Goal: Task Accomplishment & Management: Complete application form

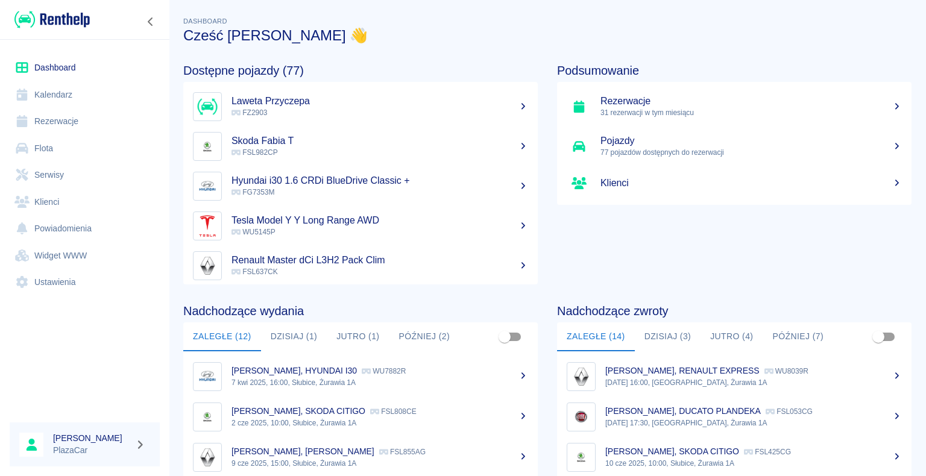
click at [318, 216] on h5 "Tesla Model Y Y Long Range AWD" at bounding box center [380, 221] width 297 height 12
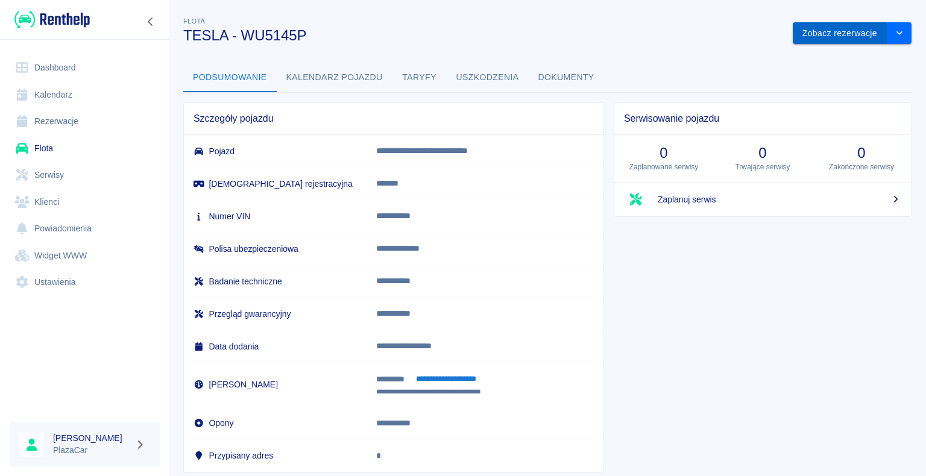
click at [818, 29] on button "Zobacz rezerwacje" at bounding box center [840, 33] width 95 height 22
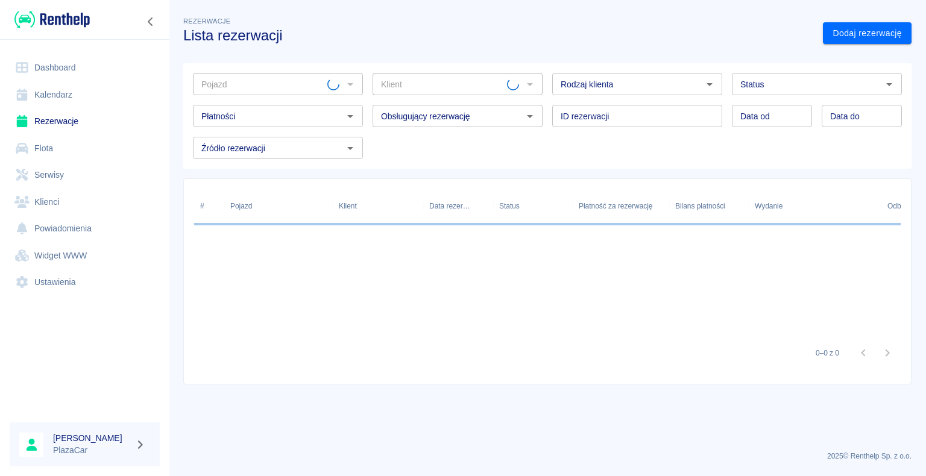
type input "TESLA - WU5145P"
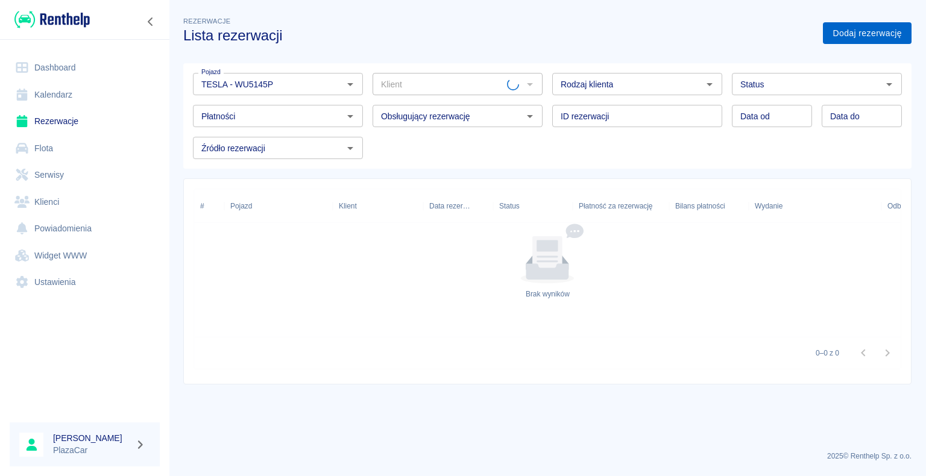
click at [856, 33] on link "Dodaj rezerwację" at bounding box center [867, 33] width 89 height 22
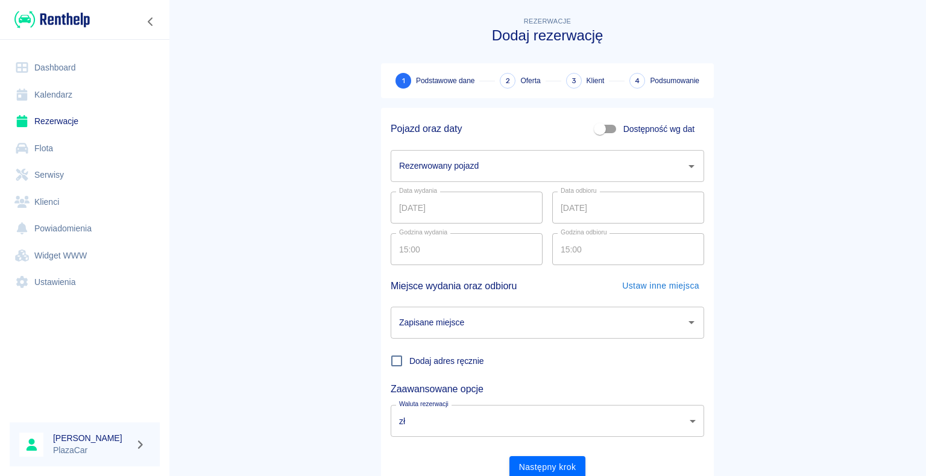
click at [510, 160] on input "Rezerwowany pojazd" at bounding box center [538, 166] width 285 height 21
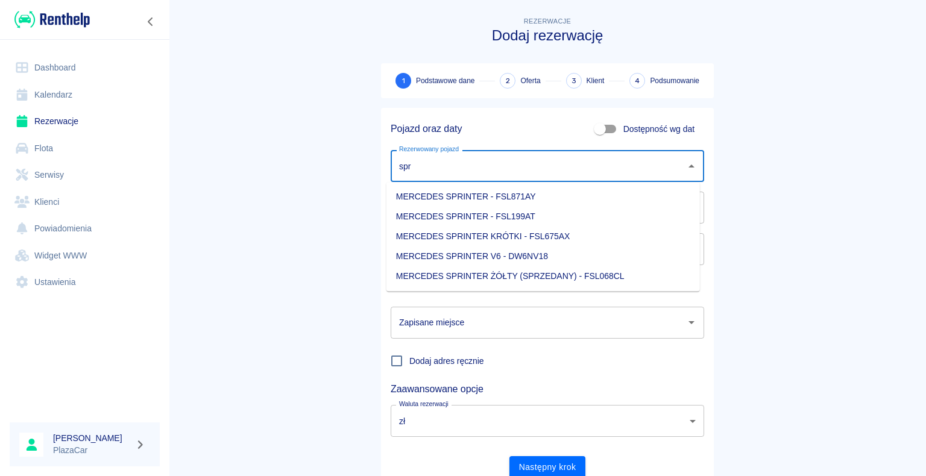
click at [534, 262] on li "MERCEDES SPRINTER V6 - DW6NV18" at bounding box center [544, 257] width 314 height 20
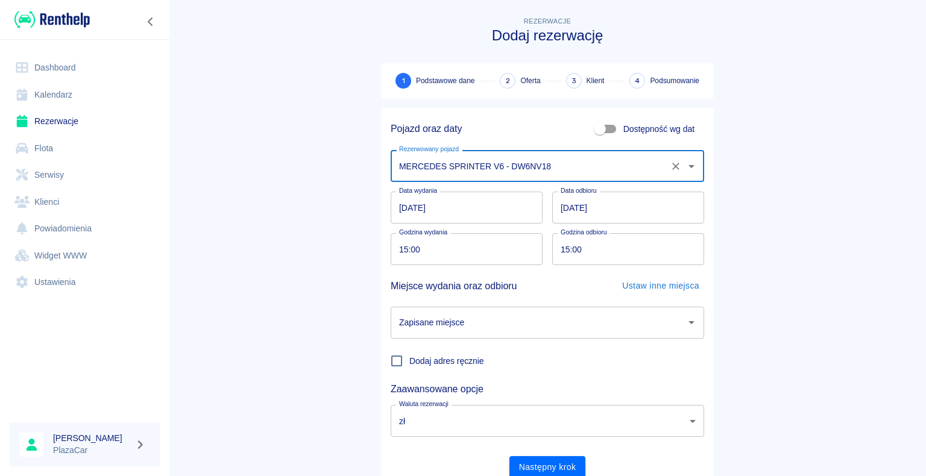
type input "MERCEDES SPRINTER V6 - DW6NV18"
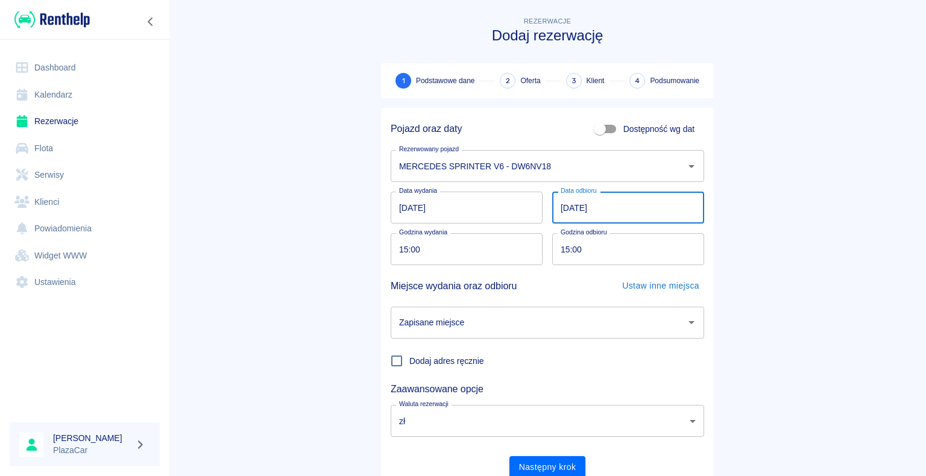
click at [603, 206] on input "[DATE]" at bounding box center [628, 208] width 152 height 32
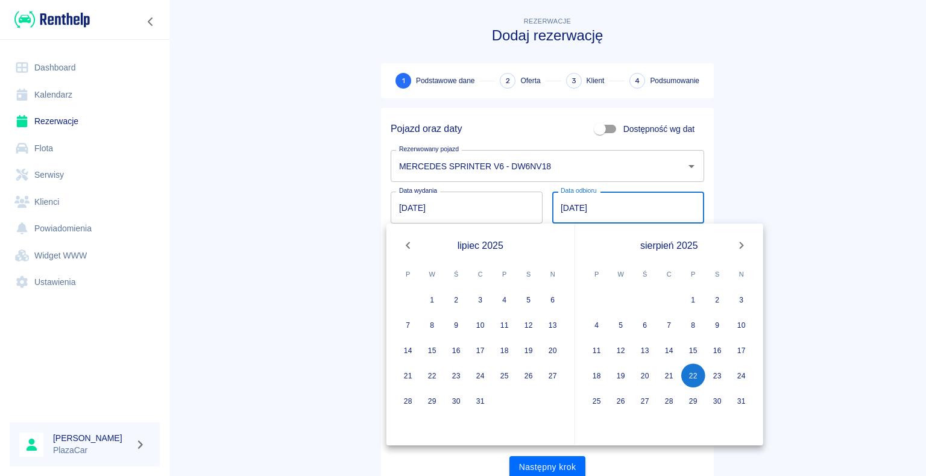
type input "[DATE]"
click at [769, 166] on main "Rezerwacje Dodaj rezerwację 1 Podstawowe dane 2 Oferta 3 Klient 4 Podsumowanie …" at bounding box center [547, 251] width 757 height 474
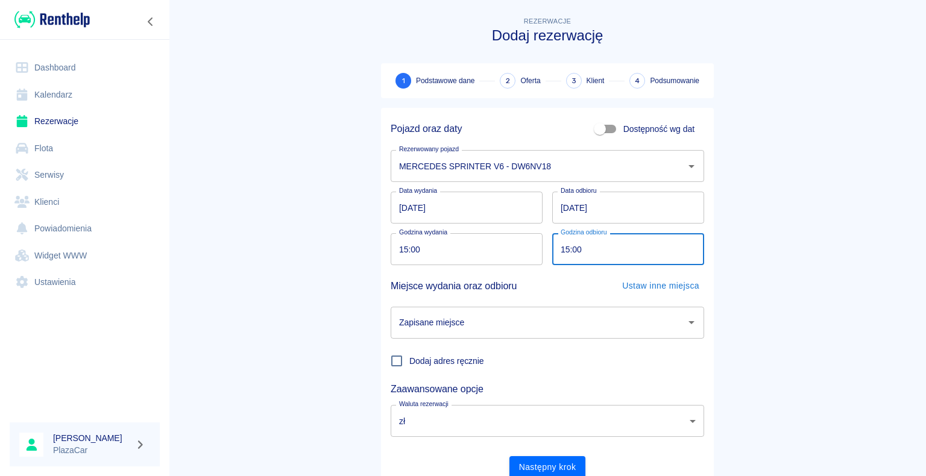
click at [595, 254] on input "15:00" at bounding box center [624, 249] width 144 height 32
type input "18:00"
click at [581, 325] on input "Zapisane miejsce" at bounding box center [538, 322] width 285 height 21
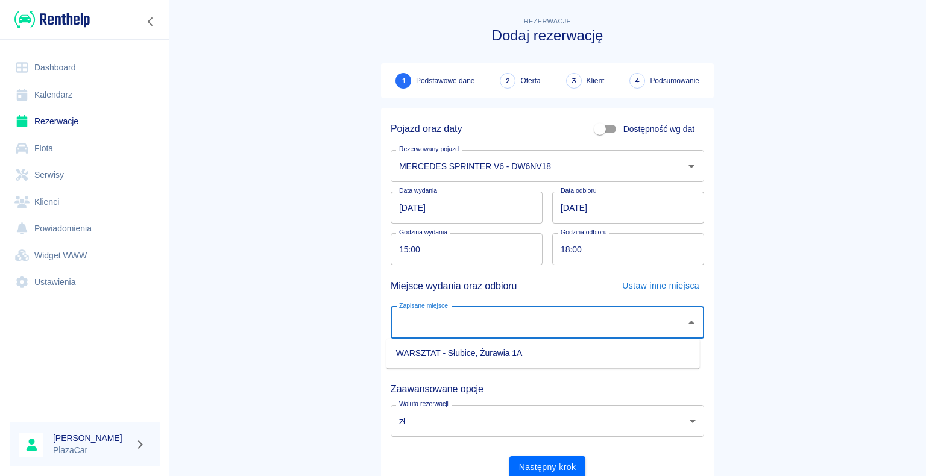
click at [543, 359] on li "WARSZTAT - Słubice, Żurawia 1A" at bounding box center [544, 354] width 314 height 20
type input "WARSZTAT - Słubice, Żurawia 1A"
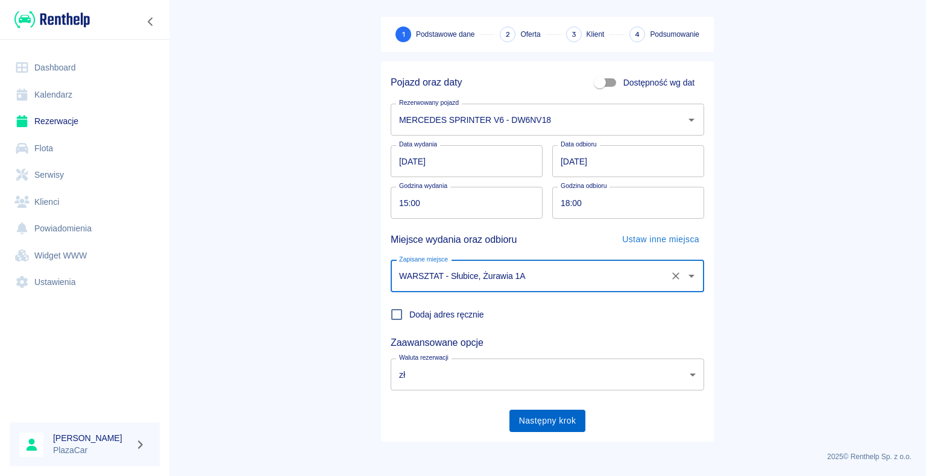
click at [528, 423] on button "Następny krok" at bounding box center [548, 421] width 77 height 22
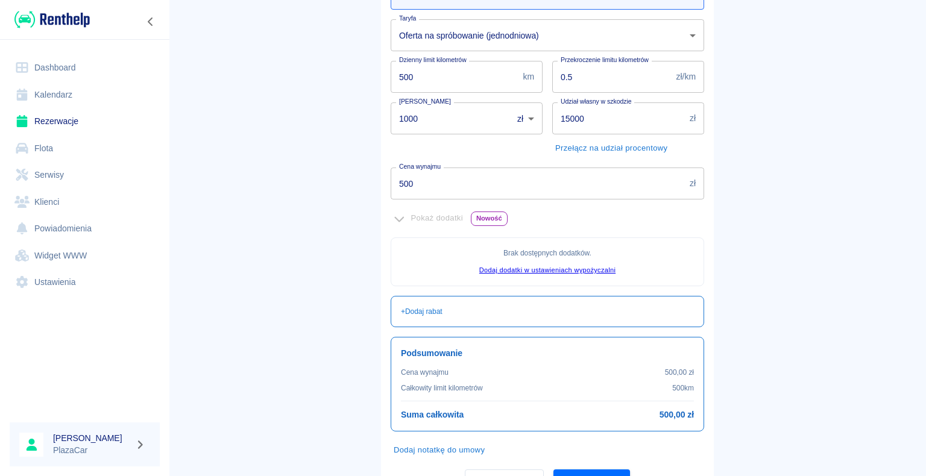
scroll to position [219, 0]
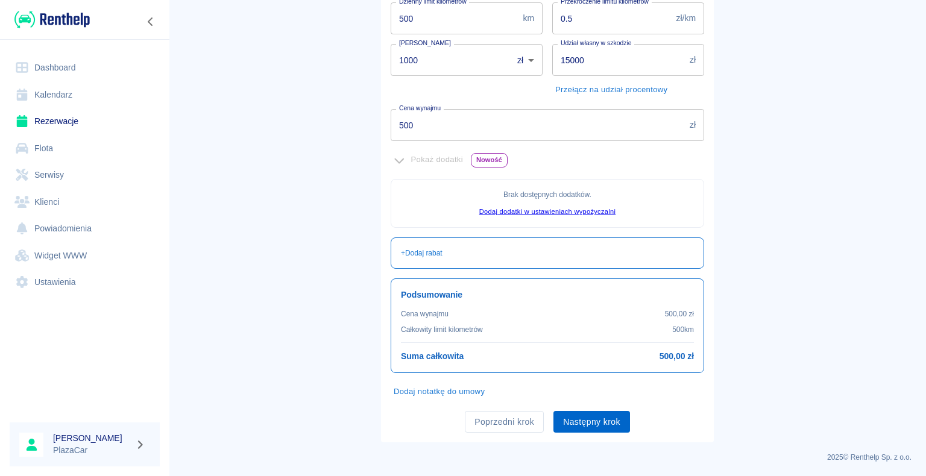
click at [598, 423] on button "Następny krok" at bounding box center [592, 422] width 77 height 22
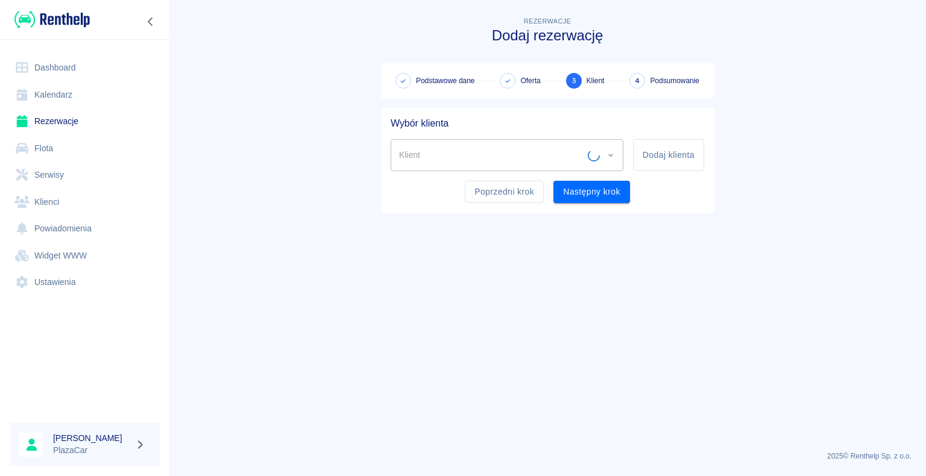
scroll to position [0, 0]
click at [645, 154] on button "Dodaj klienta" at bounding box center [668, 155] width 71 height 32
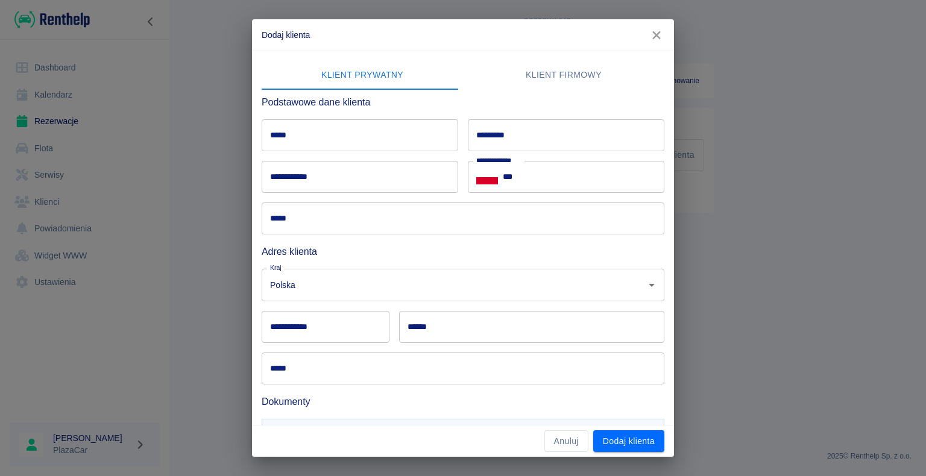
click at [333, 141] on input "*****" at bounding box center [360, 135] width 197 height 32
type input "**********"
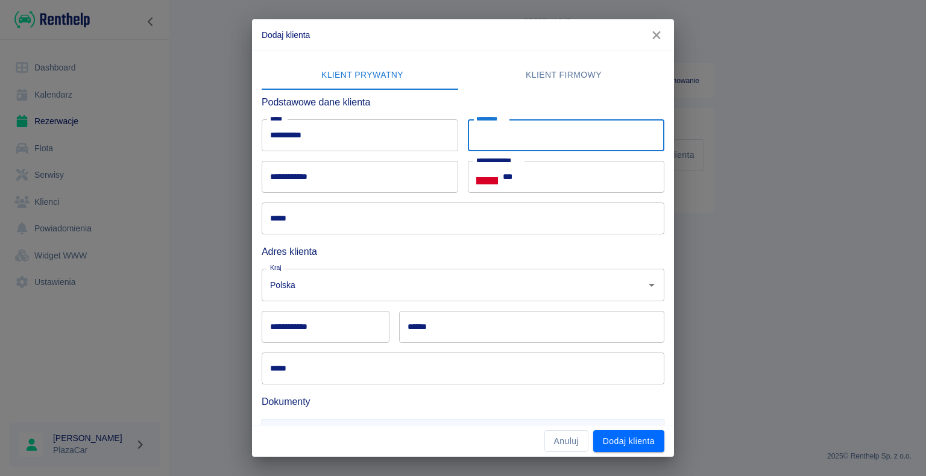
click at [570, 136] on input "*********" at bounding box center [566, 135] width 197 height 32
type input "********"
click at [550, 173] on input "***" at bounding box center [584, 177] width 162 height 32
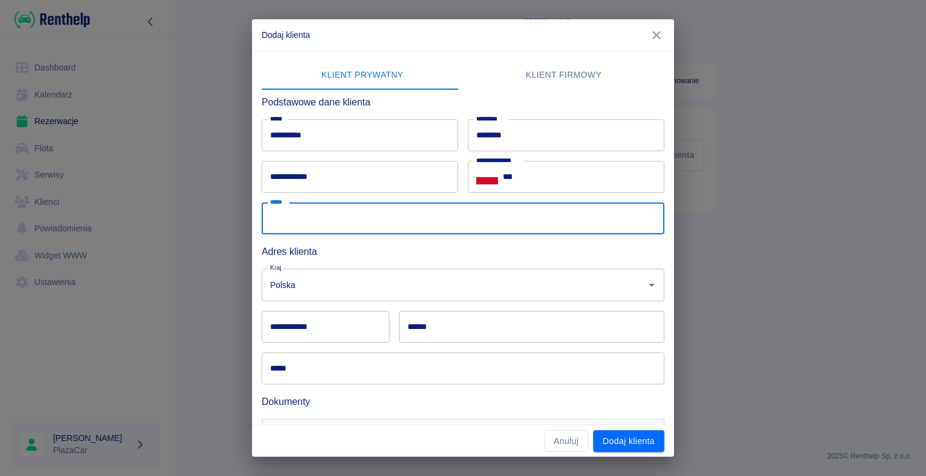
click at [473, 221] on input "*****" at bounding box center [463, 219] width 403 height 32
type input "**********"
click at [343, 190] on input "**********" at bounding box center [360, 177] width 197 height 32
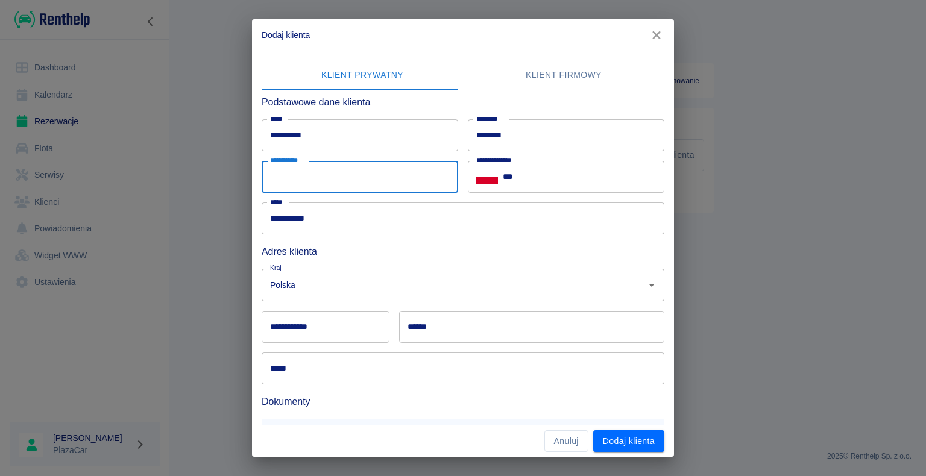
type input "**********"
type input "******"
type input "*******"
type input "**********"
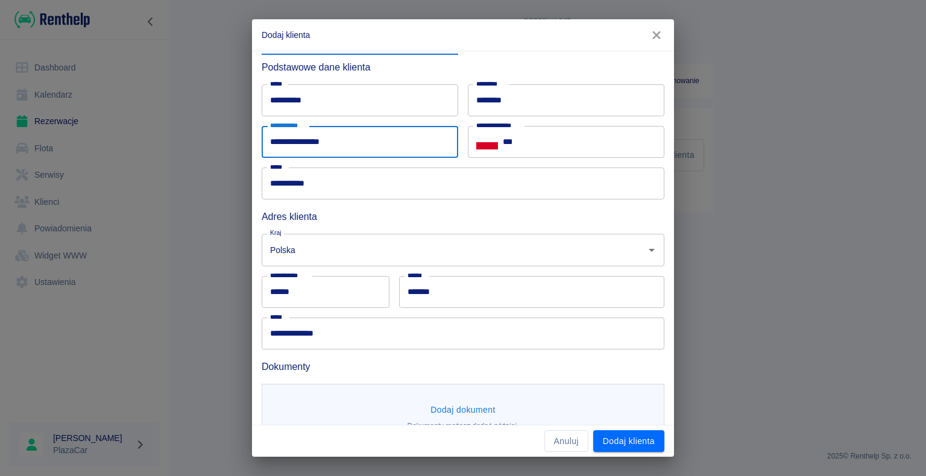
scroll to position [66, 0]
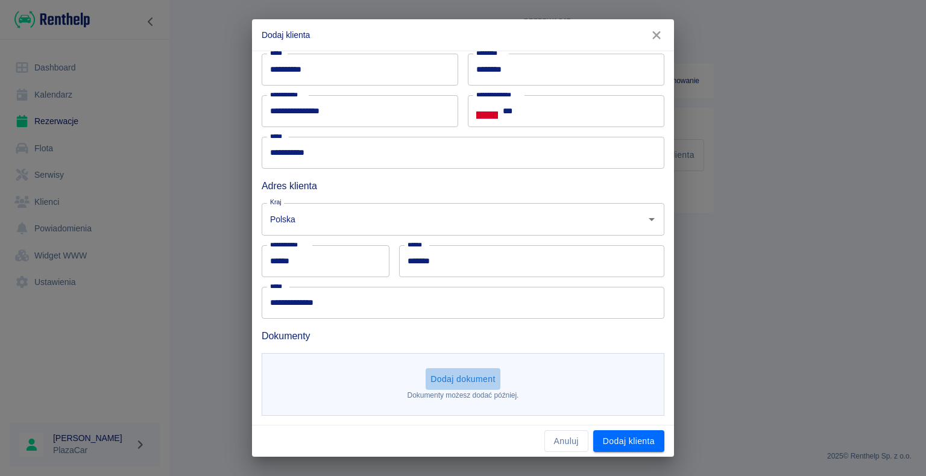
click at [460, 386] on button "Dodaj dokument" at bounding box center [463, 379] width 75 height 22
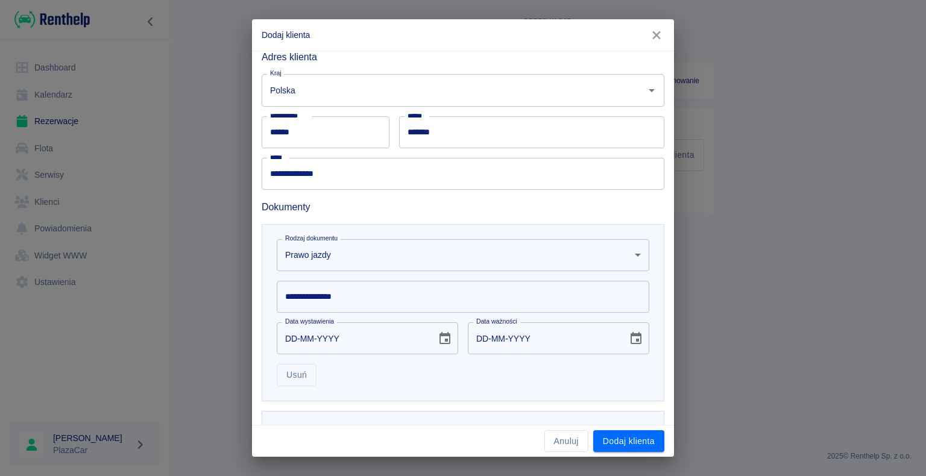
scroll to position [241, 0]
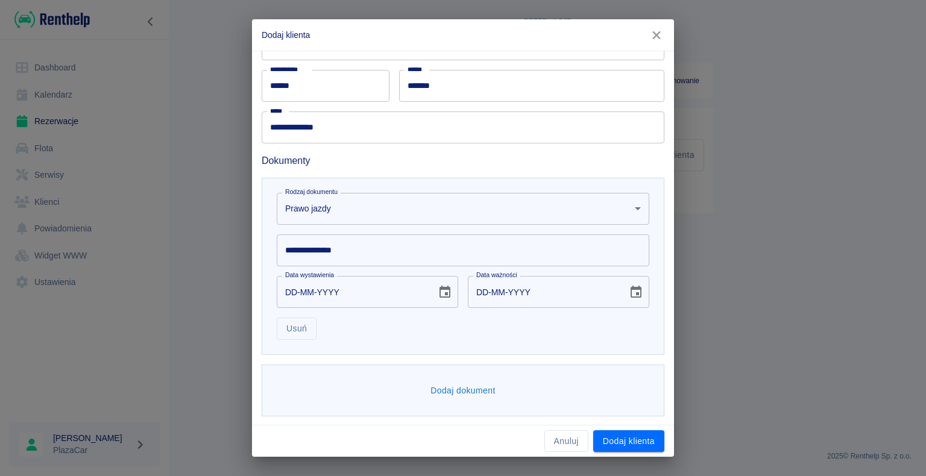
click at [351, 254] on input "**********" at bounding box center [463, 251] width 373 height 32
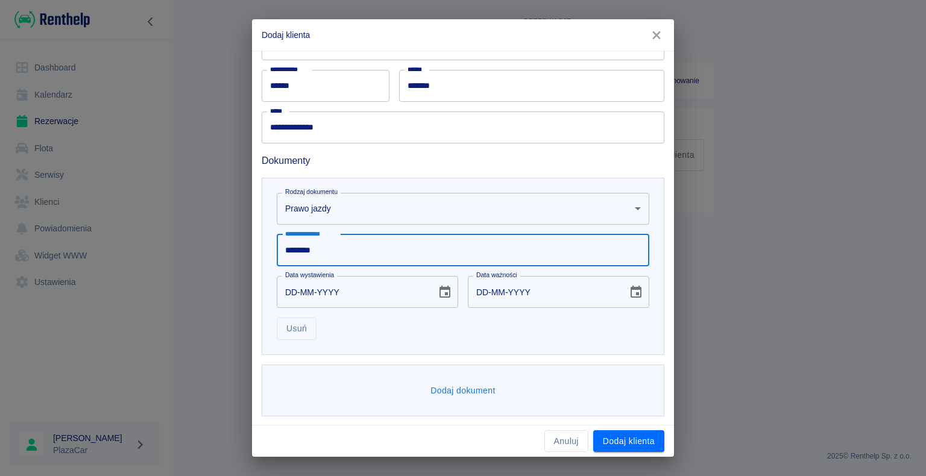
type input "********"
click at [412, 285] on input "DD-MM-YYYY" at bounding box center [352, 292] width 151 height 32
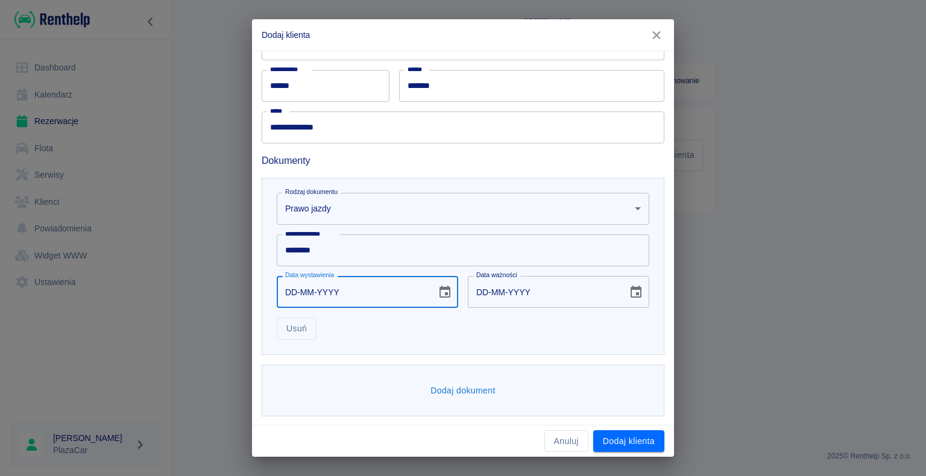
click at [440, 295] on icon "Choose date" at bounding box center [445, 292] width 14 height 14
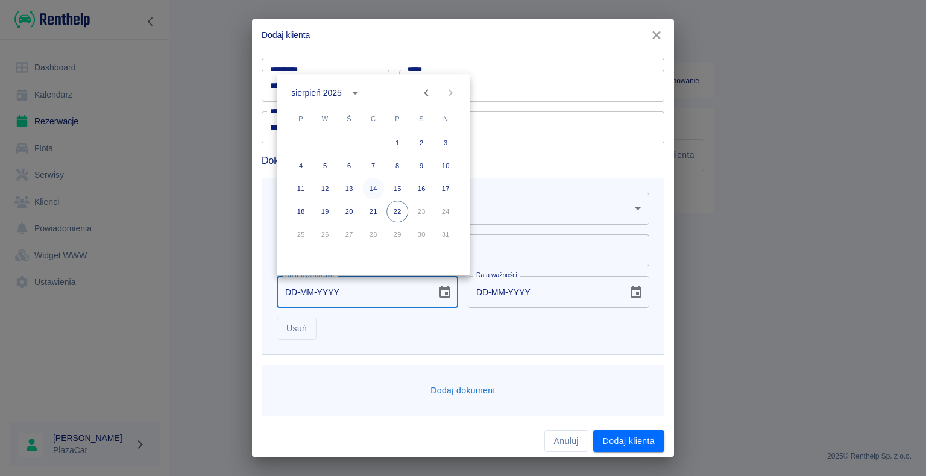
click at [373, 187] on button "14" at bounding box center [373, 189] width 22 height 22
type input "[DATE]"
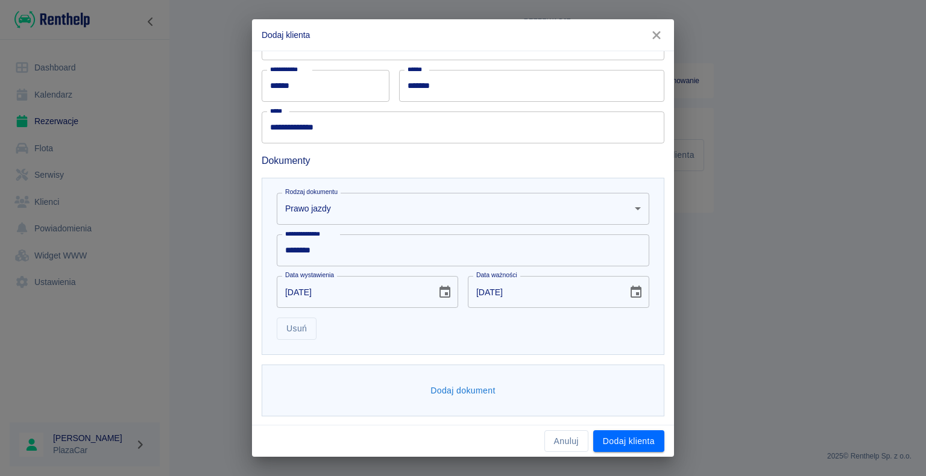
click at [481, 385] on button "Dodaj dokument" at bounding box center [463, 391] width 75 height 22
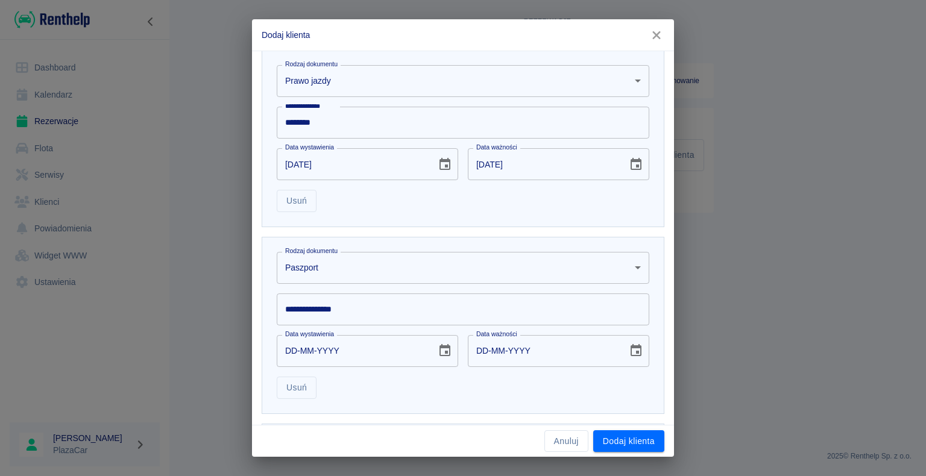
scroll to position [428, 0]
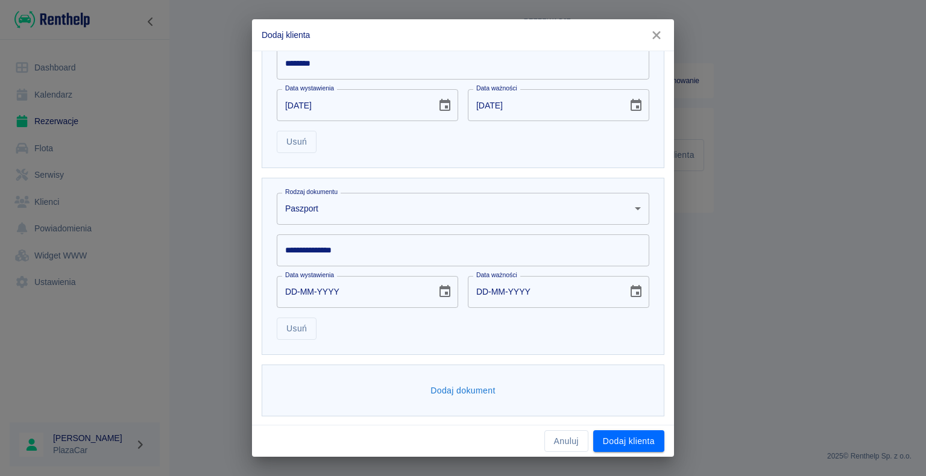
click at [367, 202] on body "**********" at bounding box center [463, 238] width 926 height 476
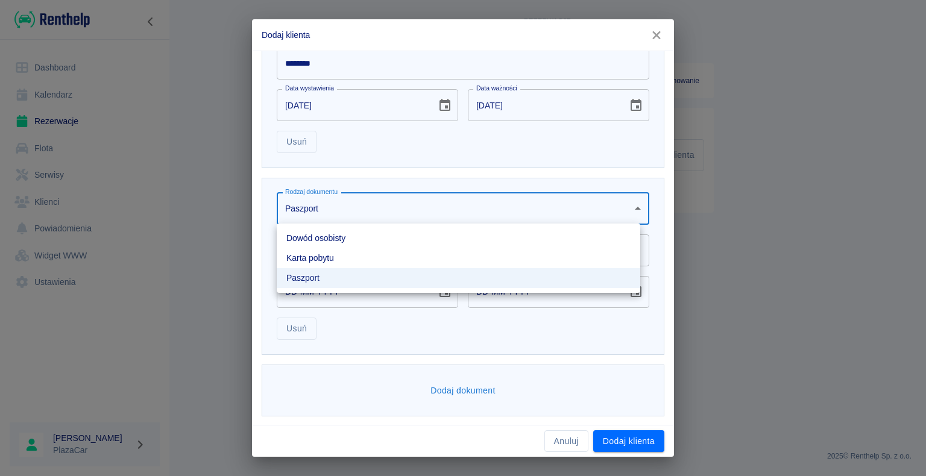
click at [330, 240] on li "Dowód osobisty" at bounding box center [459, 239] width 364 height 20
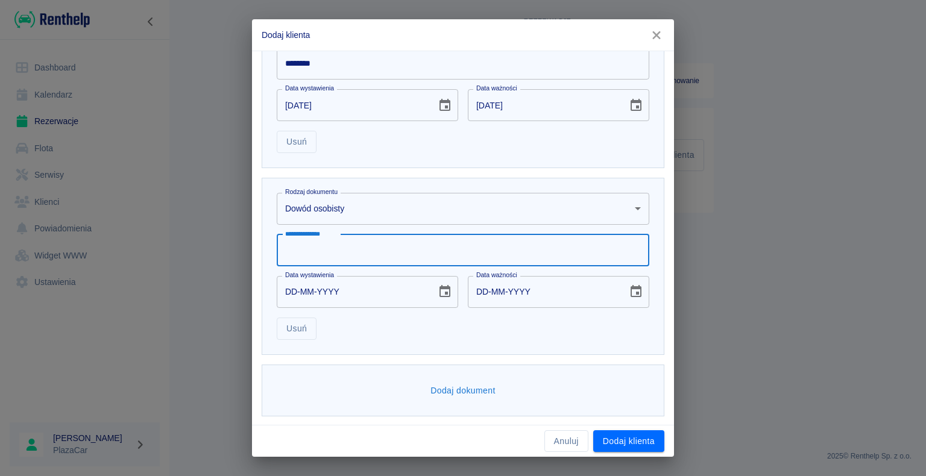
click at [408, 247] on input "**********" at bounding box center [463, 251] width 373 height 32
type input "*"
type input "******"
click at [433, 299] on button "Choose date" at bounding box center [445, 292] width 24 height 24
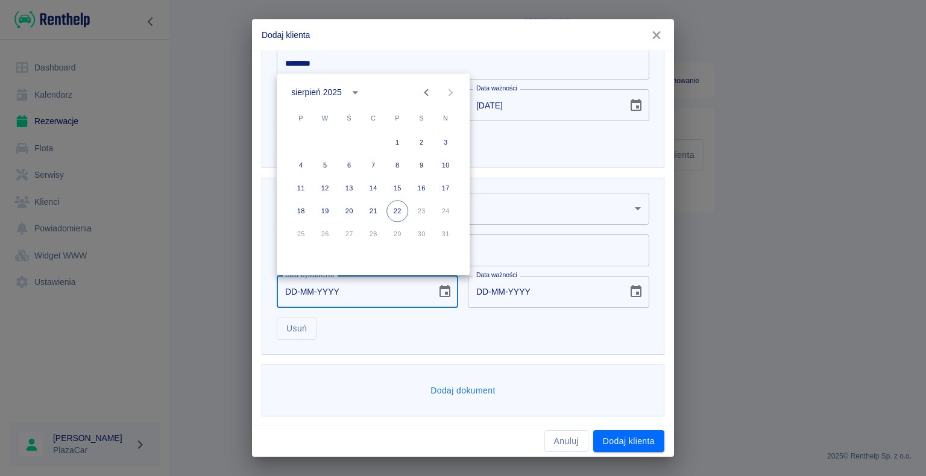
click at [355, 90] on icon "calendar view is open, switch to year view" at bounding box center [356, 92] width 14 height 14
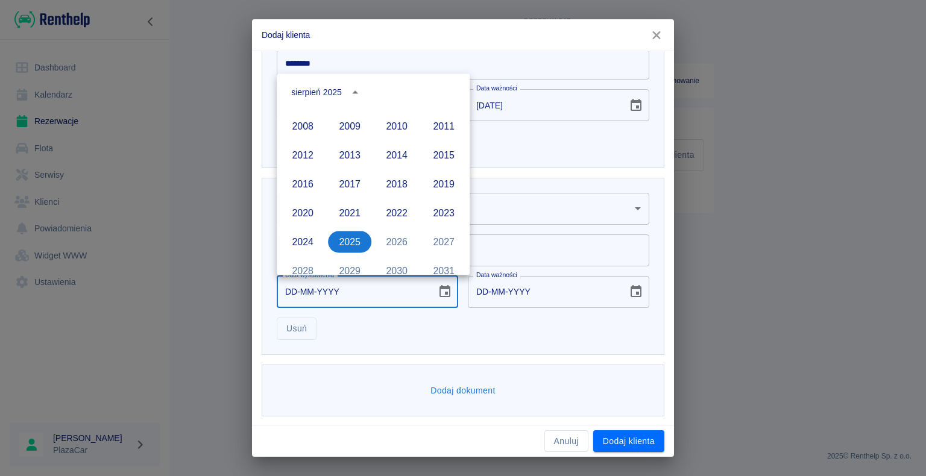
scroll to position [646, 0]
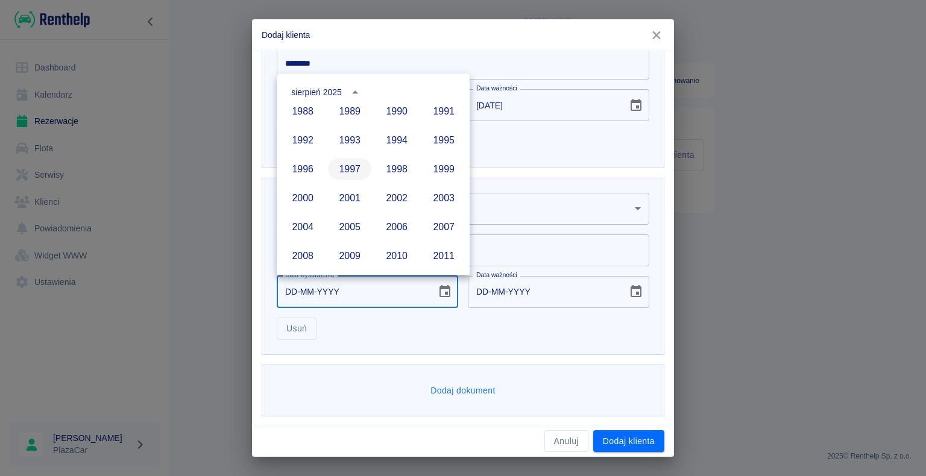
click at [350, 165] on button "1997" at bounding box center [349, 169] width 43 height 22
type input "[DATE]"
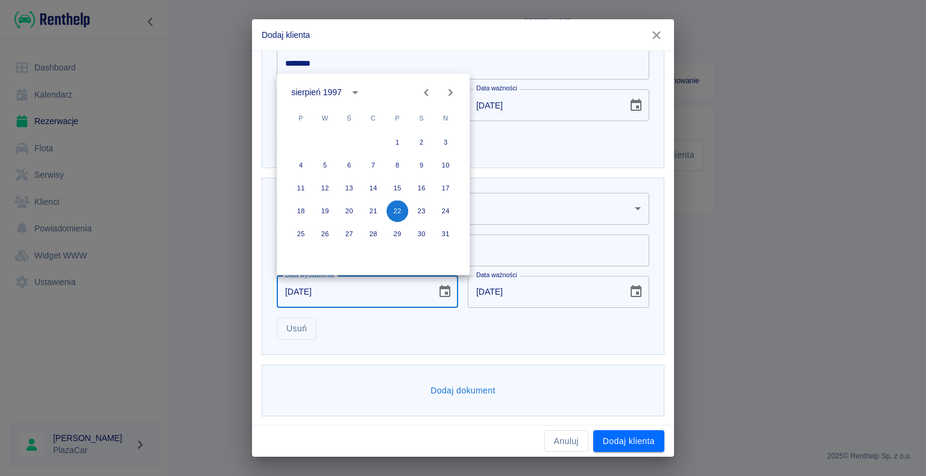
click at [469, 339] on div "**********" at bounding box center [463, 266] width 403 height 177
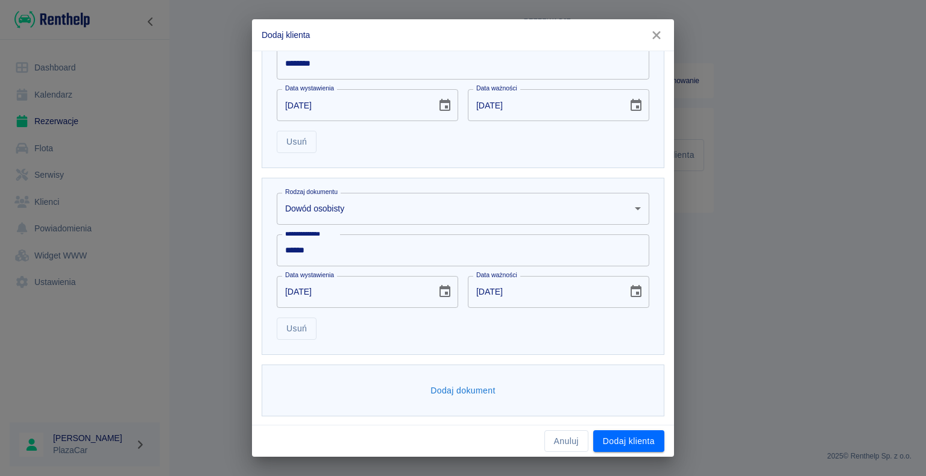
click at [444, 293] on icon "Choose date, selected date is 22 sie 1997" at bounding box center [445, 292] width 14 height 14
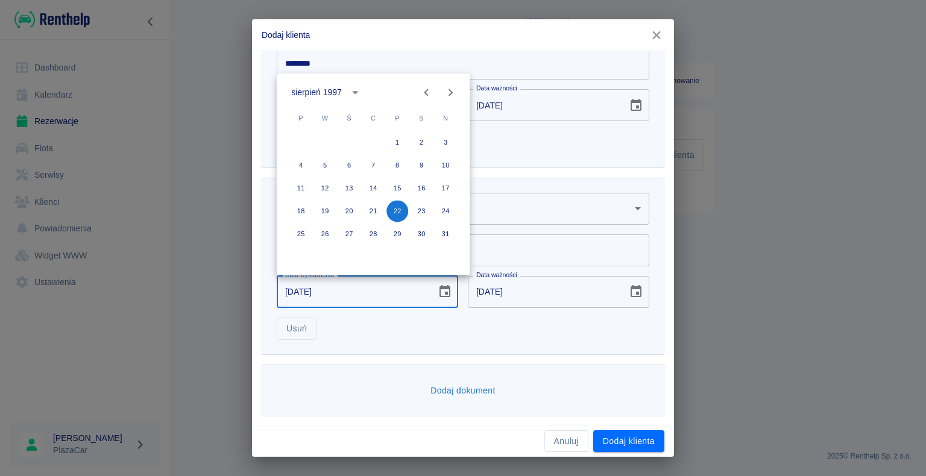
click at [355, 93] on icon "calendar view is open, switch to year view" at bounding box center [356, 92] width 6 height 3
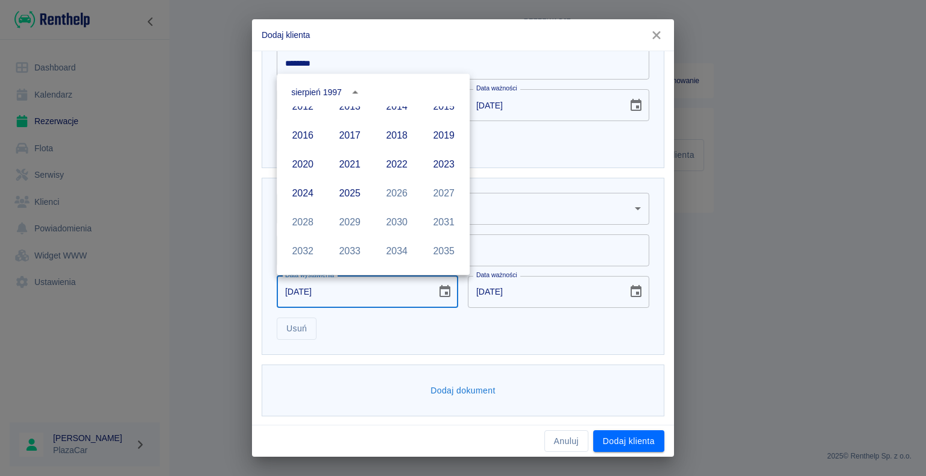
scroll to position [806, 0]
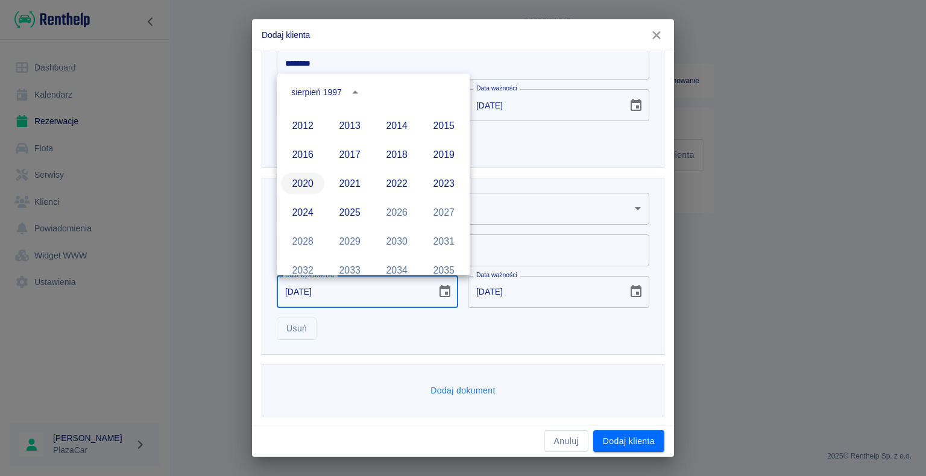
click at [287, 186] on button "2020" at bounding box center [302, 183] width 43 height 22
type input "[DATE]"
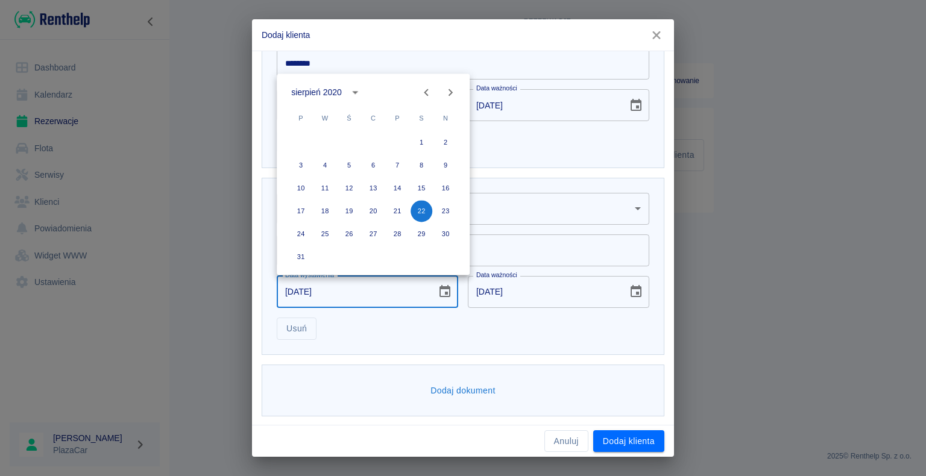
click at [491, 337] on div "Usuń" at bounding box center [458, 324] width 382 height 32
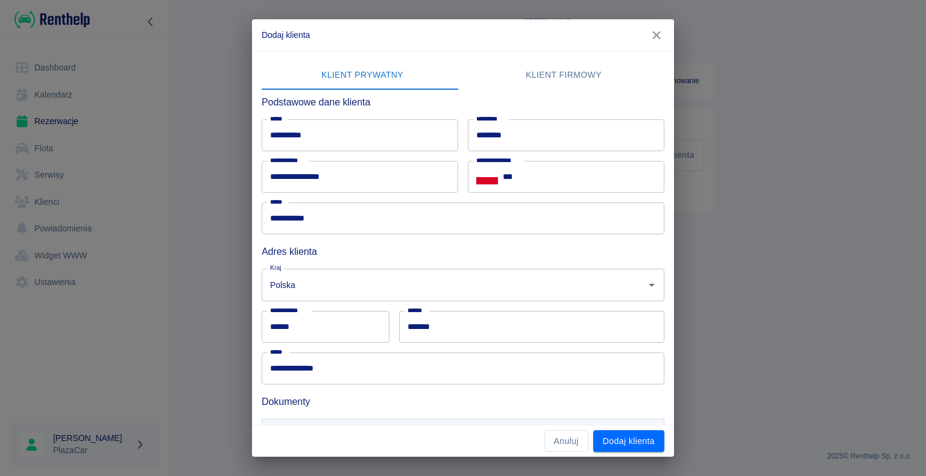
scroll to position [428, 0]
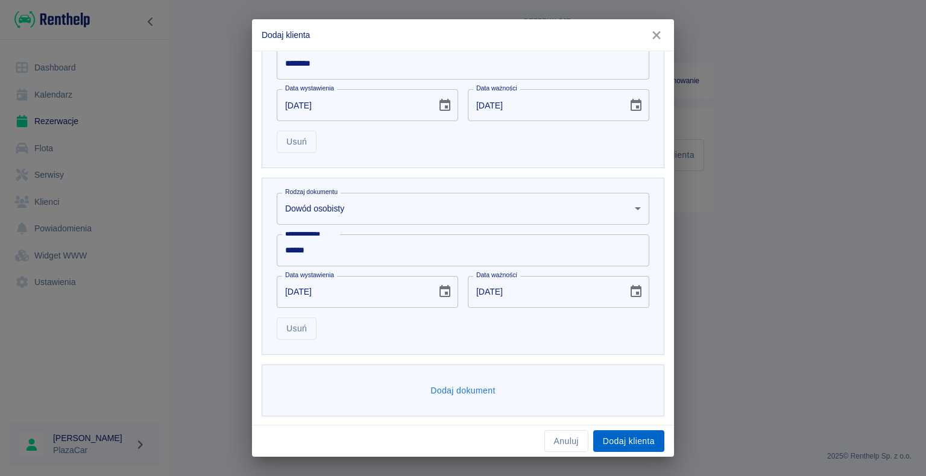
click at [617, 437] on button "Dodaj klienta" at bounding box center [628, 442] width 71 height 22
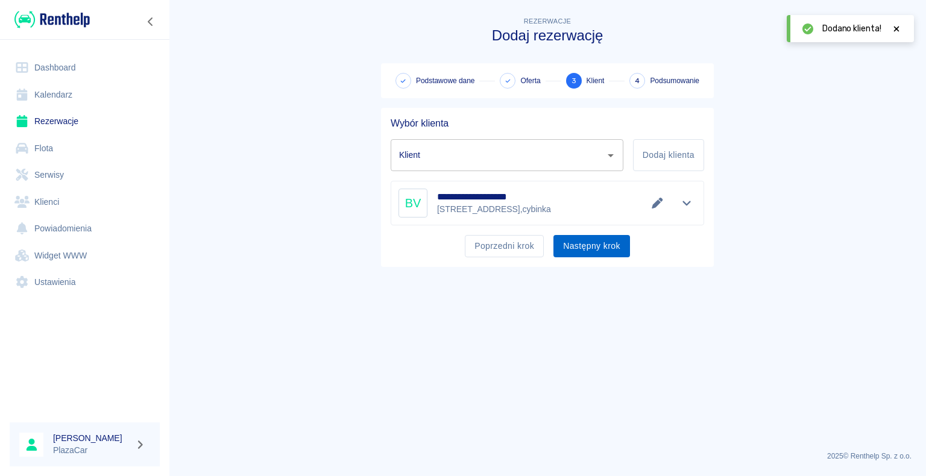
click at [591, 241] on button "Następny krok" at bounding box center [592, 246] width 77 height 22
type input "[PERSON_NAME]"
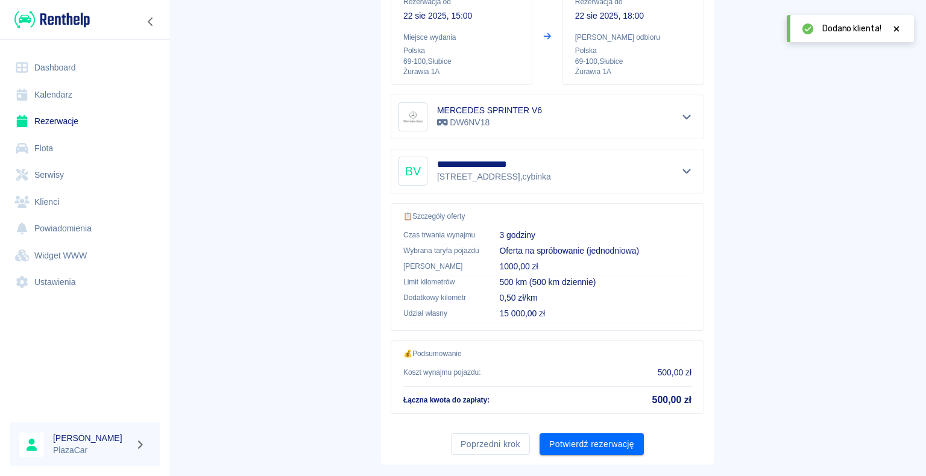
scroll to position [172, 0]
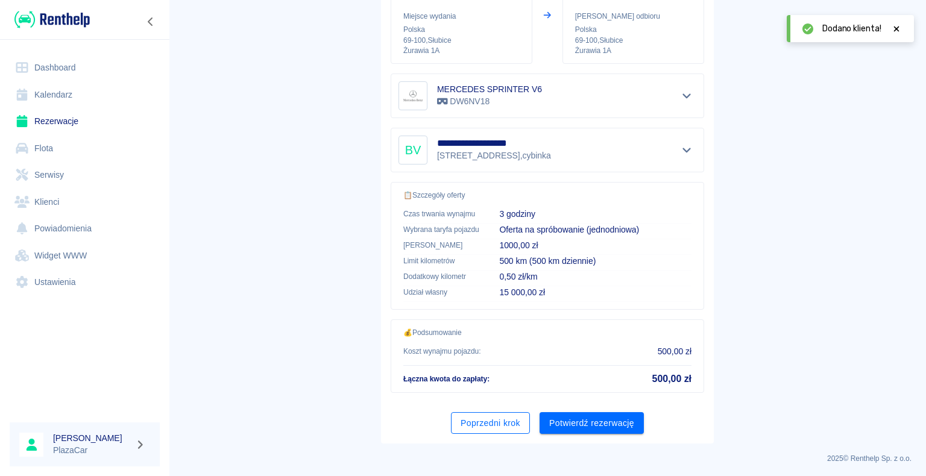
click at [502, 425] on button "Poprzedni krok" at bounding box center [490, 423] width 79 height 22
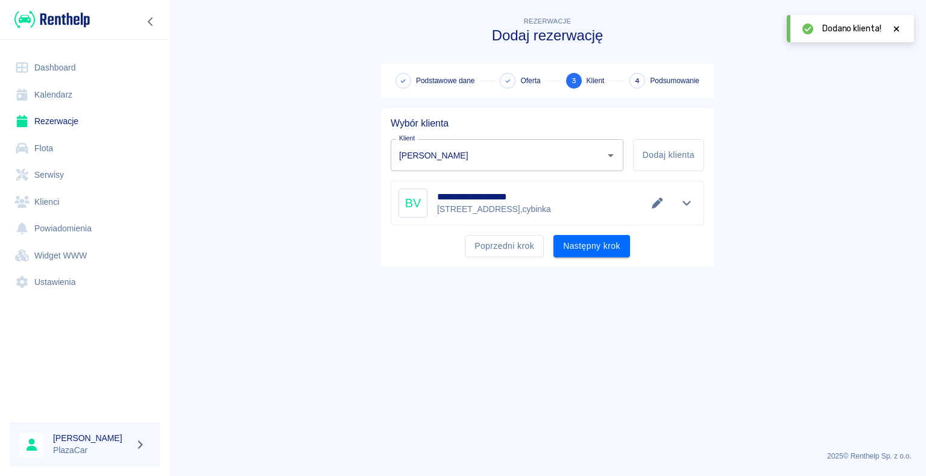
scroll to position [0, 0]
click at [591, 241] on button "Następny krok" at bounding box center [592, 246] width 77 height 22
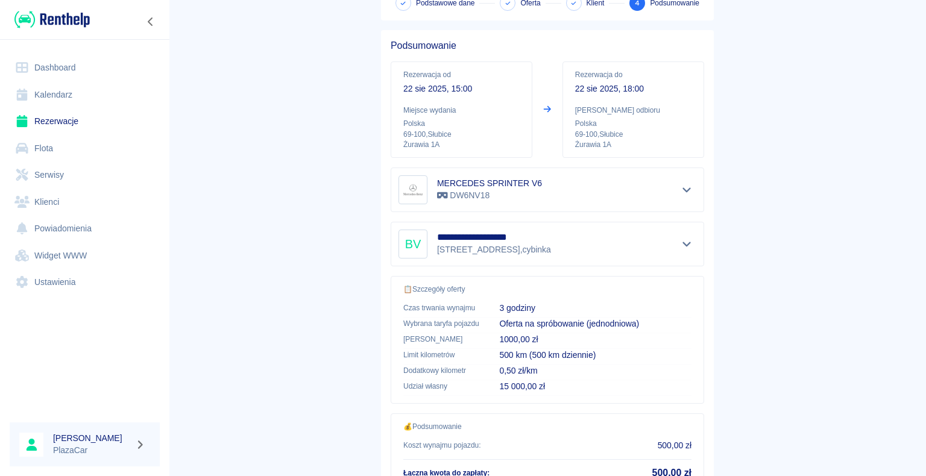
scroll to position [172, 0]
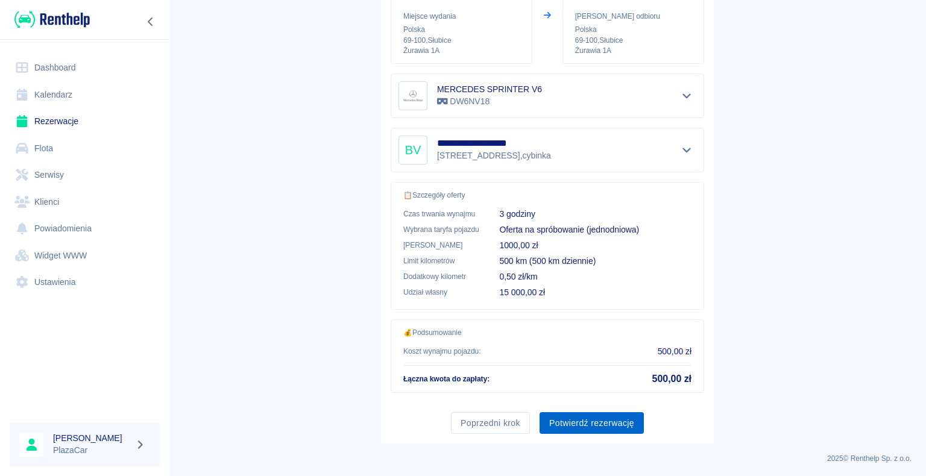
click at [563, 423] on button "Potwierdź rezerwację" at bounding box center [592, 423] width 104 height 22
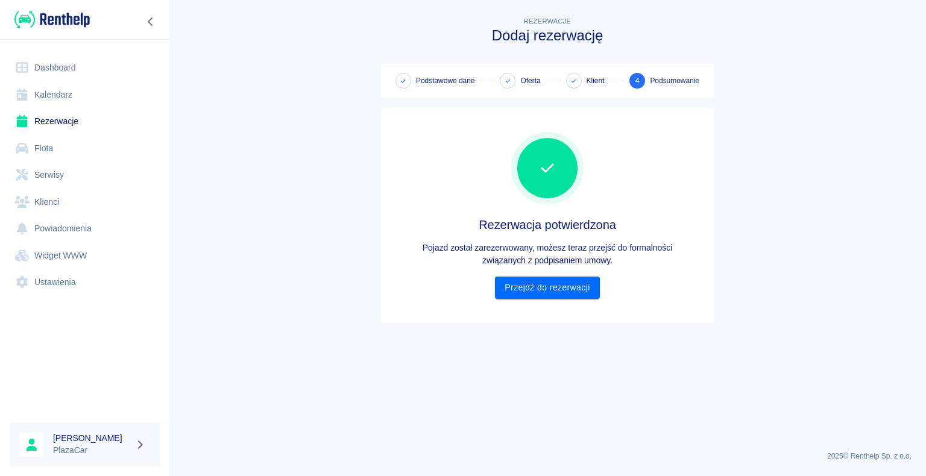
scroll to position [0, 0]
click at [583, 282] on link "Przejdź do rezerwacji" at bounding box center [547, 288] width 104 height 22
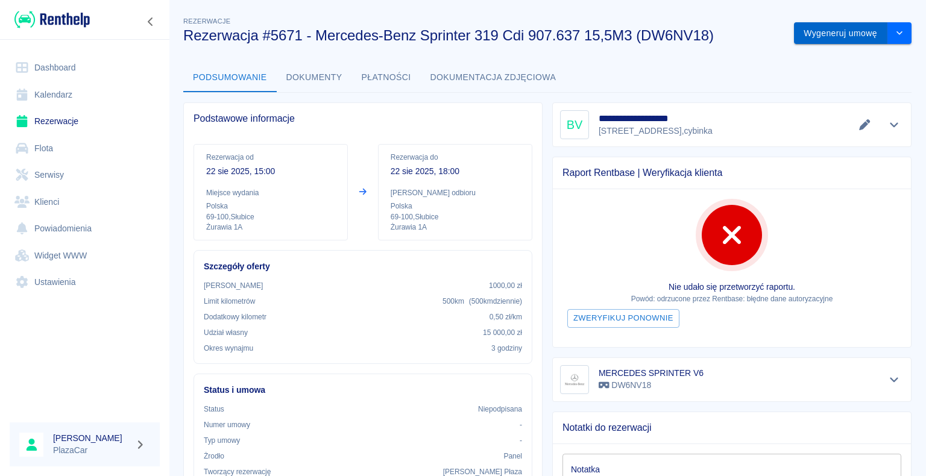
click at [842, 25] on button "Wygeneruj umowę" at bounding box center [840, 33] width 93 height 22
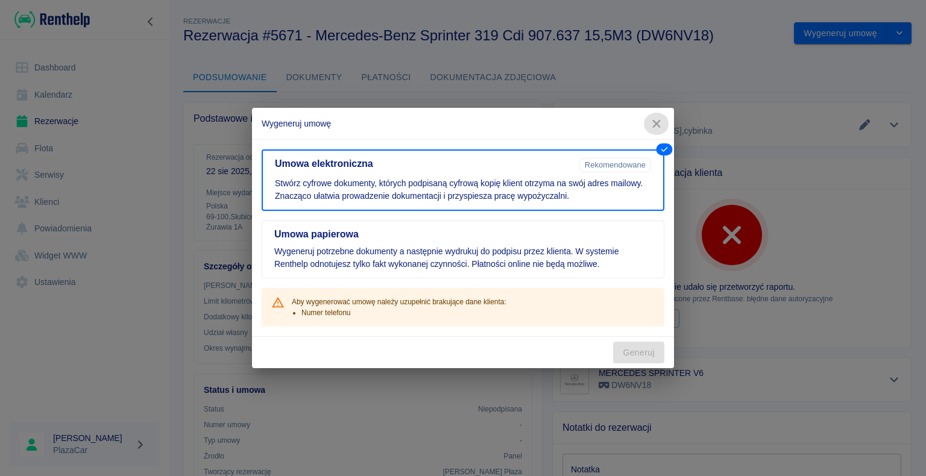
click at [659, 127] on icon "button" at bounding box center [656, 124] width 8 height 8
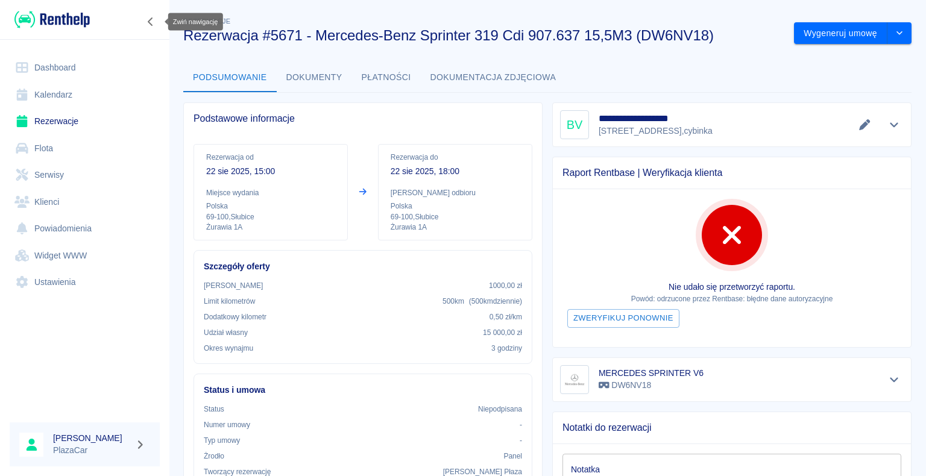
click at [154, 27] on button "Zwiń nawigację" at bounding box center [151, 22] width 18 height 16
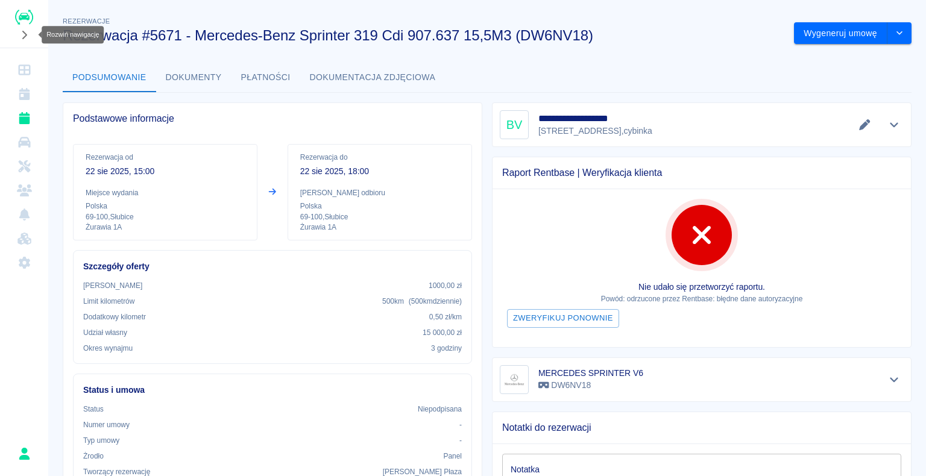
click at [29, 39] on icon "Rozwiń nawigację" at bounding box center [24, 35] width 12 height 10
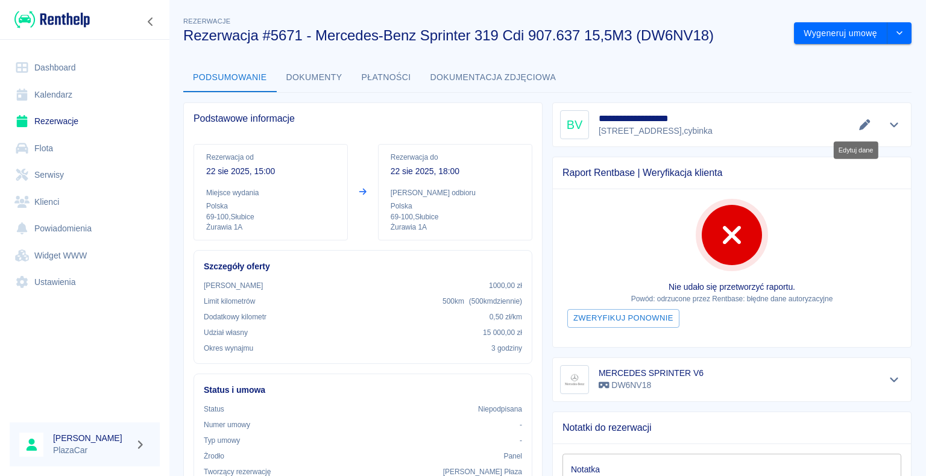
click at [859, 127] on icon "Edytuj dane" at bounding box center [864, 124] width 11 height 11
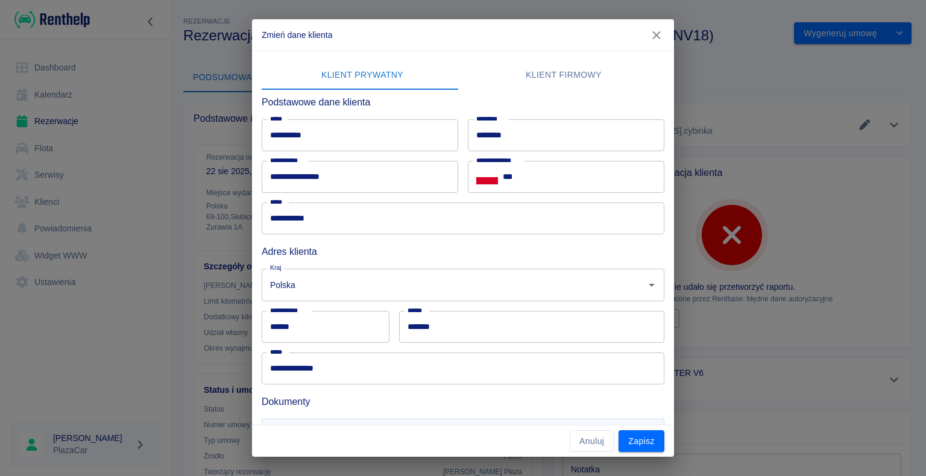
click at [574, 175] on input "***" at bounding box center [584, 177] width 162 height 32
type input "**********"
click at [654, 447] on button "Zapisz" at bounding box center [642, 442] width 46 height 22
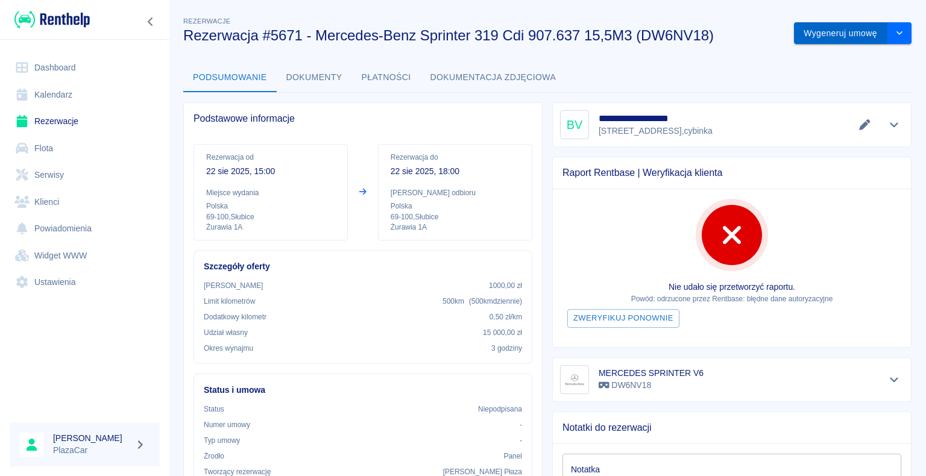
click at [834, 23] on button "Wygeneruj umowę" at bounding box center [840, 33] width 93 height 22
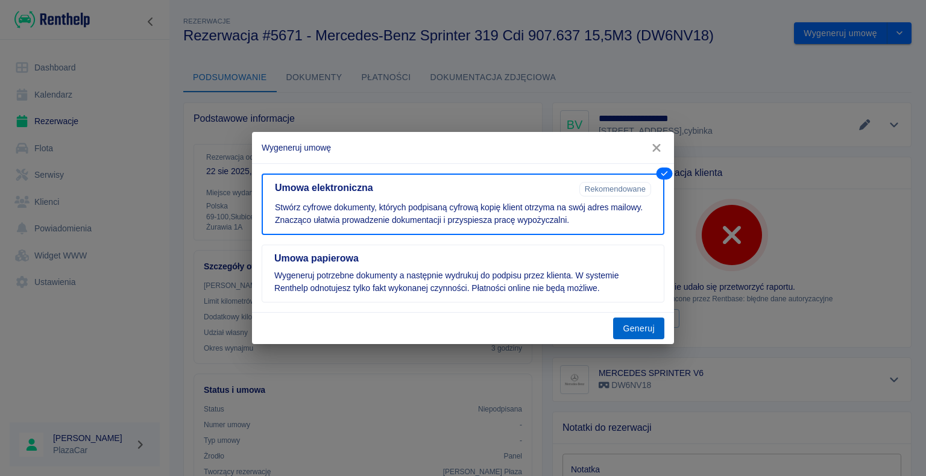
click at [634, 326] on button "Generuj" at bounding box center [638, 329] width 51 height 22
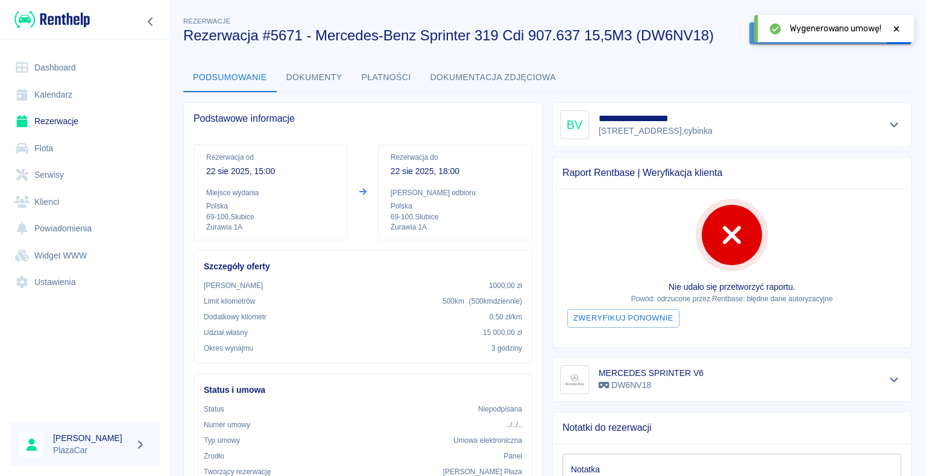
click at [750, 41] on button "Podpisz umowę elektroniczną" at bounding box center [819, 33] width 138 height 22
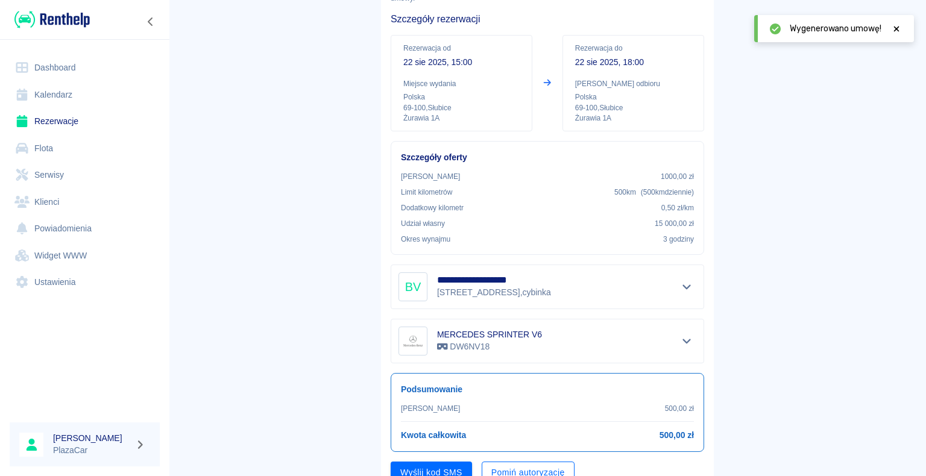
scroll to position [141, 0]
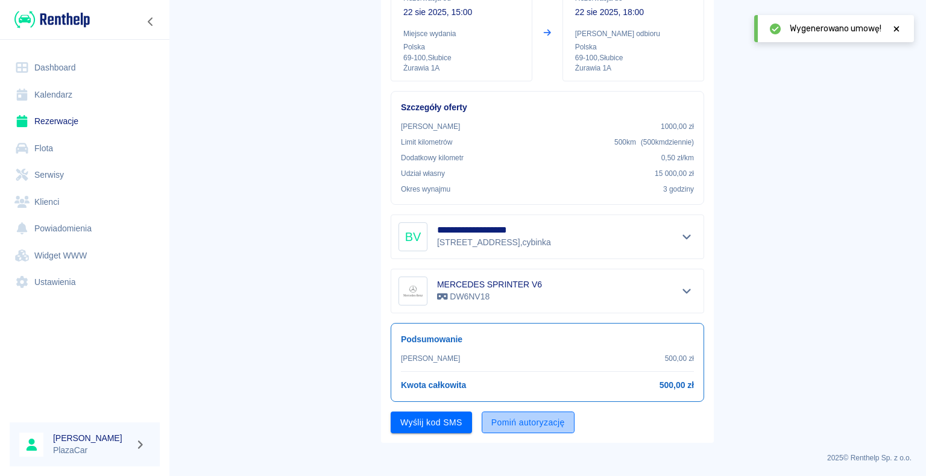
click at [504, 425] on button "Pomiń autoryzację" at bounding box center [528, 423] width 93 height 22
click at [450, 420] on button "Podpisz umowę" at bounding box center [432, 423] width 82 height 22
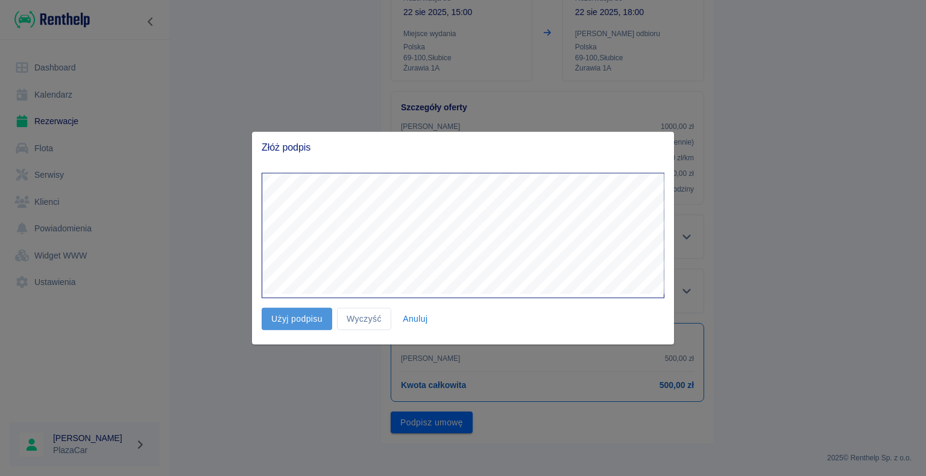
click at [314, 317] on button "Użyj podpisu" at bounding box center [297, 319] width 71 height 22
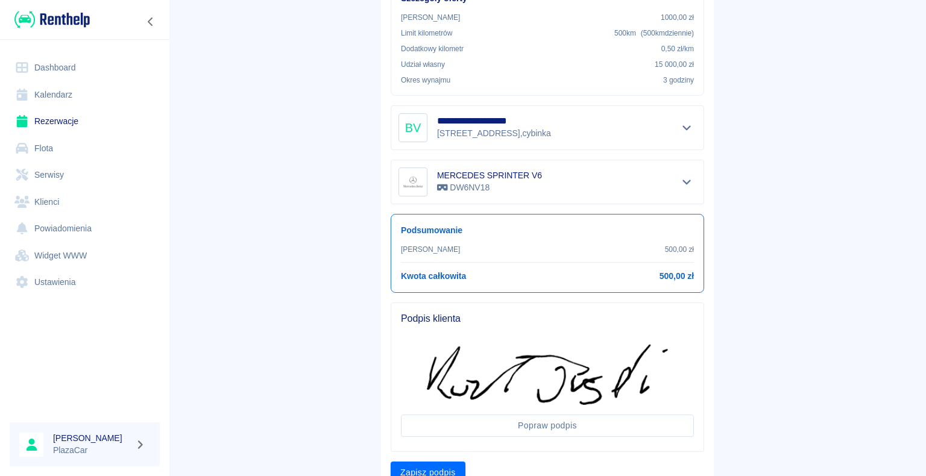
scroll to position [300, 0]
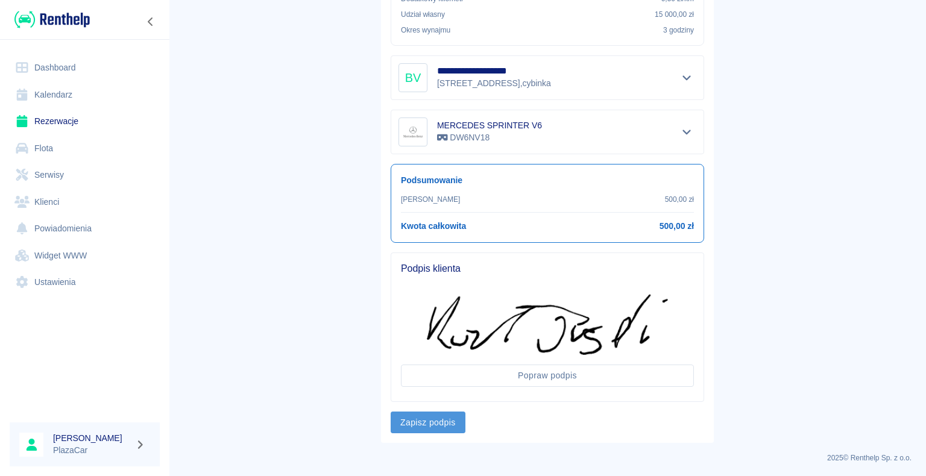
click at [440, 419] on button "Zapisz podpis" at bounding box center [428, 423] width 75 height 22
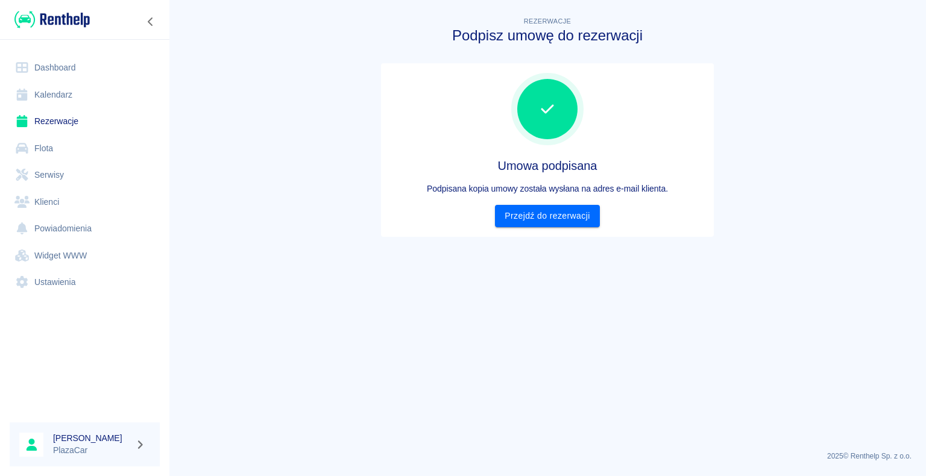
scroll to position [0, 0]
click at [553, 228] on div "Umowa podpisana Podpisana kopia umowy została wysłana na adres e-mail klienta. …" at bounding box center [547, 150] width 333 height 174
click at [556, 221] on link "Przejdź do rezerwacji" at bounding box center [547, 216] width 104 height 22
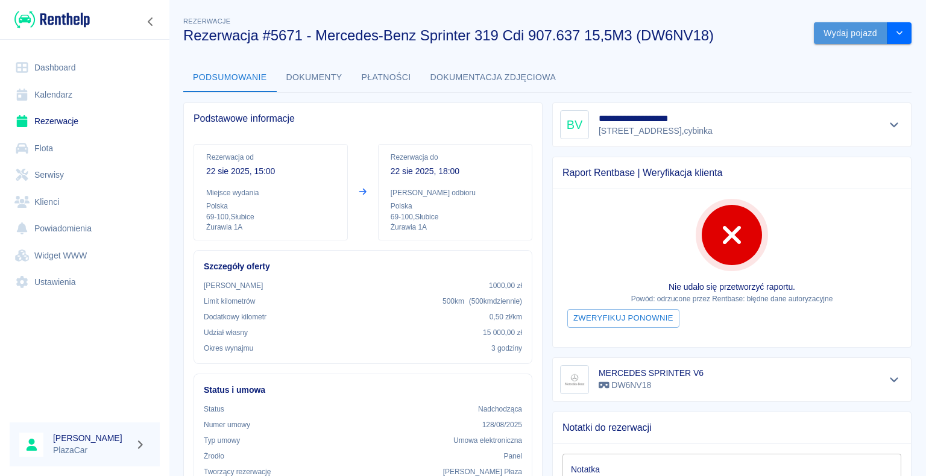
click at [827, 30] on button "Wydaj pojazd" at bounding box center [851, 33] width 74 height 22
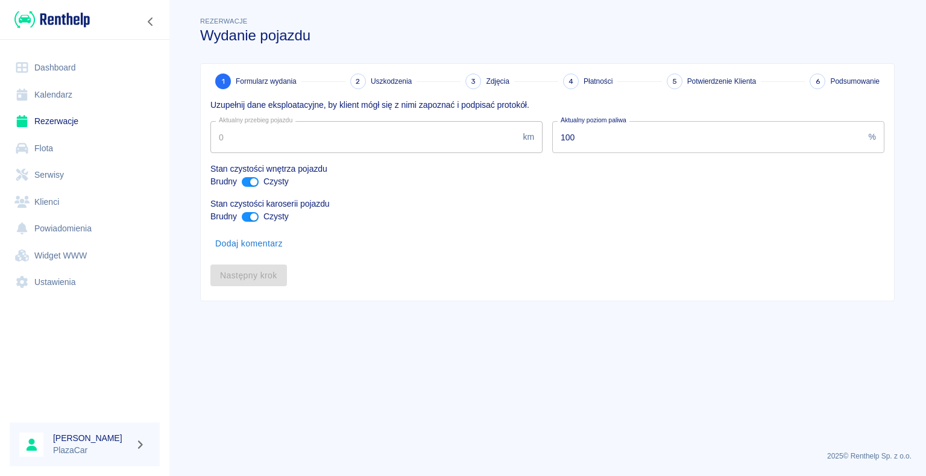
type input "327572"
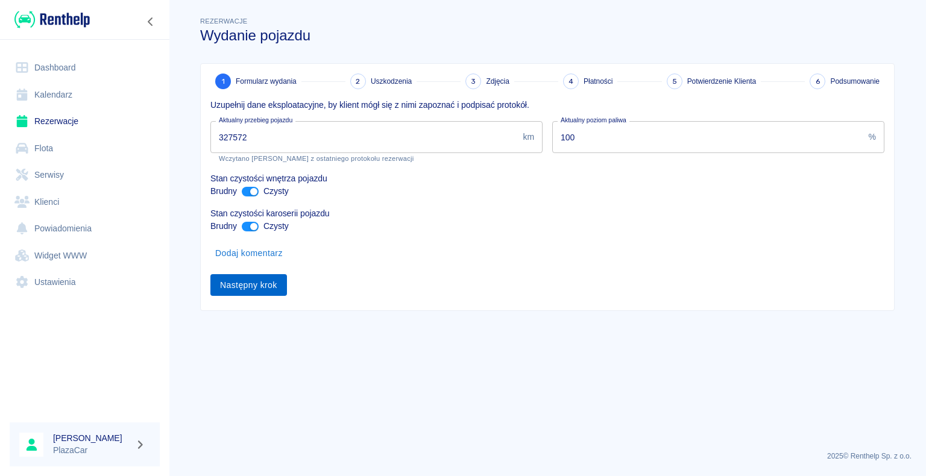
click at [270, 279] on button "Następny krok" at bounding box center [248, 285] width 77 height 22
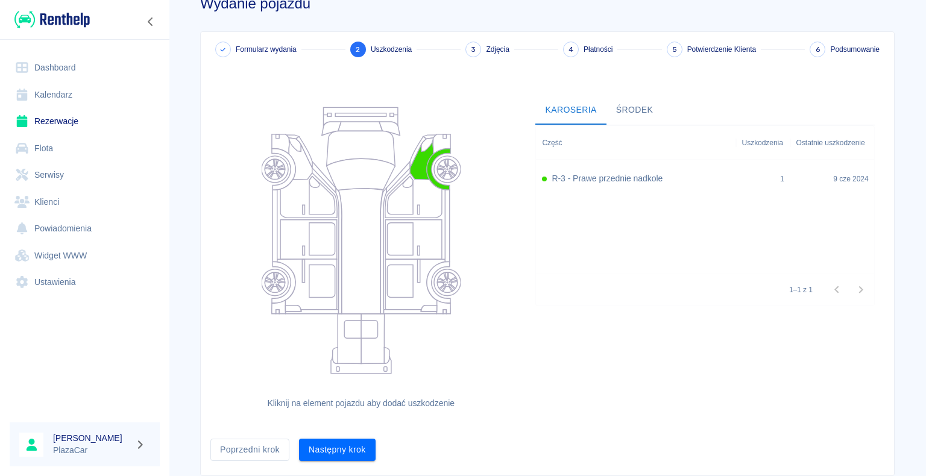
scroll to position [66, 0]
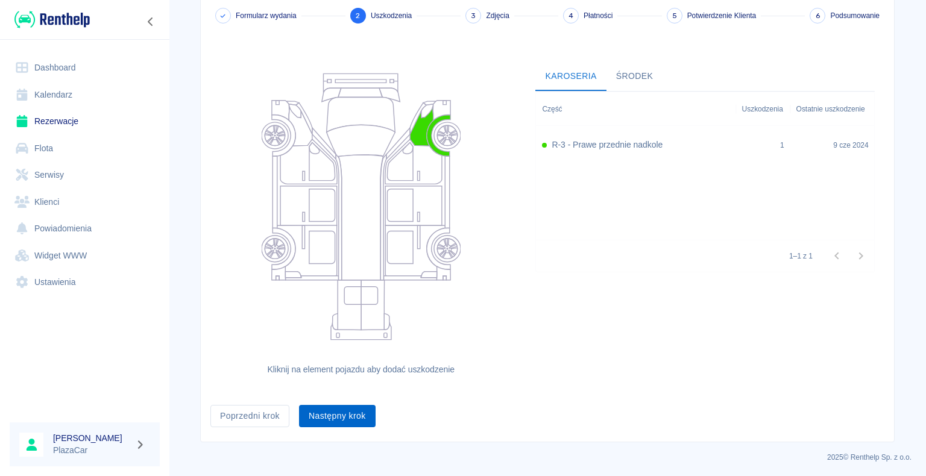
click at [347, 411] on button "Następny krok" at bounding box center [337, 416] width 77 height 22
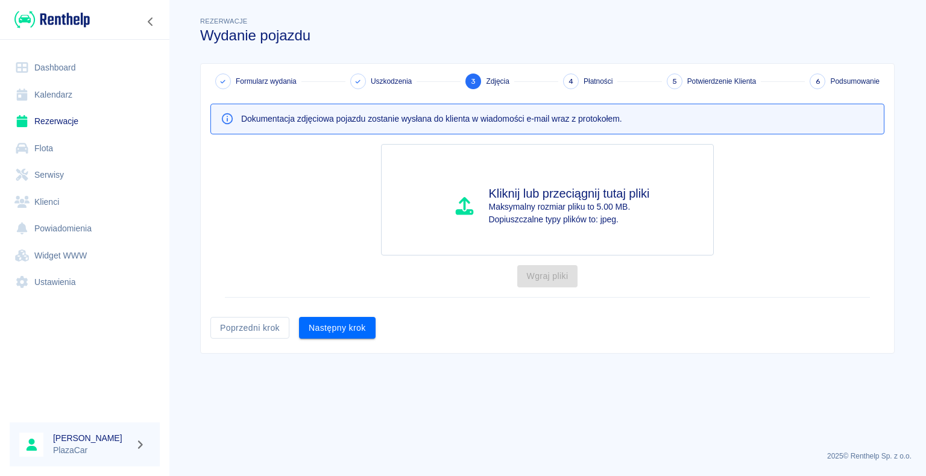
scroll to position [0, 0]
click at [336, 328] on button "Następny krok" at bounding box center [337, 328] width 77 height 22
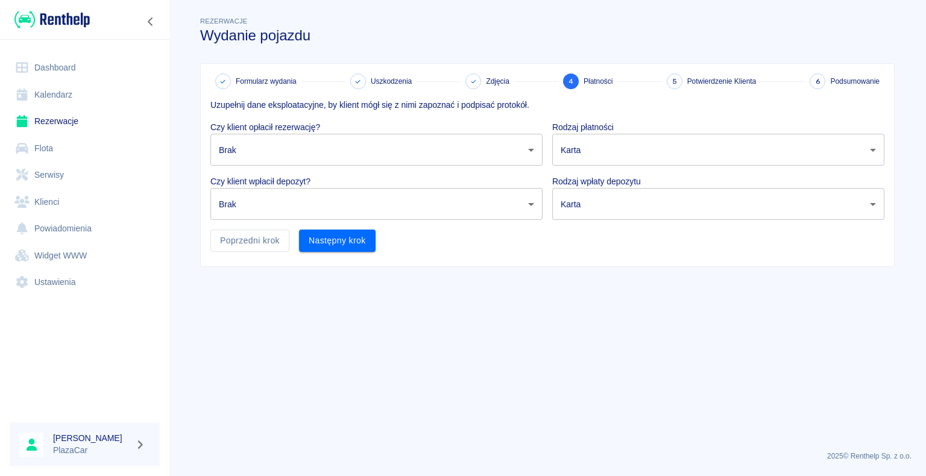
click at [577, 159] on body "Używamy plików Cookies, by zapewnić Ci najlepsze możliwe doświadczenie. Aby dow…" at bounding box center [463, 238] width 926 height 476
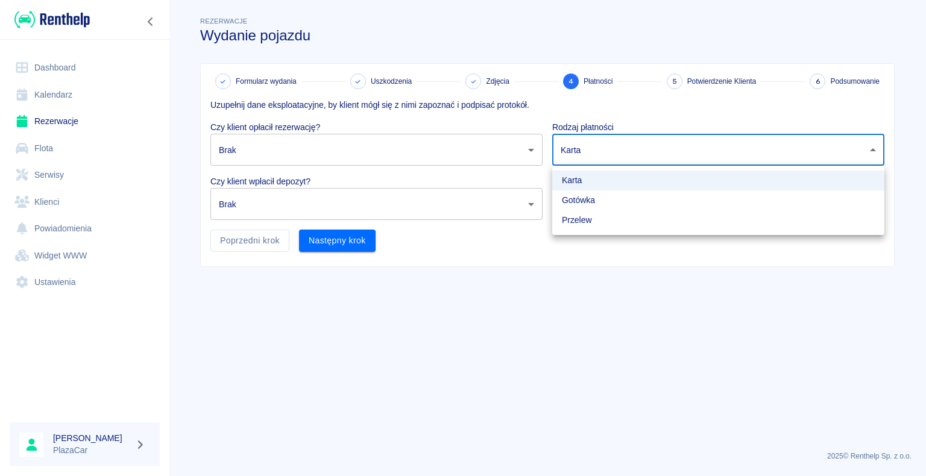
click at [577, 204] on li "Gotówka" at bounding box center [718, 201] width 332 height 20
type input "cash"
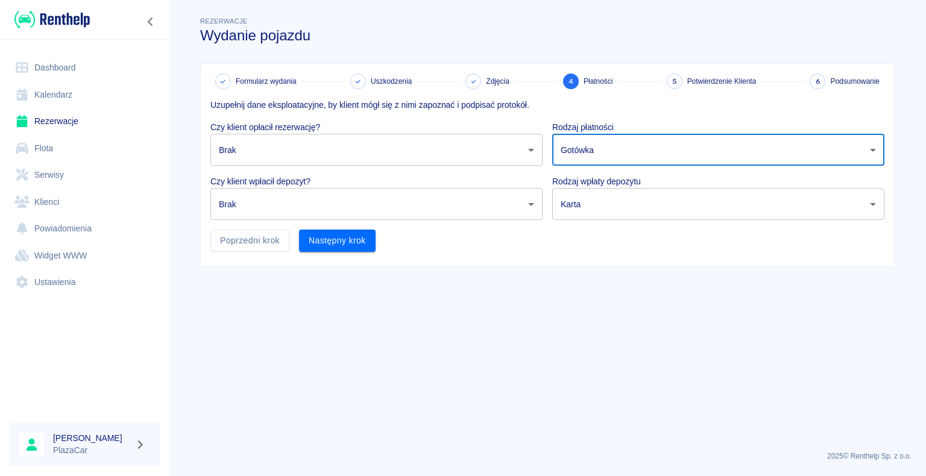
click at [580, 206] on body "Używamy plików Cookies, by zapewnić Ci najlepsze możliwe doświadczenie. Aby dow…" at bounding box center [463, 238] width 926 height 476
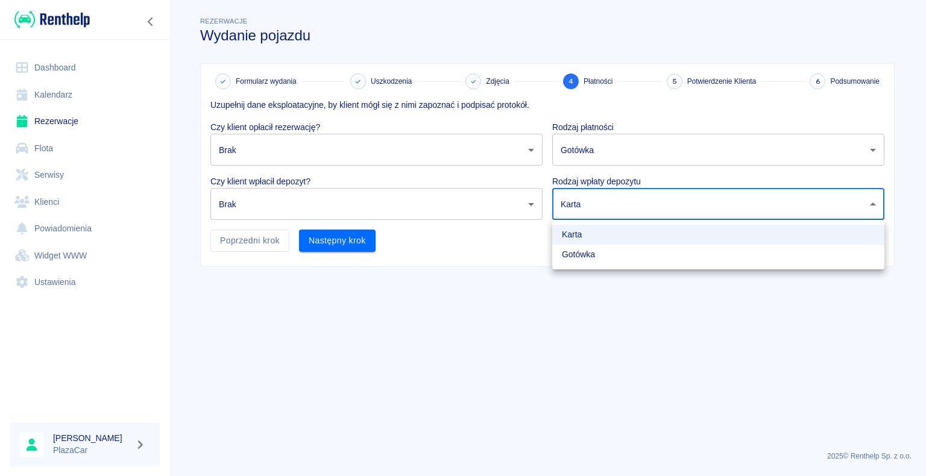
click at [574, 258] on li "Gotówka" at bounding box center [718, 255] width 332 height 20
type input "cash"
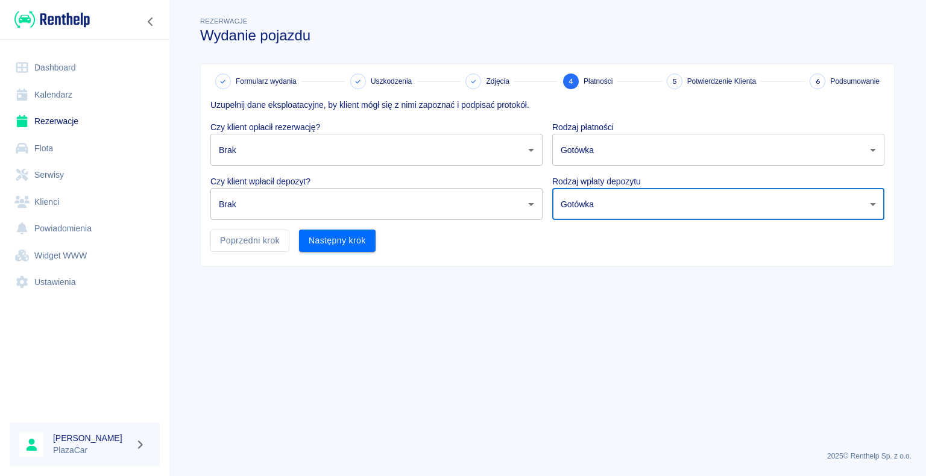
click at [453, 203] on body "Używamy plików Cookies, by zapewnić Ci najlepsze możliwe doświadczenie. Aby dow…" at bounding box center [463, 238] width 926 height 476
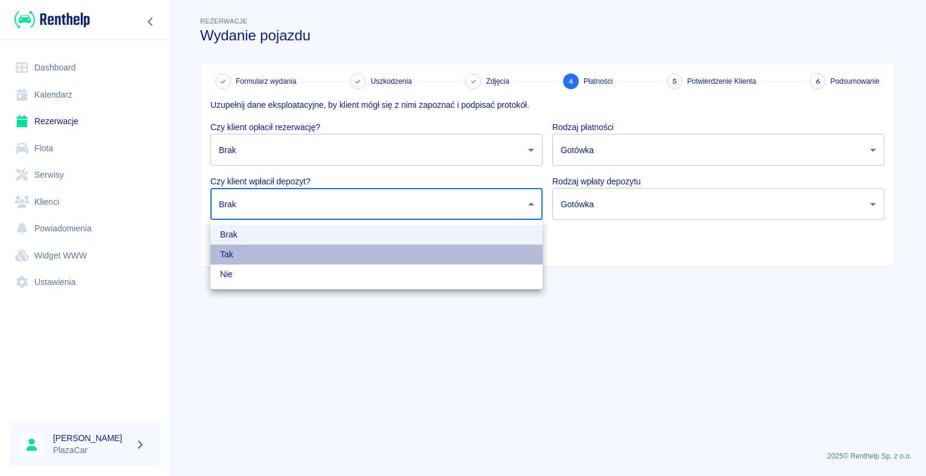
click at [343, 256] on li "Tak" at bounding box center [376, 255] width 332 height 20
type input "true"
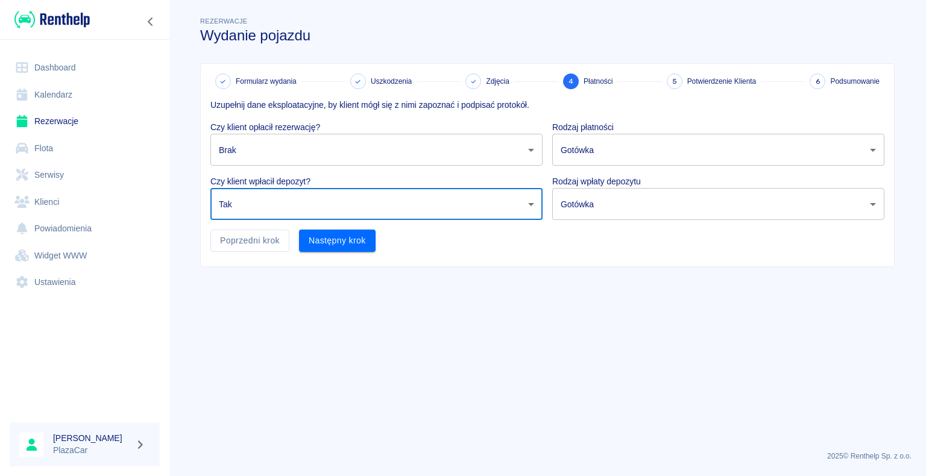
click at [313, 145] on body "Używamy plików Cookies, by zapewnić Ci najlepsze możliwe doświadczenie. Aby dow…" at bounding box center [463, 238] width 926 height 476
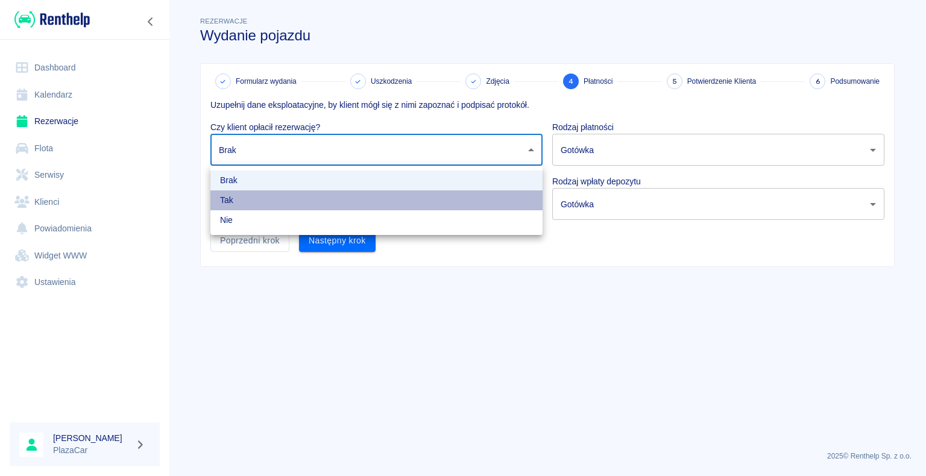
click at [296, 207] on li "Tak" at bounding box center [376, 201] width 332 height 20
type input "true"
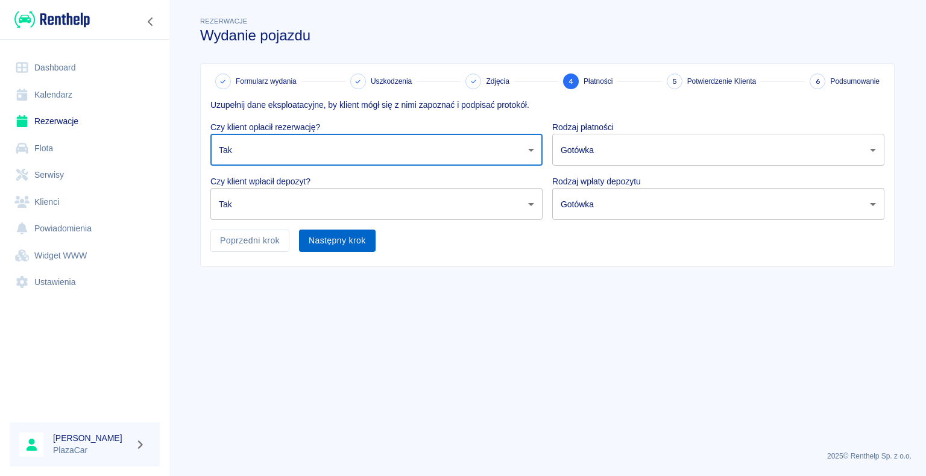
click at [315, 242] on button "Następny krok" at bounding box center [337, 241] width 77 height 22
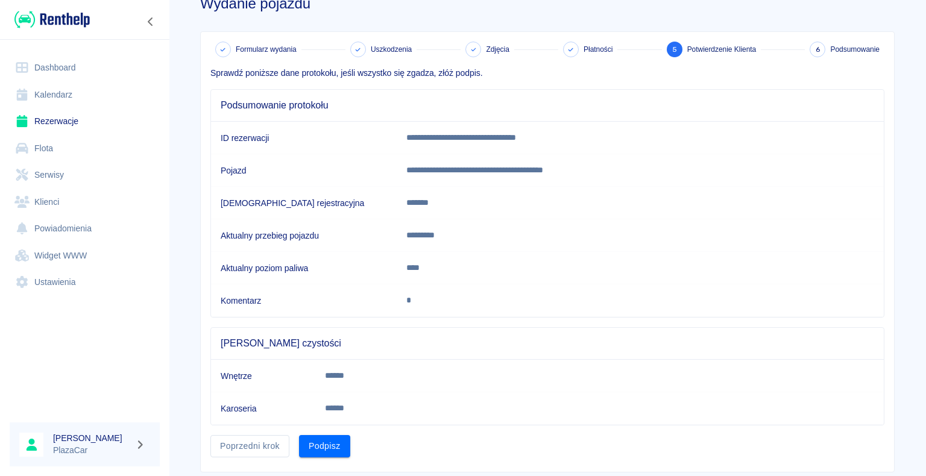
scroll to position [60, 0]
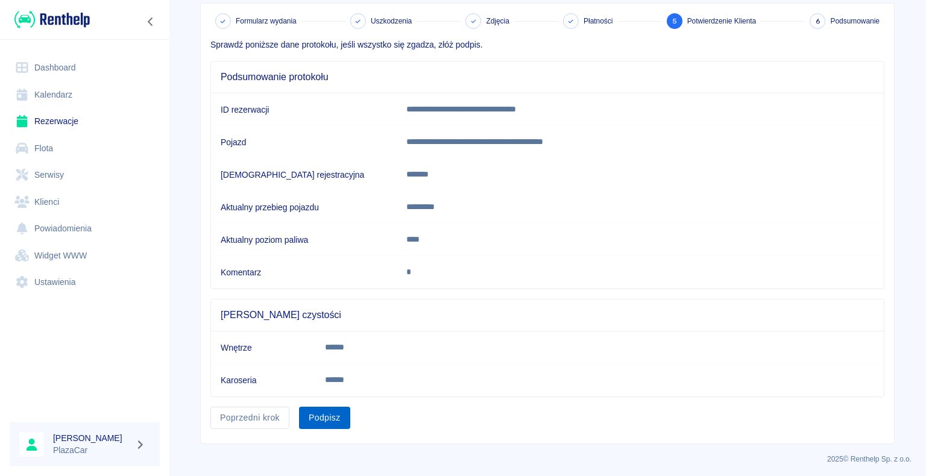
click at [343, 421] on button "Podpisz" at bounding box center [324, 418] width 51 height 22
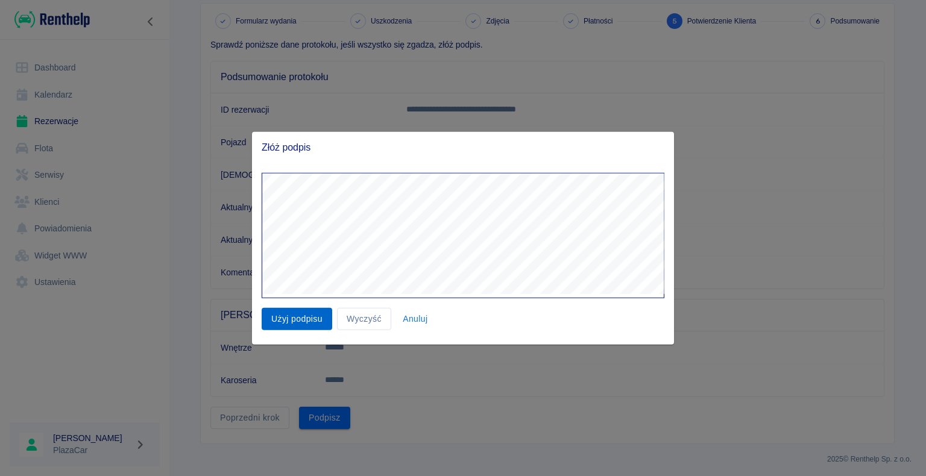
click at [283, 323] on button "Użyj podpisu" at bounding box center [297, 319] width 71 height 22
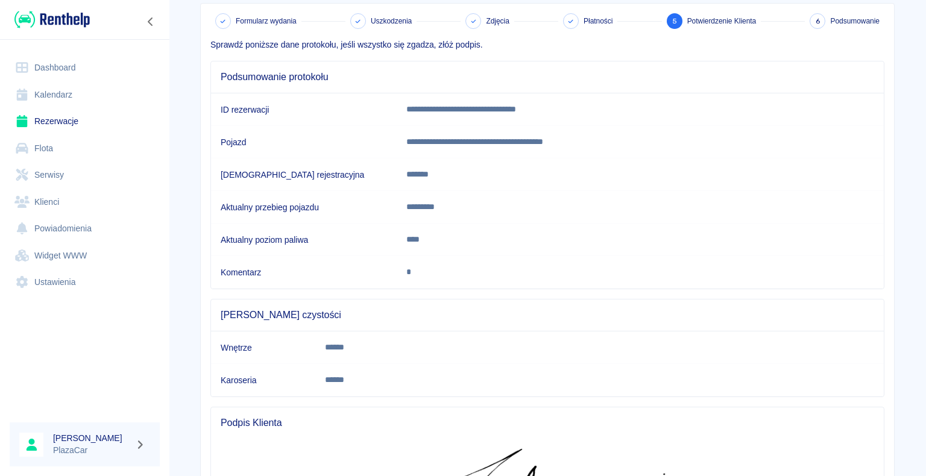
scroll to position [253, 0]
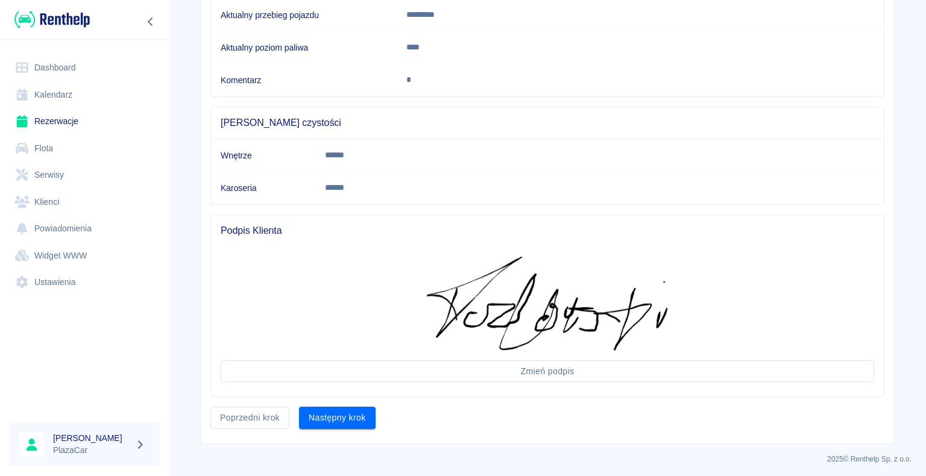
click at [312, 416] on button "Następny krok" at bounding box center [337, 418] width 77 height 22
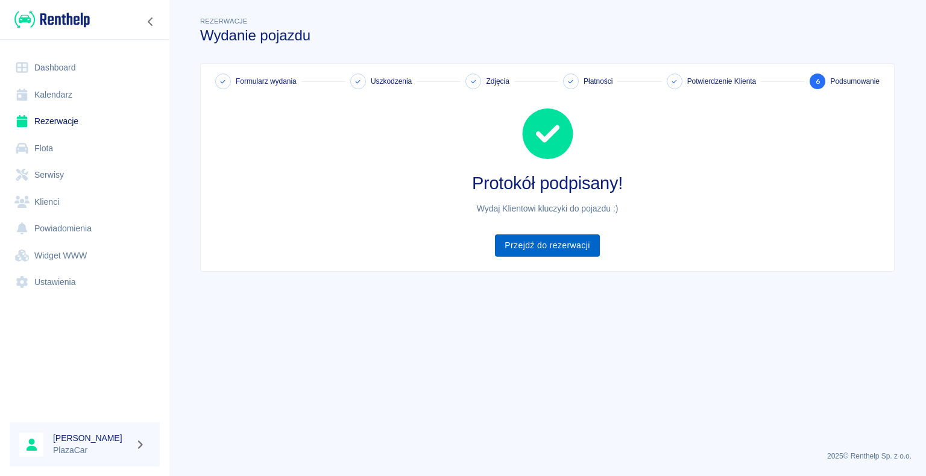
click at [572, 242] on link "Przejdź do rezerwacji" at bounding box center [547, 246] width 104 height 22
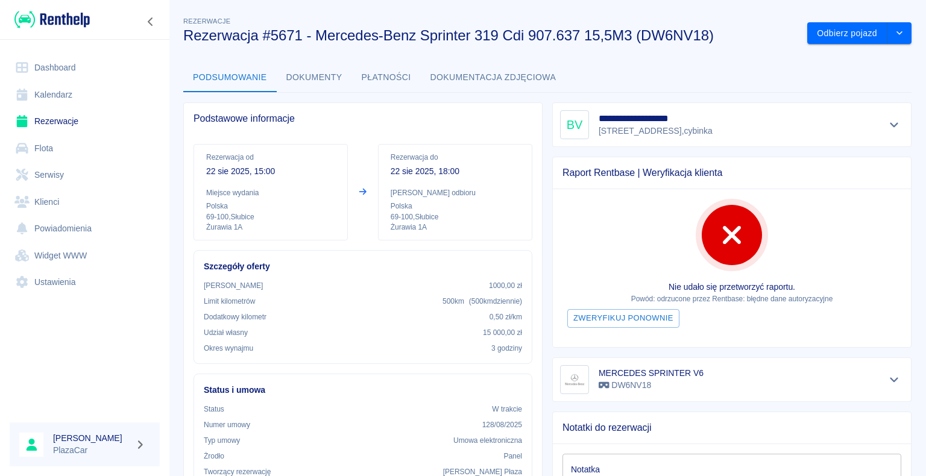
click at [782, 380] on div "MERCEDES SPRINTER V6 DW6NV18" at bounding box center [732, 379] width 344 height 29
click at [43, 54] on link "Dashboard" at bounding box center [85, 67] width 150 height 27
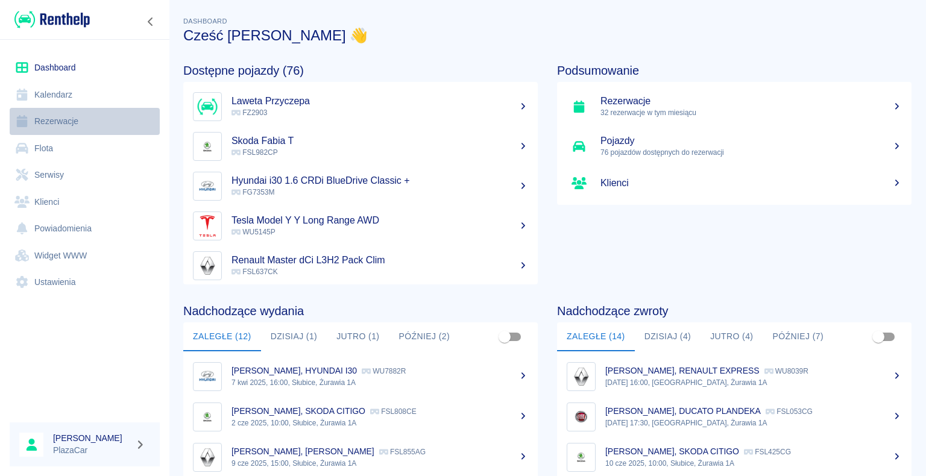
click at [81, 126] on link "Rezerwacje" at bounding box center [85, 121] width 150 height 27
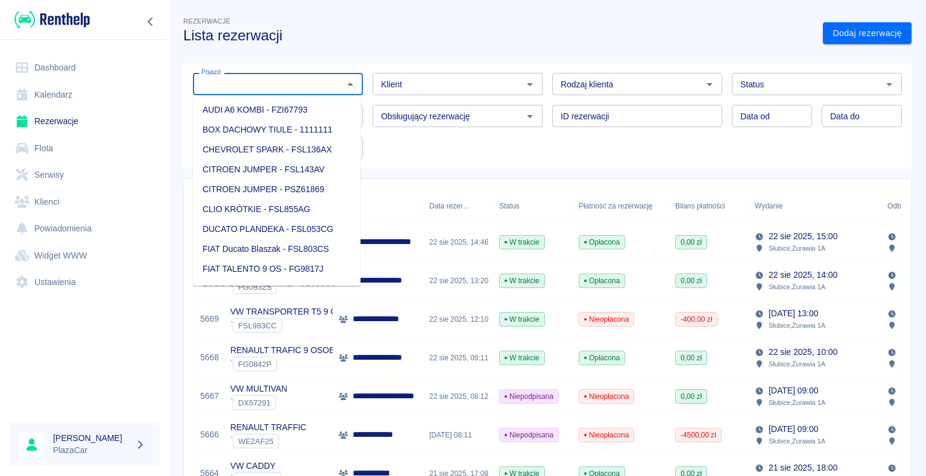
click at [229, 77] on input "Pojazd" at bounding box center [268, 84] width 143 height 15
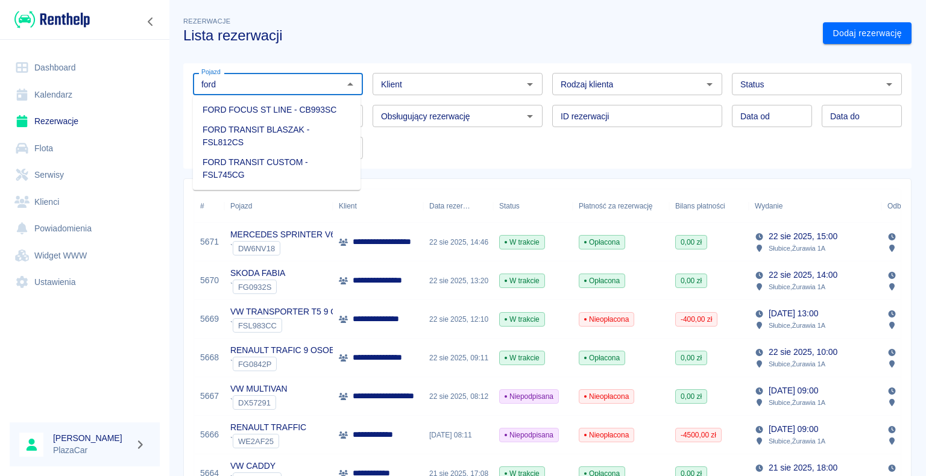
click at [292, 113] on li "FORD FOCUS ST LINE - CB993SC" at bounding box center [277, 110] width 168 height 20
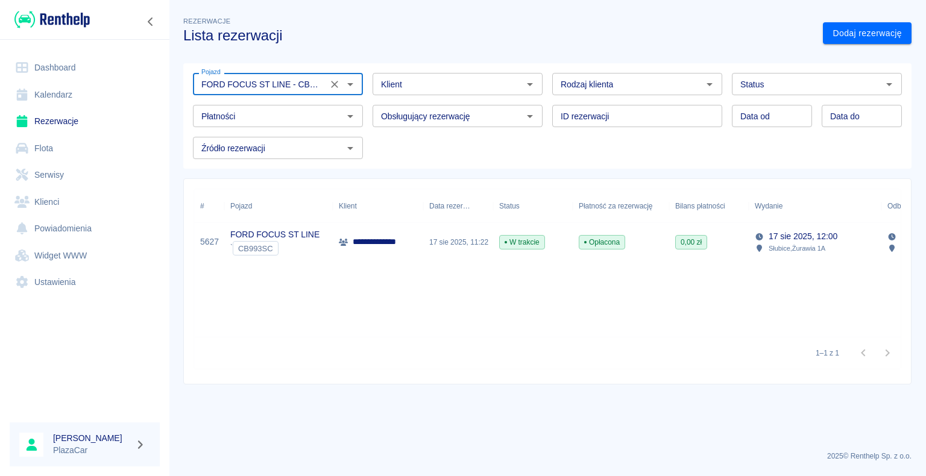
type input "FORD FOCUS ST LINE - CB993SC"
click at [437, 236] on div "17 sie 2025, 11:22" at bounding box center [458, 242] width 70 height 39
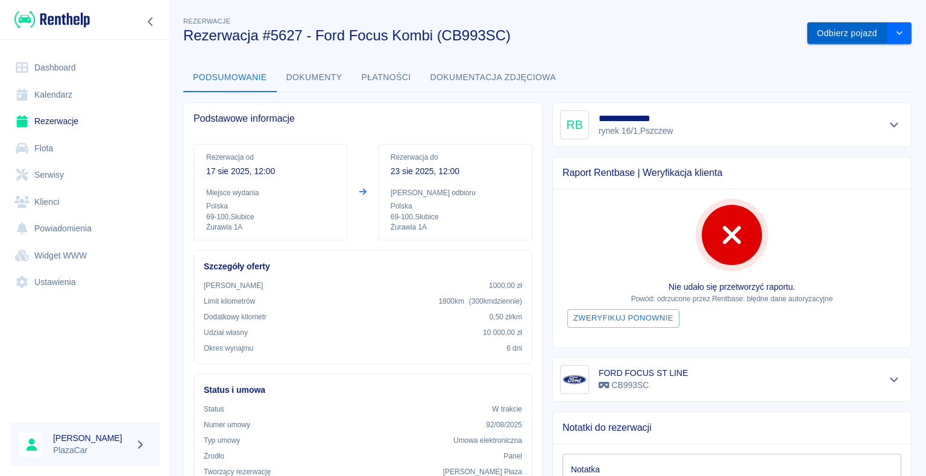
click at [832, 30] on button "Odbierz pojazd" at bounding box center [847, 33] width 80 height 22
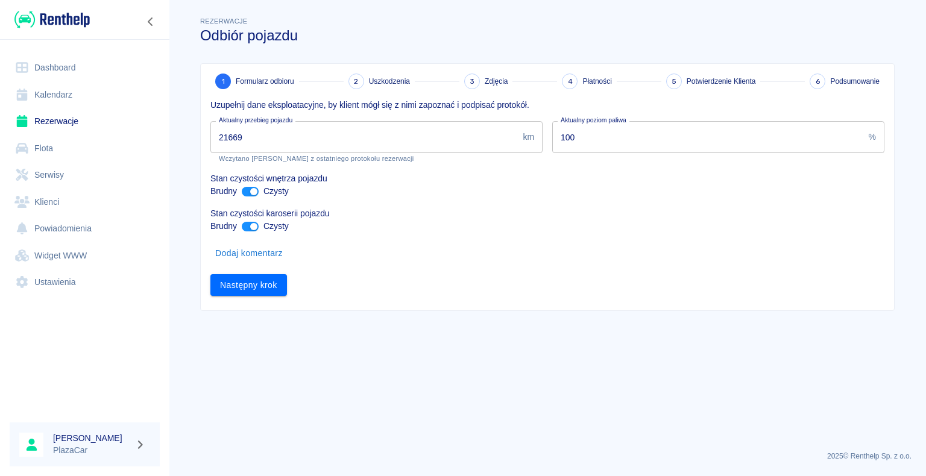
click at [277, 134] on input "21669" at bounding box center [364, 137] width 308 height 32
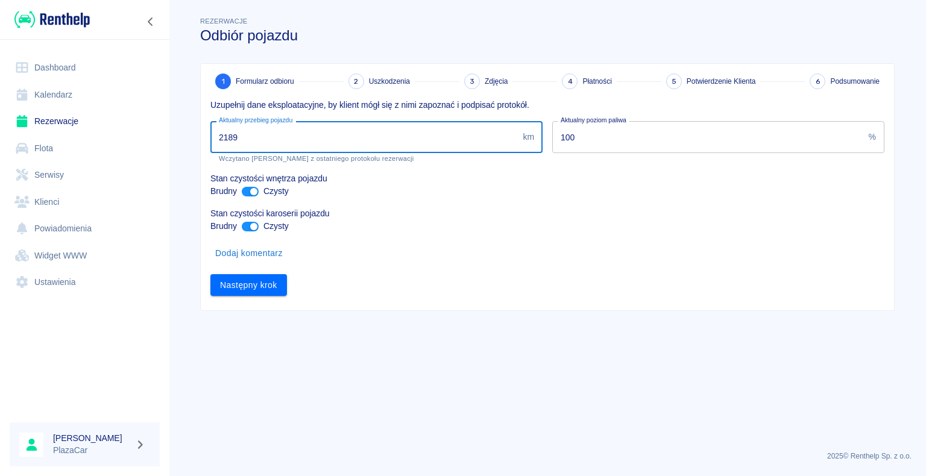
type input "21899"
click button "Następny krok" at bounding box center [248, 285] width 77 height 22
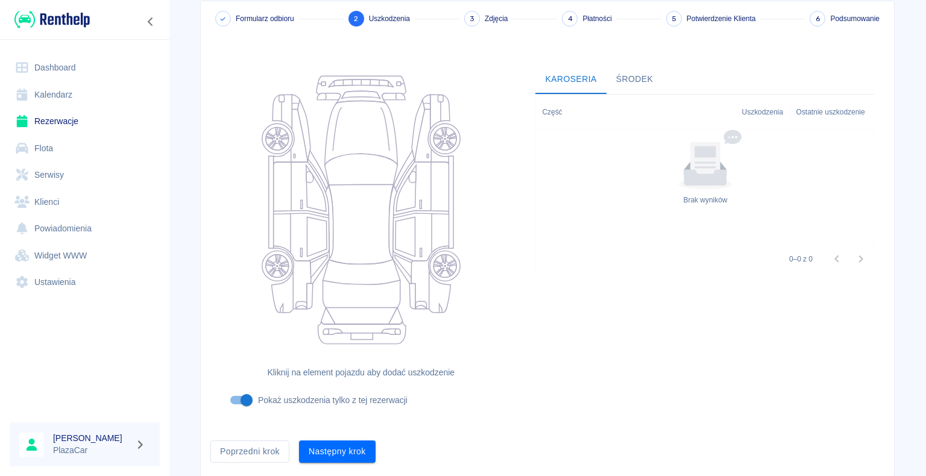
scroll to position [99, 0]
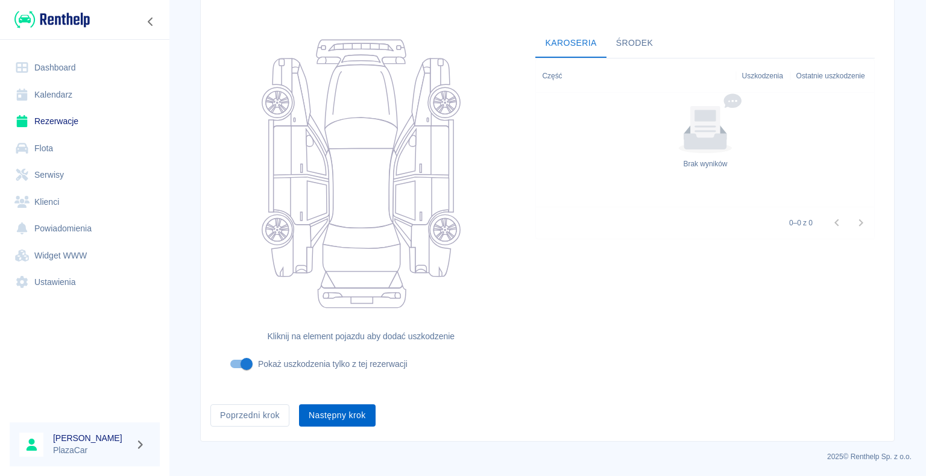
click at [338, 408] on button "Następny krok" at bounding box center [337, 416] width 77 height 22
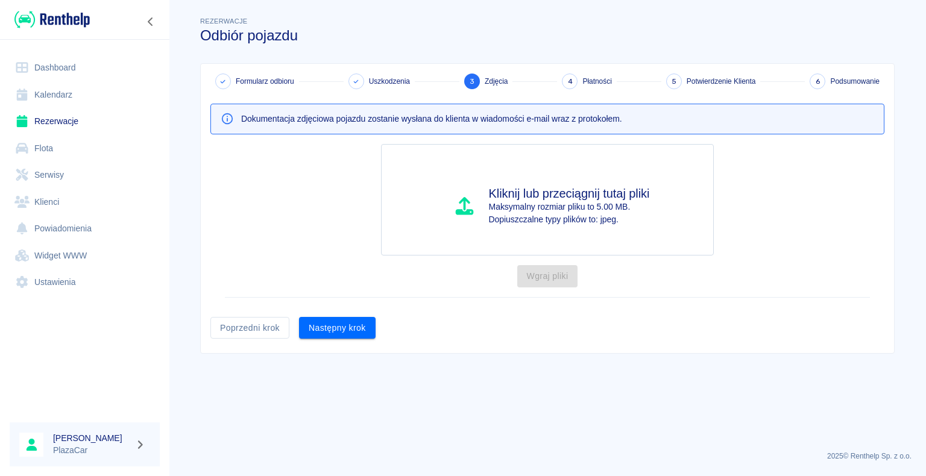
scroll to position [0, 0]
click at [339, 326] on button "Następny krok" at bounding box center [337, 328] width 77 height 22
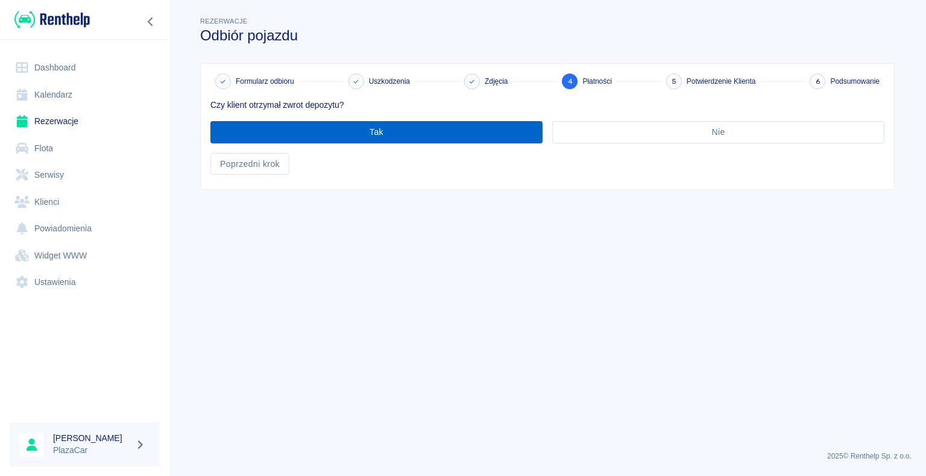
click at [267, 130] on button "Tak" at bounding box center [376, 132] width 332 height 22
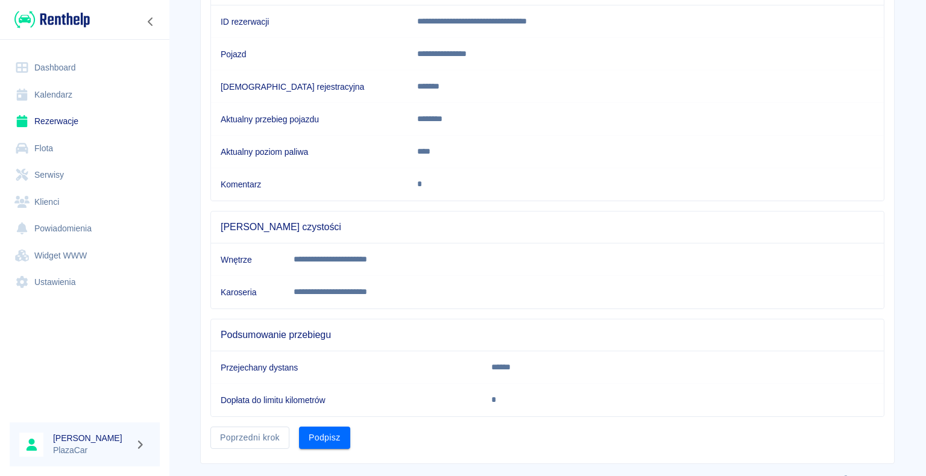
scroll to position [168, 0]
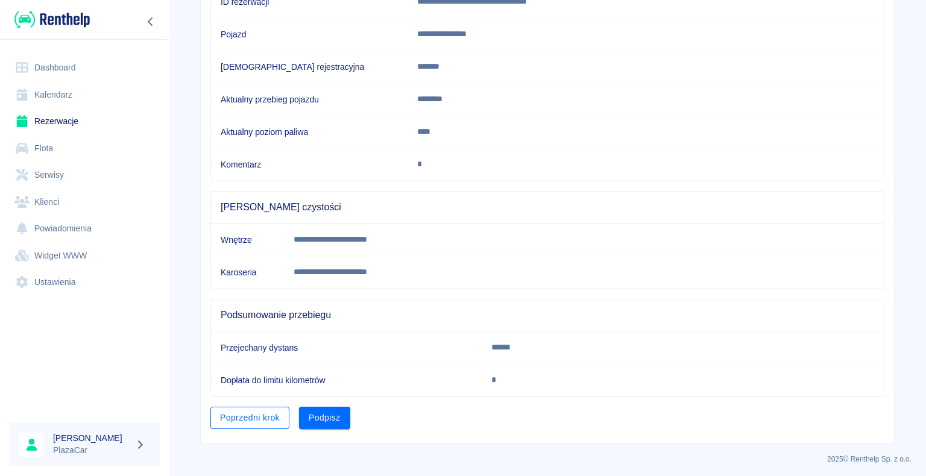
click at [260, 418] on button "Poprzedni krok" at bounding box center [249, 418] width 79 height 22
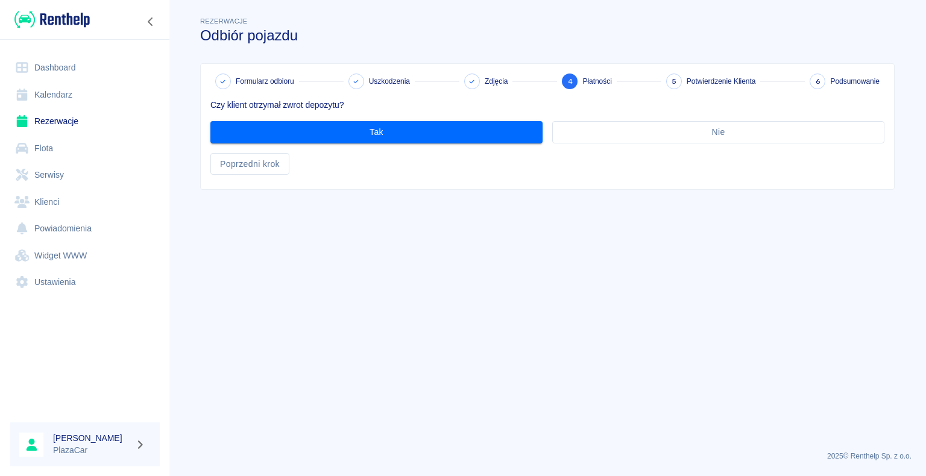
scroll to position [0, 0]
click at [269, 169] on button "Poprzedni krok" at bounding box center [249, 164] width 79 height 22
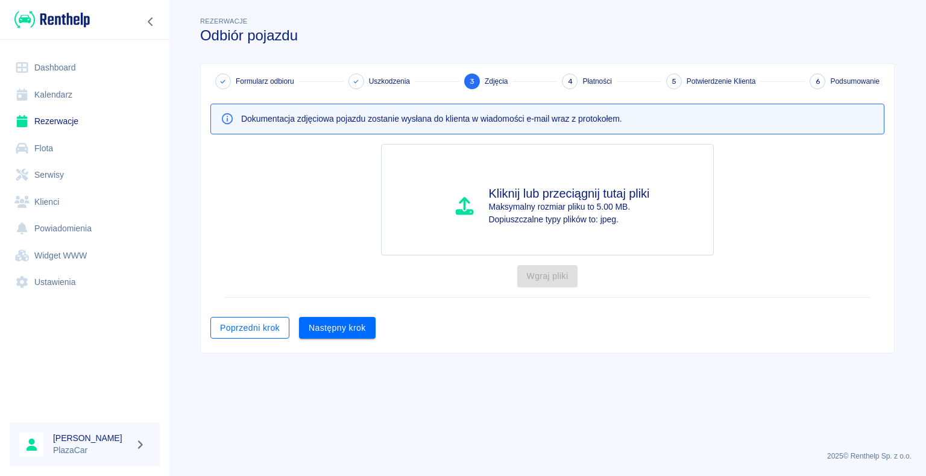
click at [270, 332] on button "Poprzedni krok" at bounding box center [249, 328] width 79 height 22
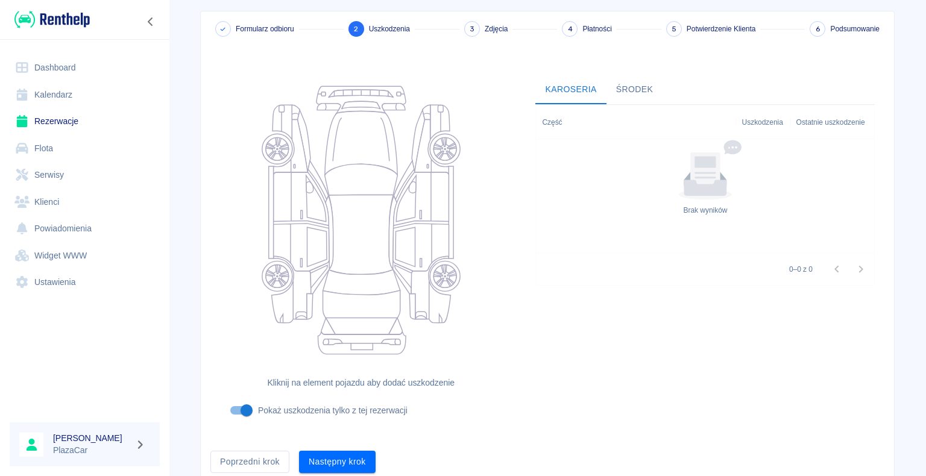
scroll to position [99, 0]
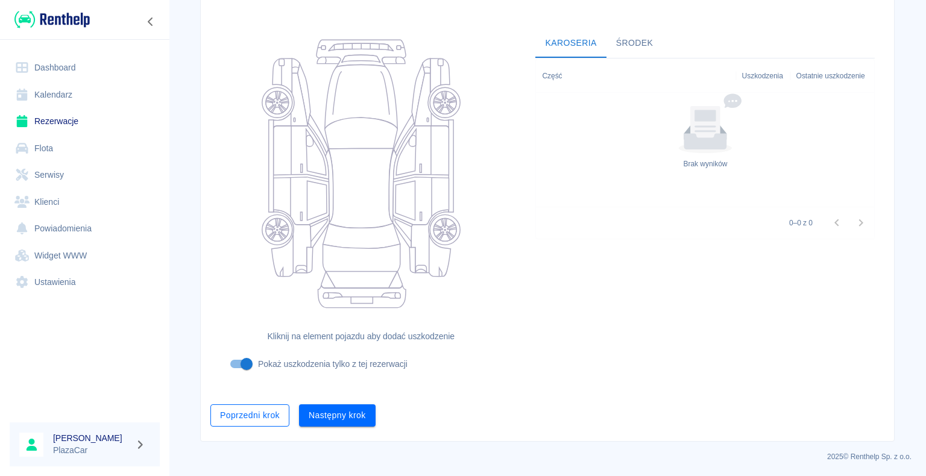
click at [248, 418] on button "Poprzedni krok" at bounding box center [249, 416] width 79 height 22
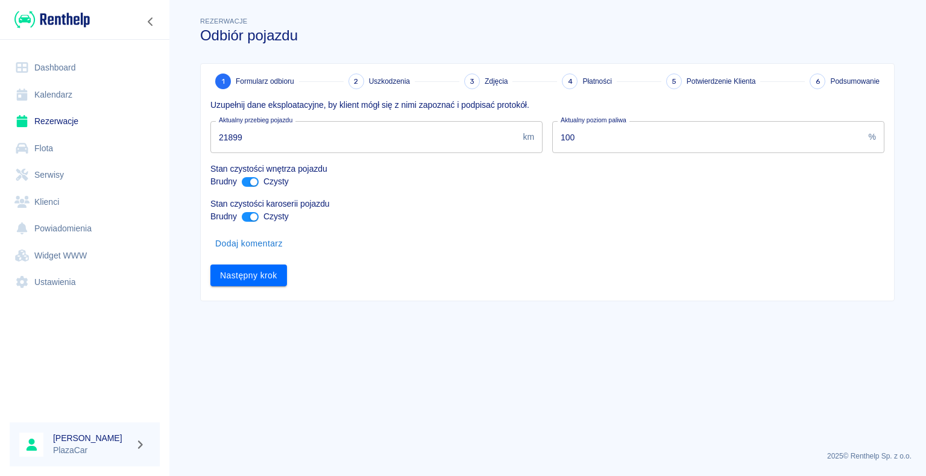
scroll to position [0, 0]
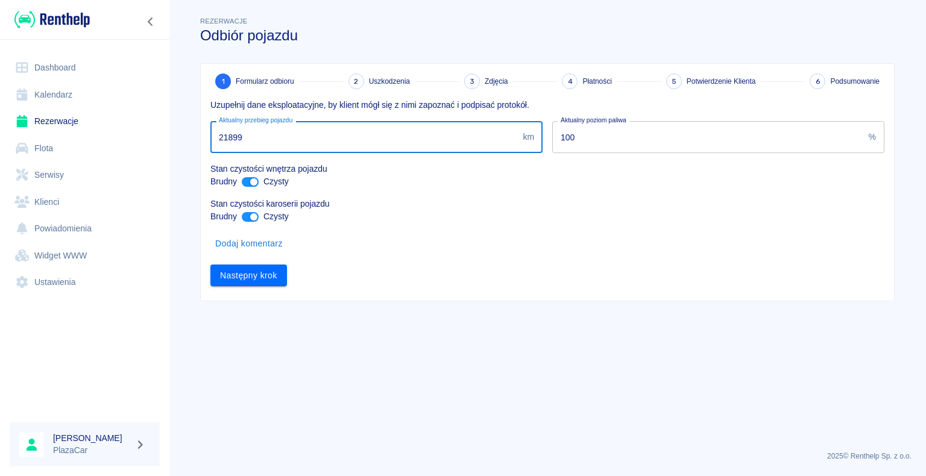
click at [308, 138] on input "21899" at bounding box center [364, 137] width 308 height 32
type input "2"
type input "31899"
click button "Następny krok" at bounding box center [248, 276] width 77 height 22
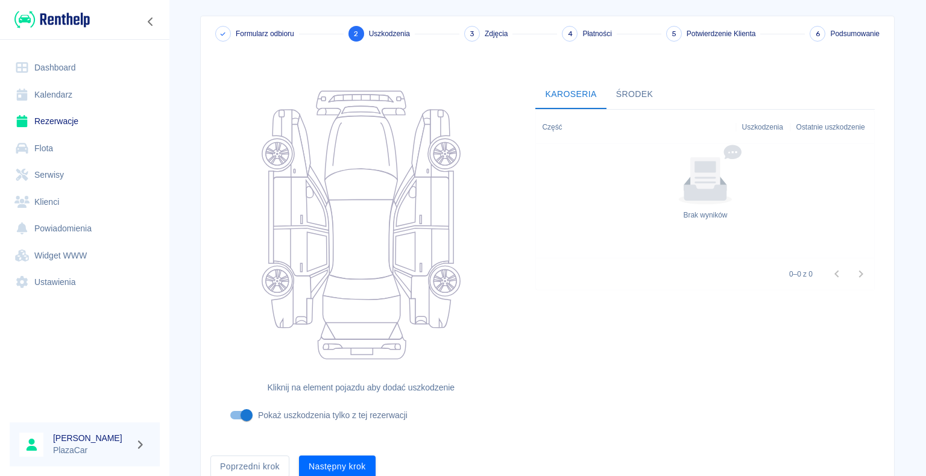
scroll to position [99, 0]
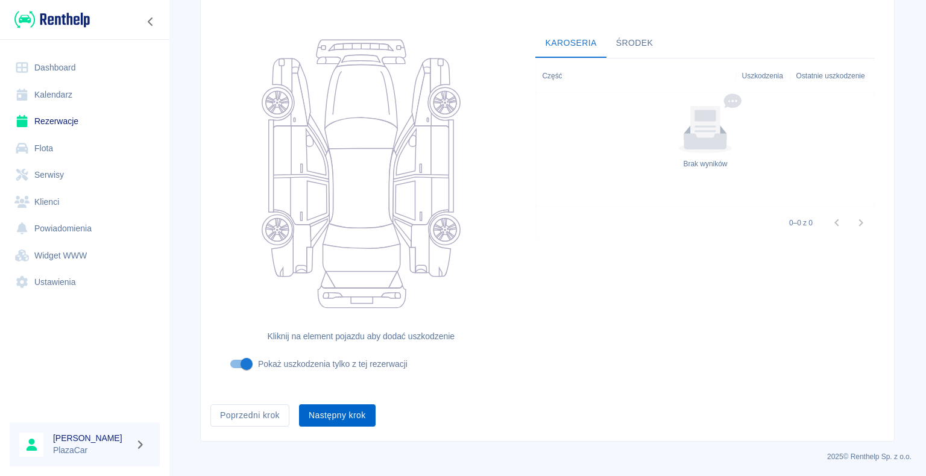
click at [306, 426] on button "Następny krok" at bounding box center [337, 416] width 77 height 22
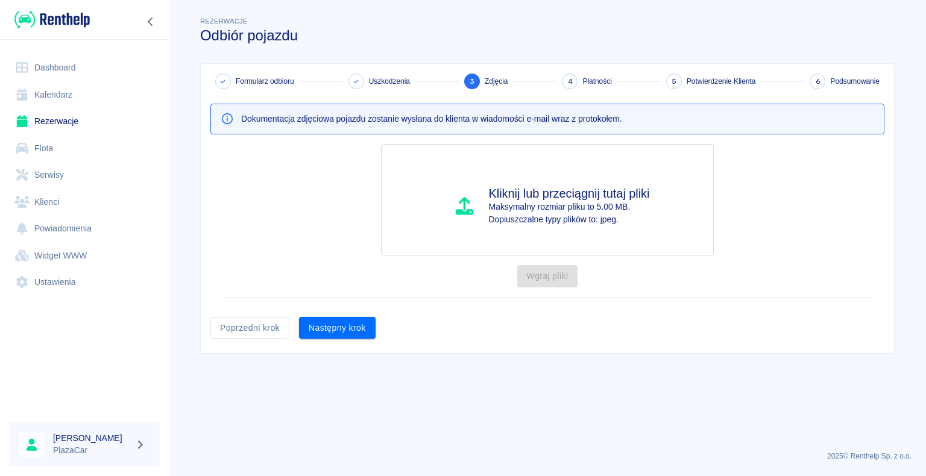
scroll to position [0, 0]
click at [350, 323] on button "Następny krok" at bounding box center [337, 328] width 77 height 22
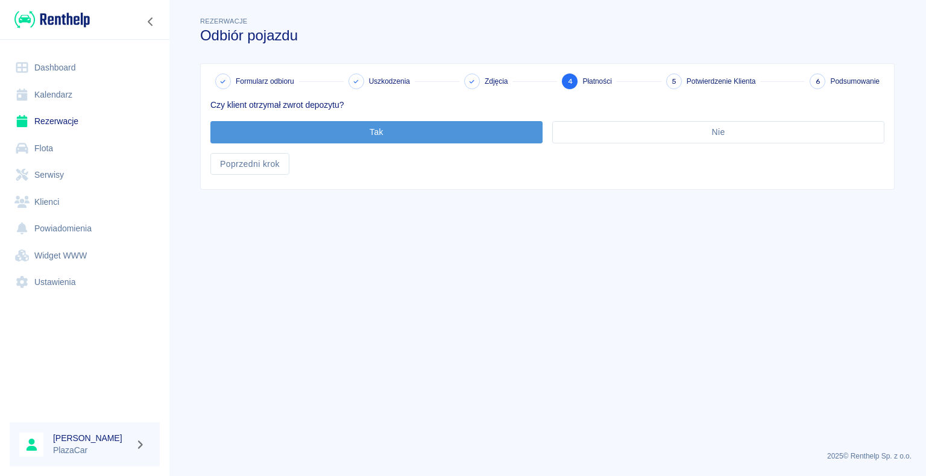
click at [338, 128] on button "Tak" at bounding box center [376, 132] width 332 height 22
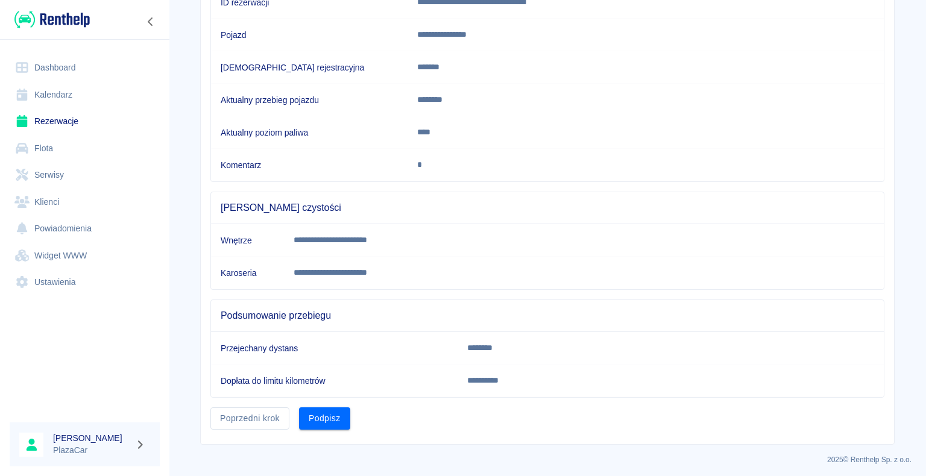
scroll to position [168, 0]
click at [306, 411] on button "Podpisz" at bounding box center [324, 418] width 51 height 22
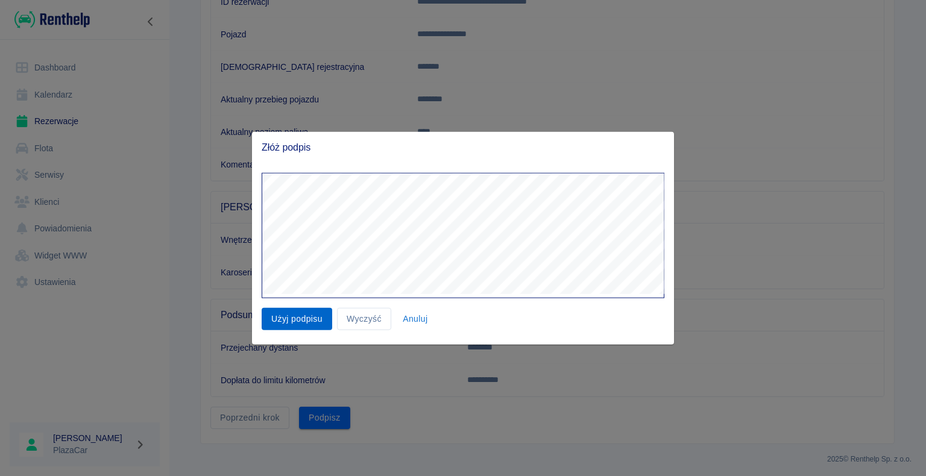
click at [318, 319] on button "Użyj podpisu" at bounding box center [297, 319] width 71 height 22
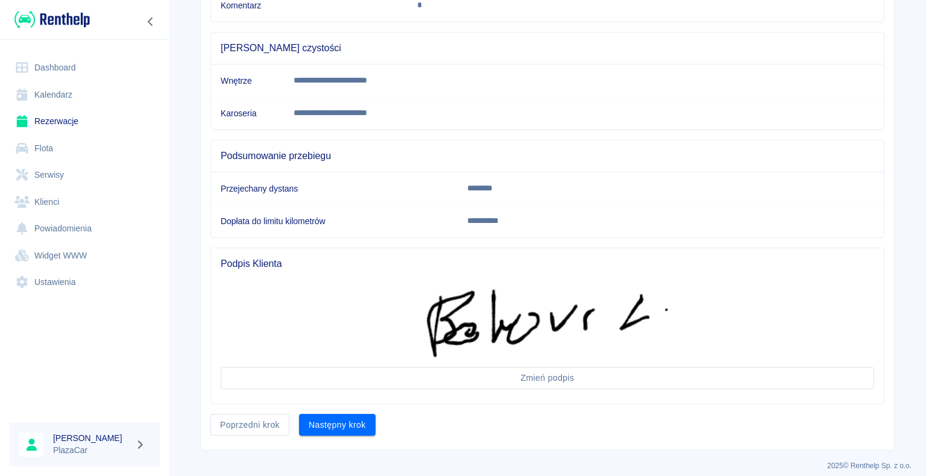
scroll to position [334, 0]
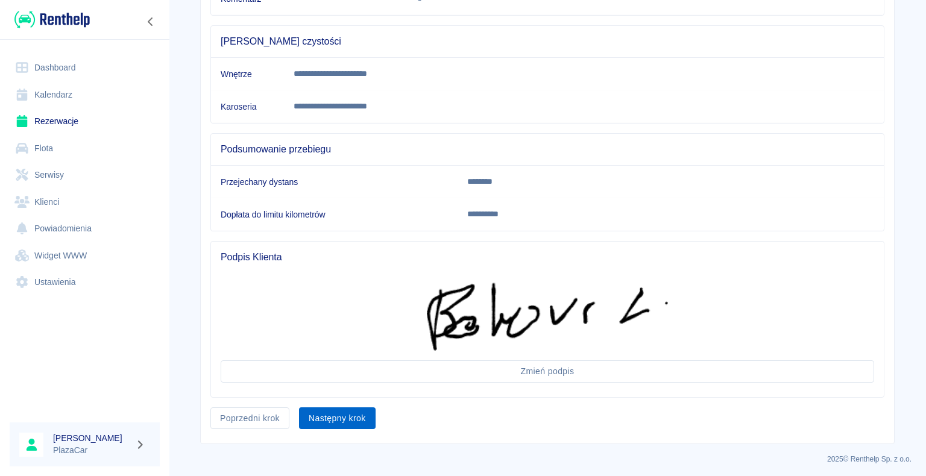
click at [352, 418] on button "Następny krok" at bounding box center [337, 419] width 77 height 22
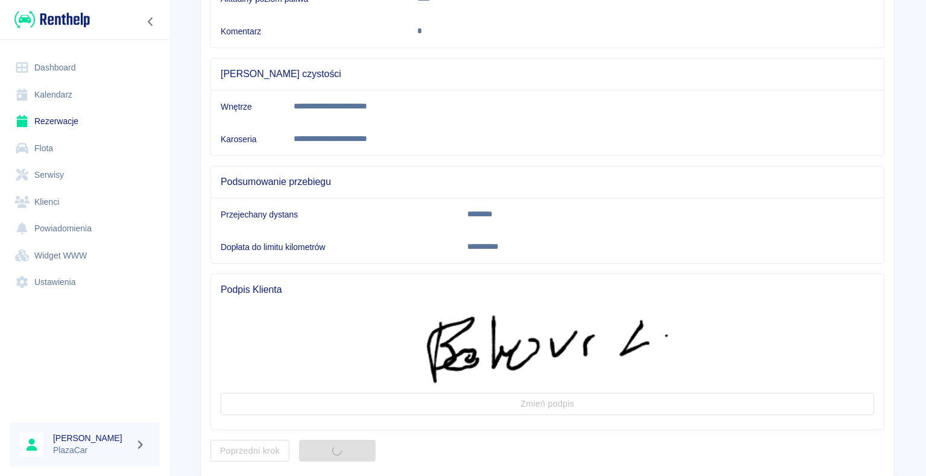
scroll to position [0, 0]
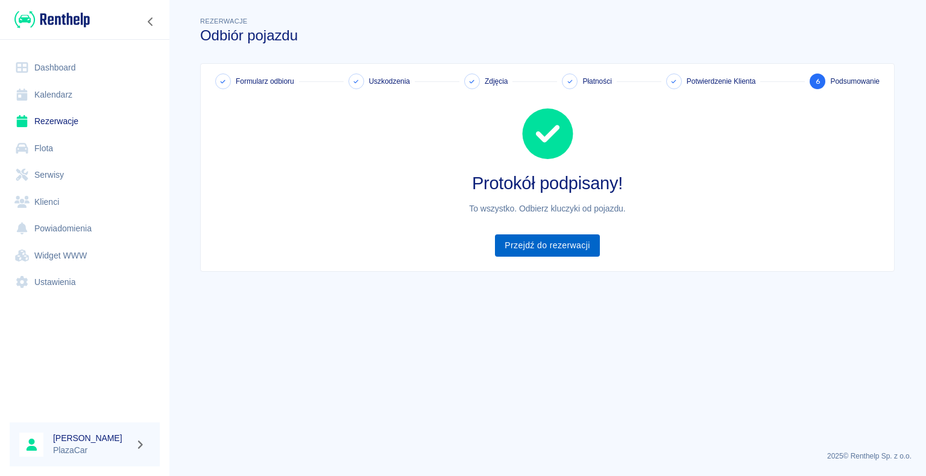
click at [523, 244] on link "Przejdź do rezerwacji" at bounding box center [547, 246] width 104 height 22
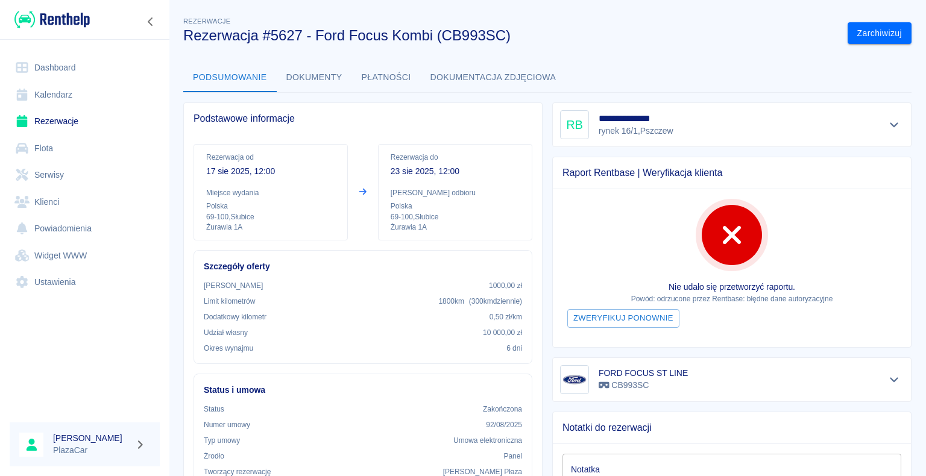
click at [60, 69] on link "Dashboard" at bounding box center [85, 67] width 150 height 27
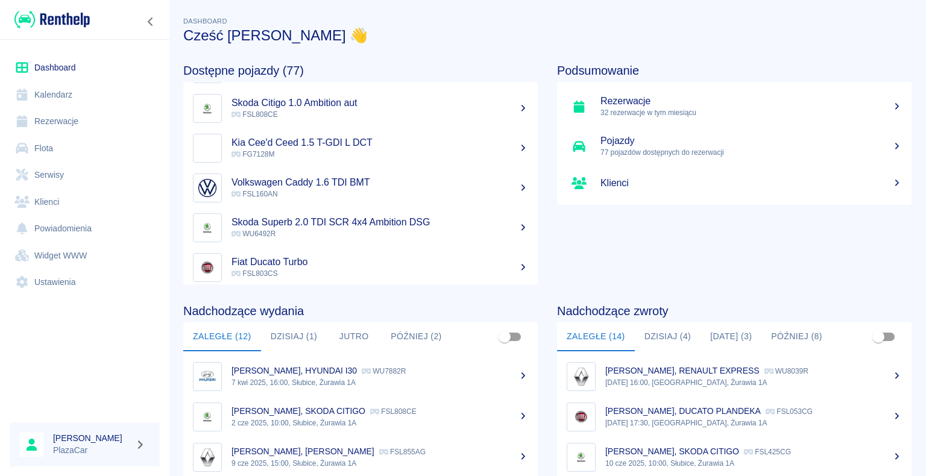
scroll to position [1990, 0]
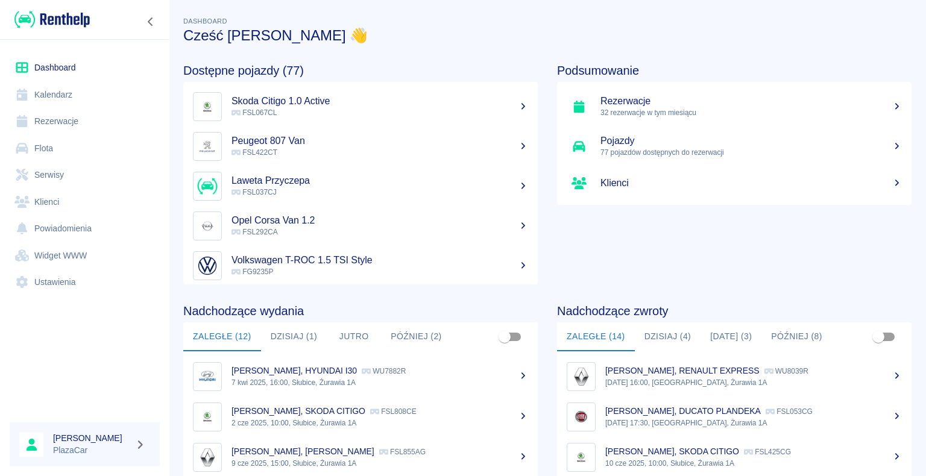
click at [78, 122] on link "Rezerwacje" at bounding box center [85, 121] width 150 height 27
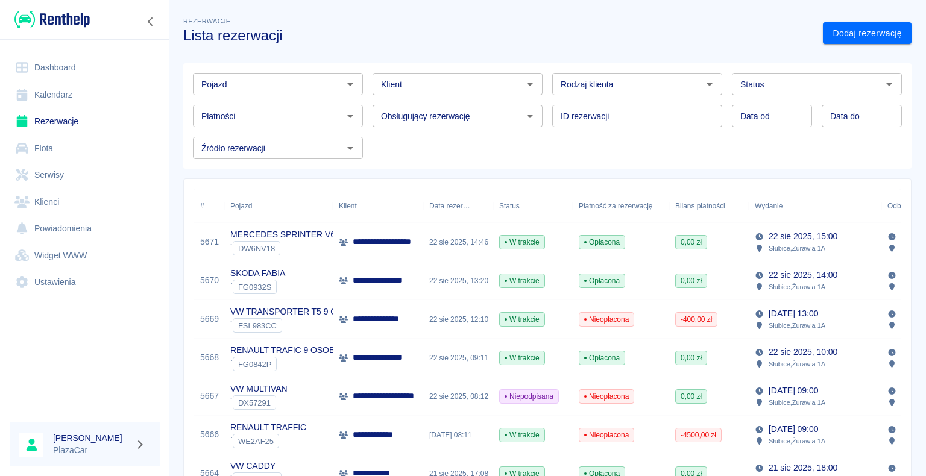
click at [297, 279] on div "SKODA FABIA ` FG0932S" at bounding box center [278, 281] width 109 height 39
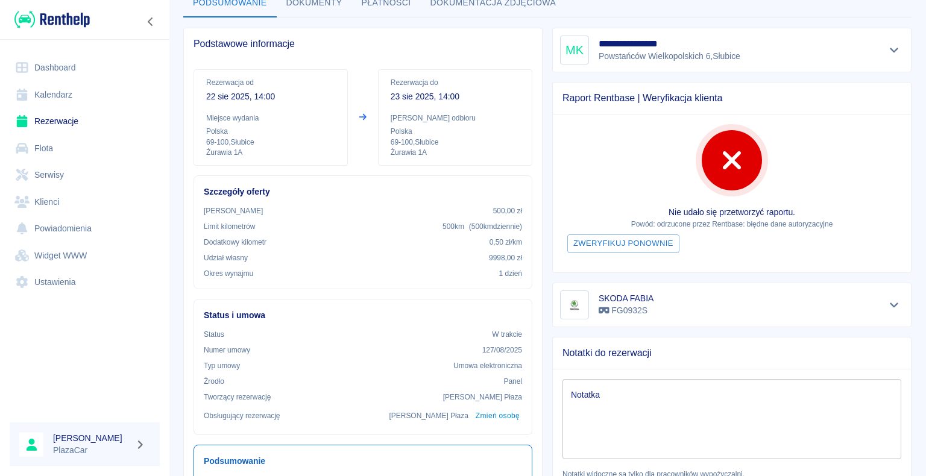
scroll to position [70, 0]
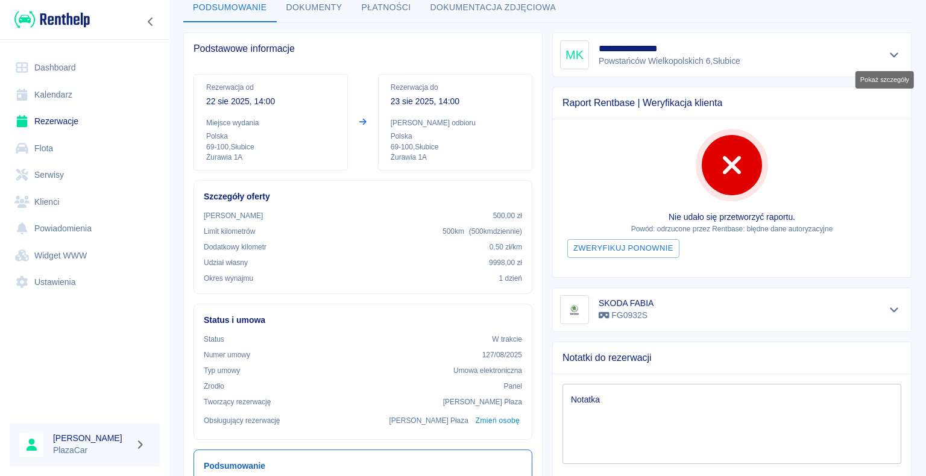
click at [888, 58] on icon "Pokaż szczegóły" at bounding box center [895, 54] width 14 height 11
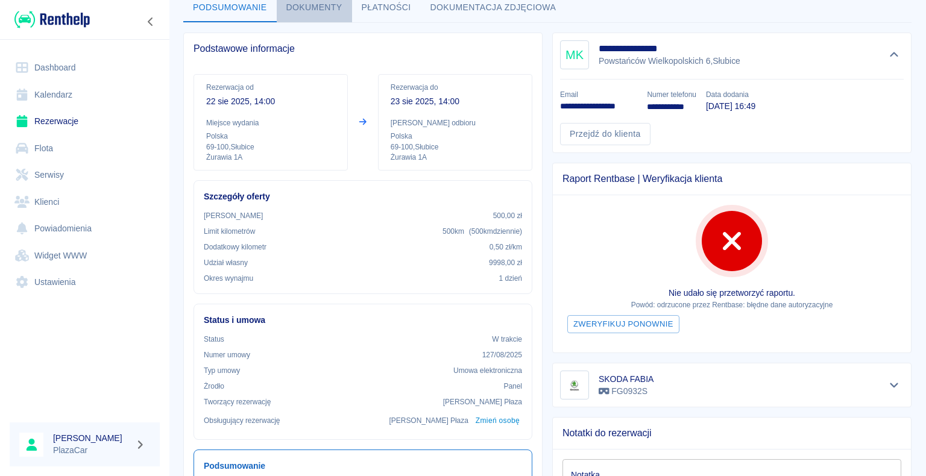
click at [302, 8] on button "Dokumenty" at bounding box center [314, 7] width 75 height 29
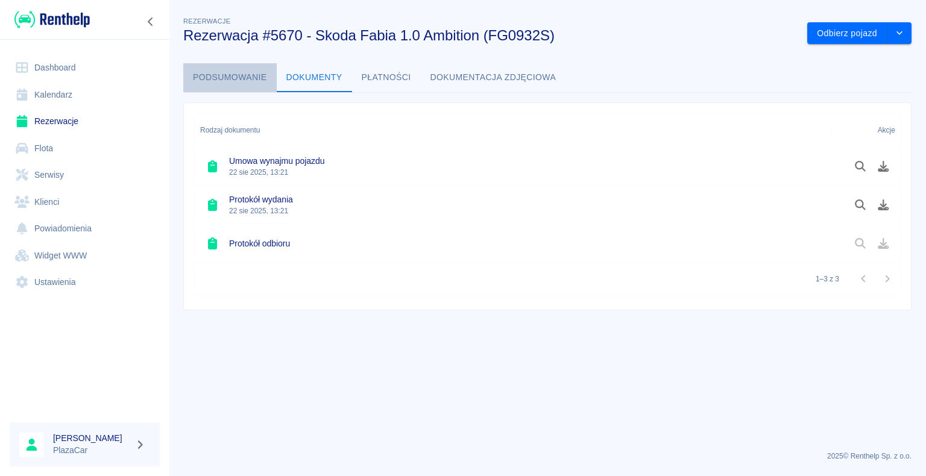
click at [197, 79] on button "Podsumowanie" at bounding box center [229, 77] width 93 height 29
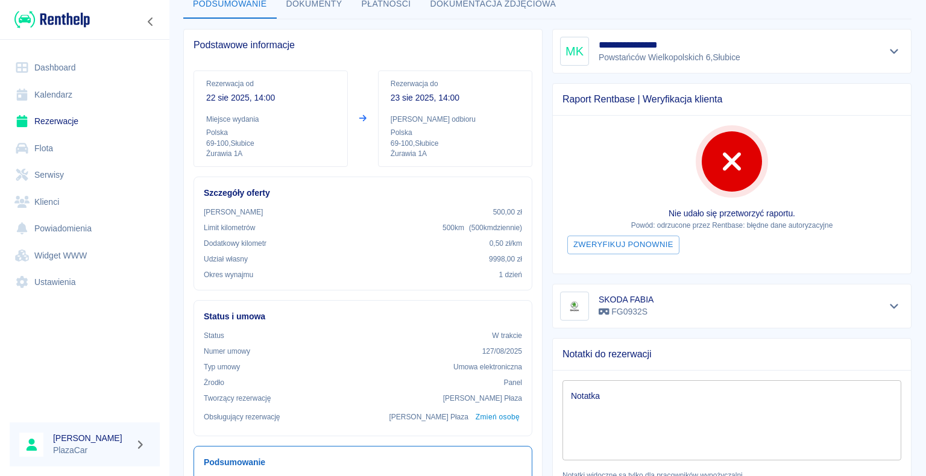
scroll to position [60, 0]
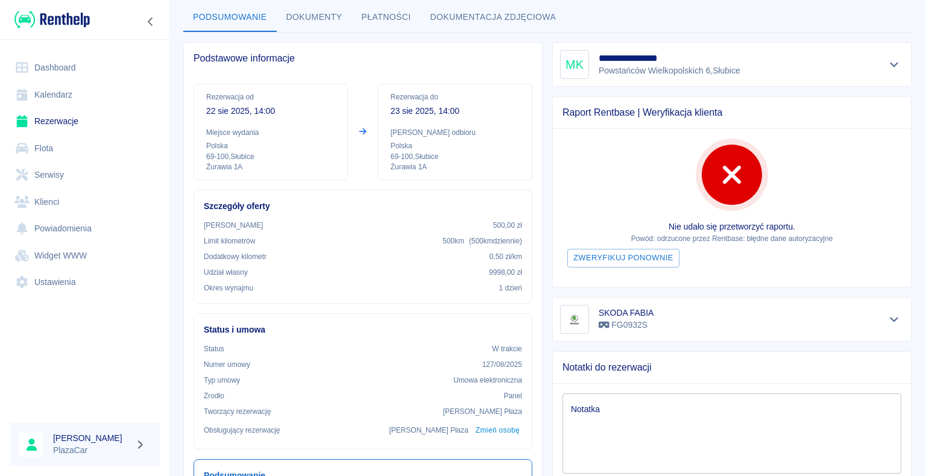
drag, startPoint x: 47, startPoint y: 116, endPoint x: 42, endPoint y: 125, distance: 10.5
click at [48, 116] on link "Rezerwacje" at bounding box center [85, 121] width 150 height 27
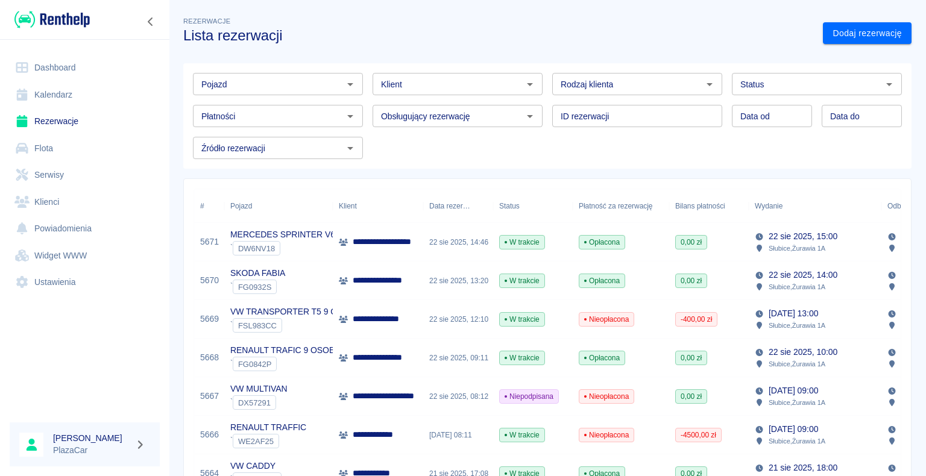
click at [415, 92] on div "Klient" at bounding box center [458, 84] width 170 height 22
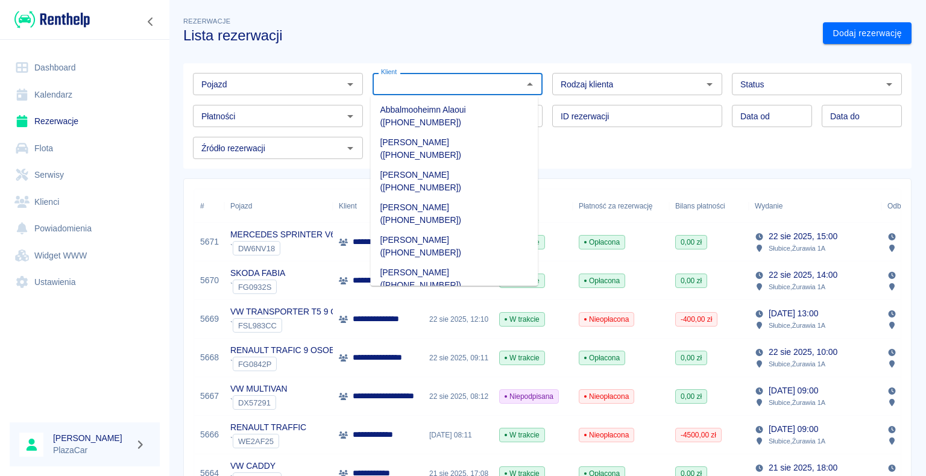
click at [42, 199] on link "Klienci" at bounding box center [85, 202] width 150 height 27
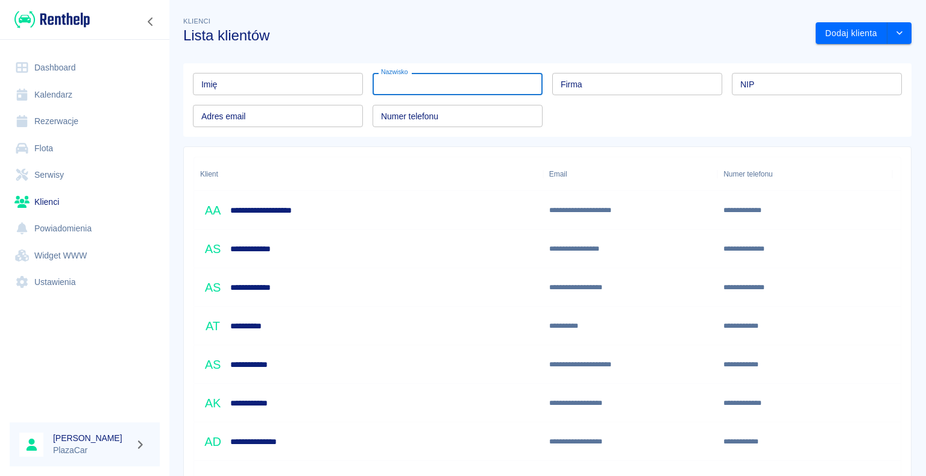
click at [456, 85] on input "Nazwisko" at bounding box center [458, 84] width 170 height 22
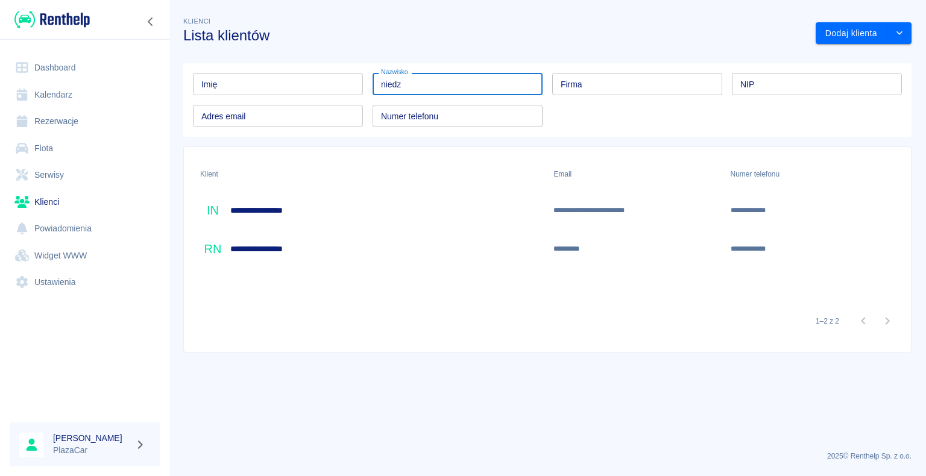
type input "niedz"
click at [362, 207] on div "**********" at bounding box center [370, 210] width 353 height 39
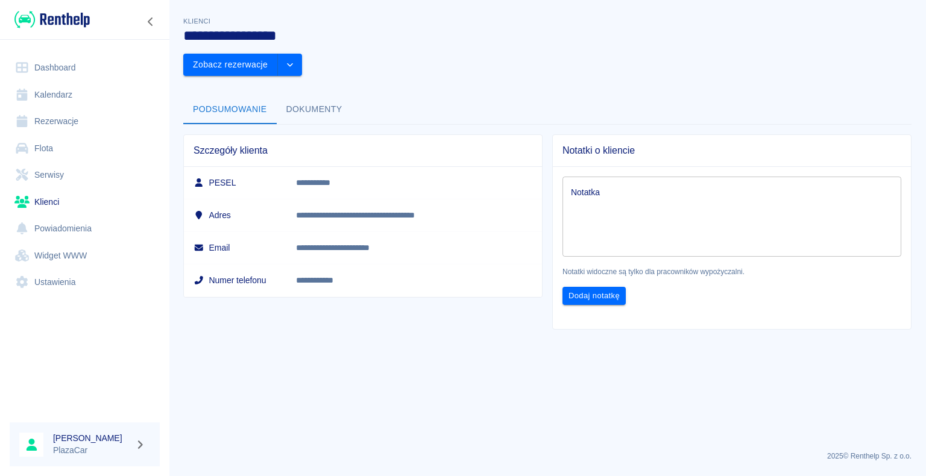
click at [299, 95] on button "Dokumenty" at bounding box center [314, 109] width 75 height 29
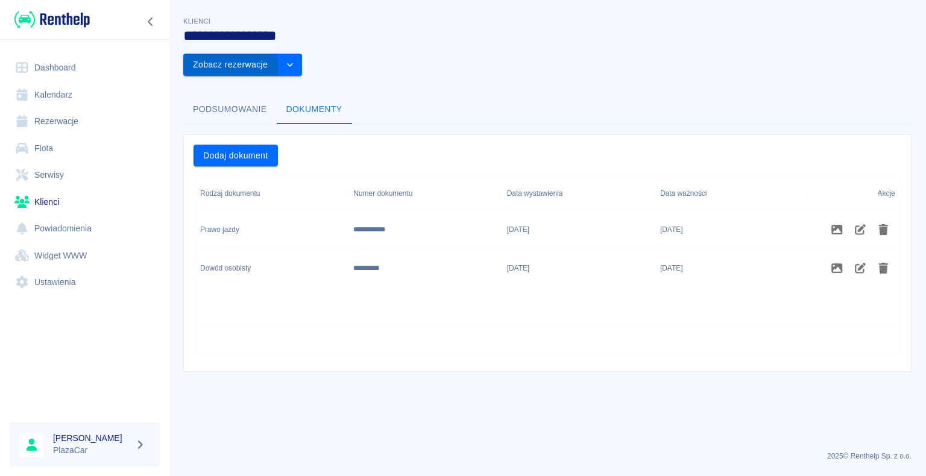
click at [278, 54] on button "Zobacz rezerwacje" at bounding box center [230, 65] width 95 height 22
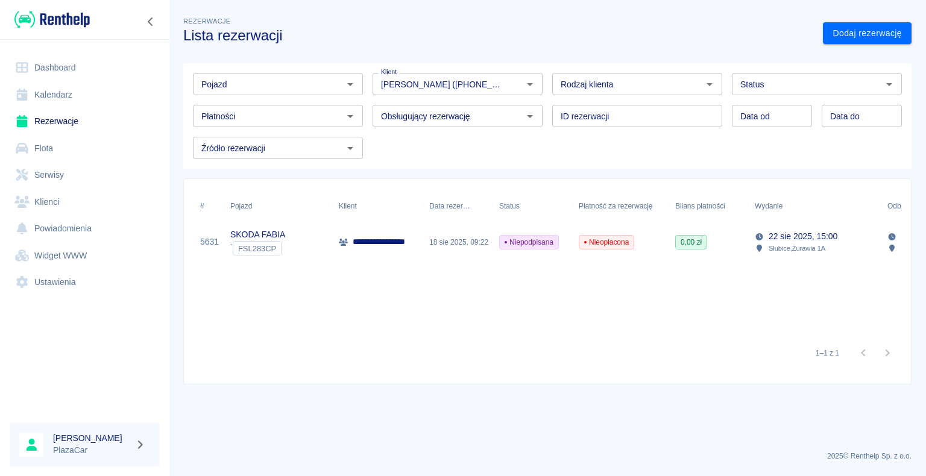
click at [319, 250] on div "SKODA FABIA ` FSL283CP" at bounding box center [278, 242] width 109 height 39
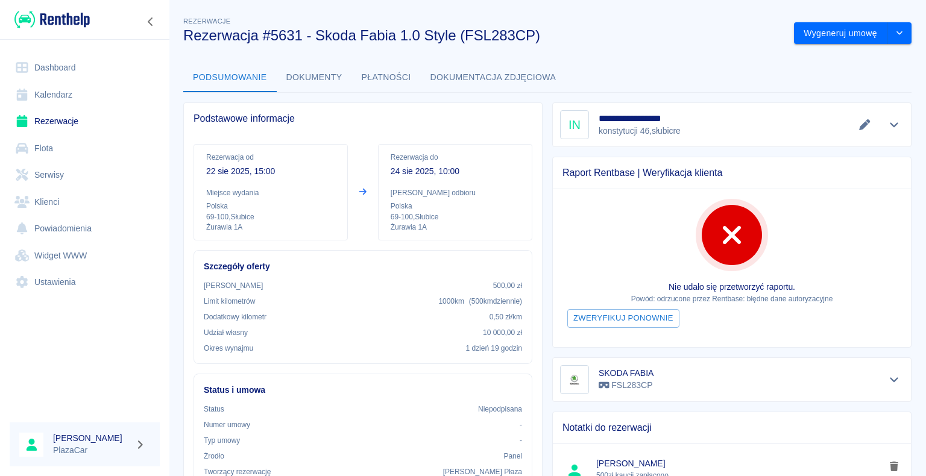
drag, startPoint x: 926, startPoint y: 1, endPoint x: 613, endPoint y: 34, distance: 314.7
click at [613, 34] on h3 "Rezerwacja #5631 - Skoda Fabia 1.0 Style (FSL283CP)" at bounding box center [483, 35] width 601 height 17
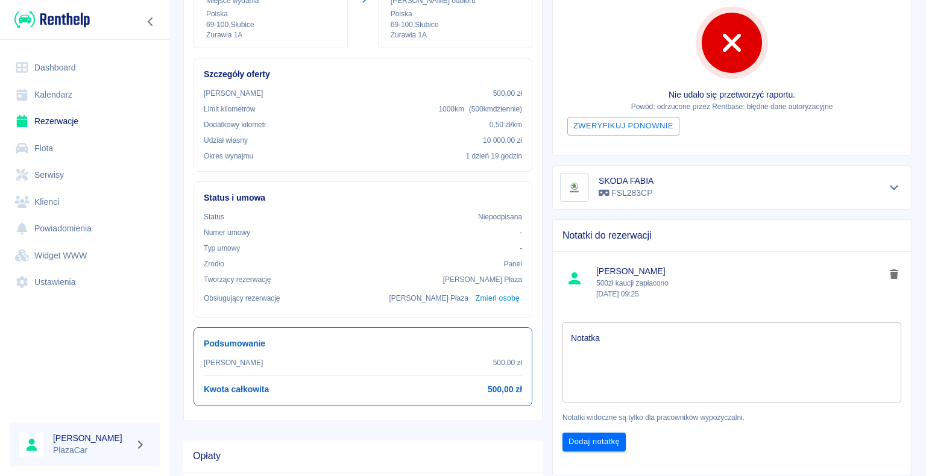
scroll to position [72, 0]
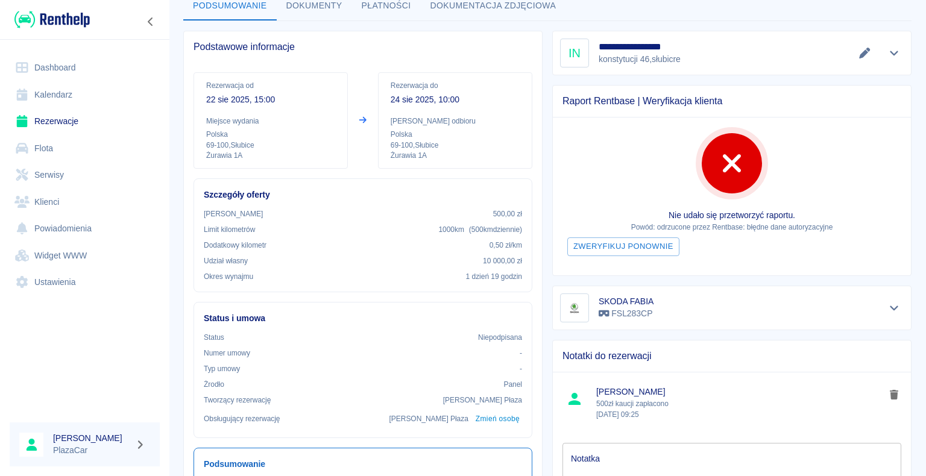
drag, startPoint x: 885, startPoint y: 307, endPoint x: 838, endPoint y: 310, distance: 47.7
click at [890, 306] on icon "Pokaż szczegóły" at bounding box center [894, 308] width 8 height 5
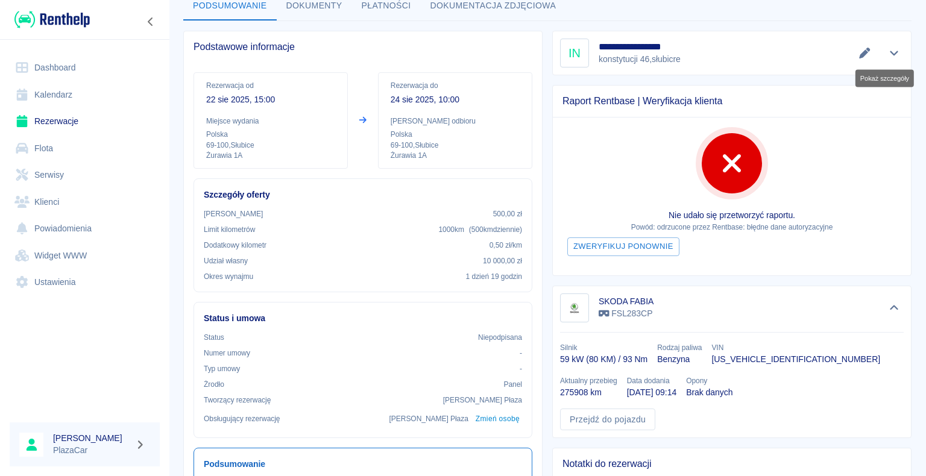
click at [888, 54] on icon "Pokaż szczegóły" at bounding box center [895, 53] width 14 height 11
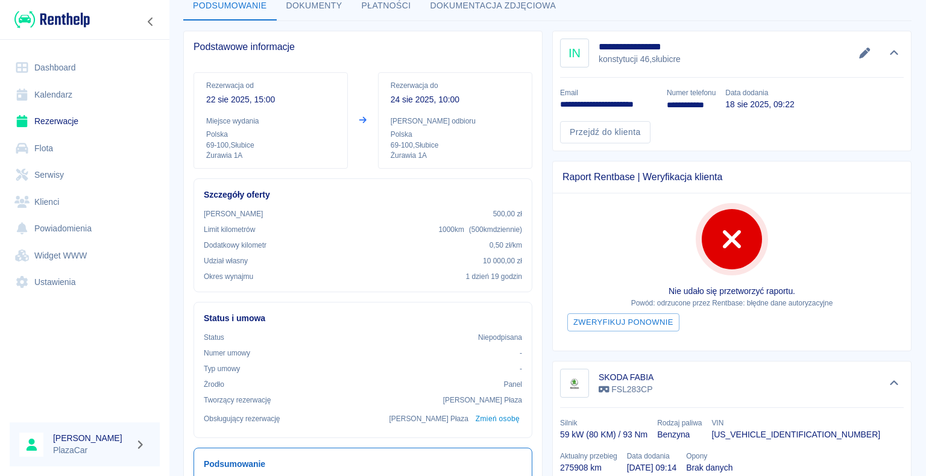
scroll to position [253, 0]
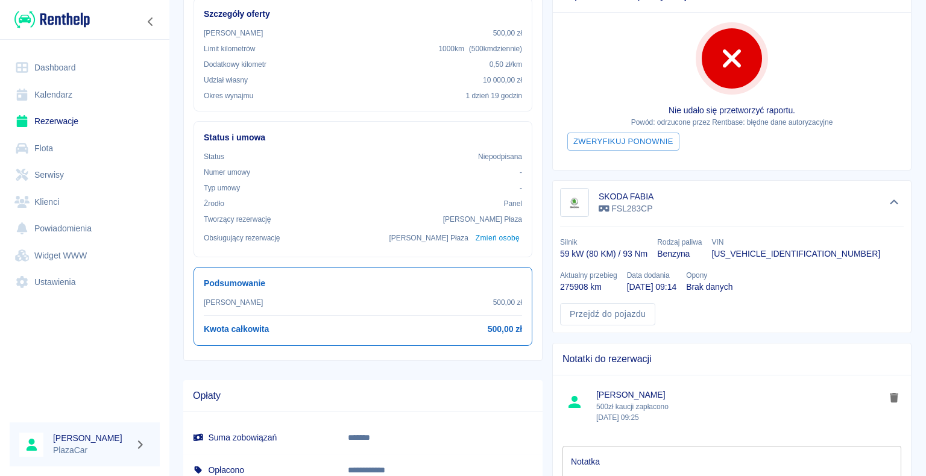
click at [68, 87] on link "Kalendarz" at bounding box center [85, 94] width 150 height 27
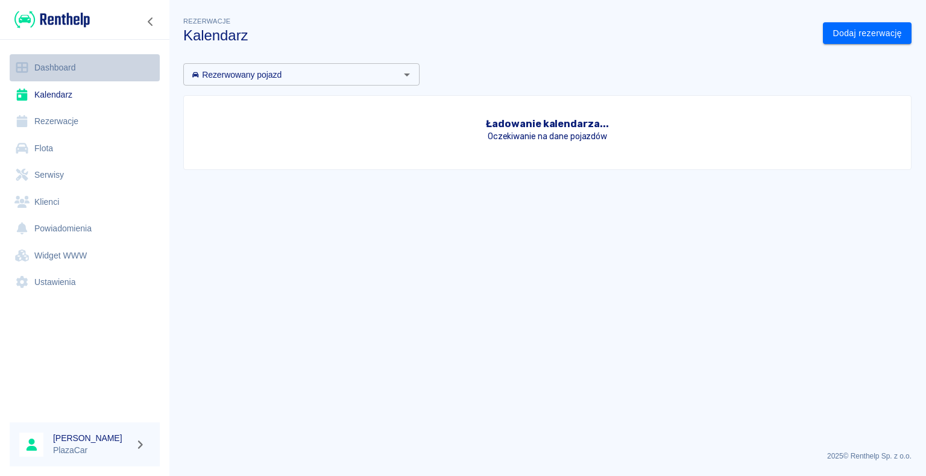
click at [80, 73] on link "Dashboard" at bounding box center [85, 67] width 150 height 27
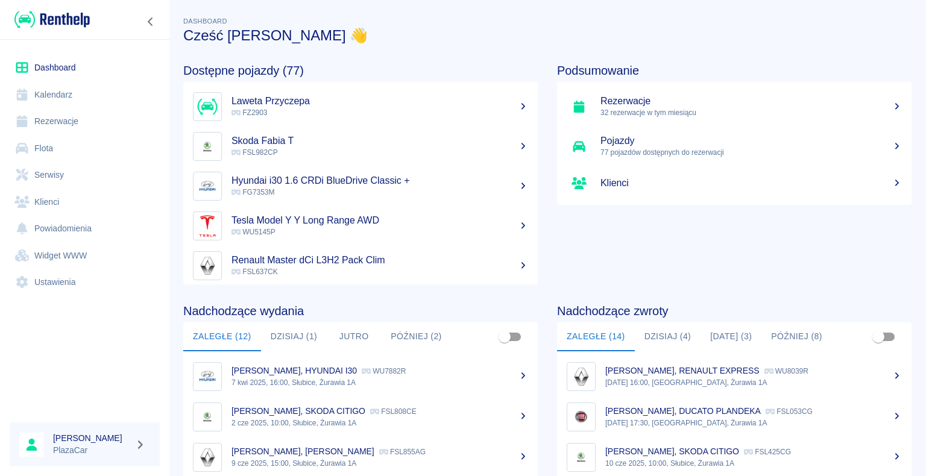
click at [48, 121] on link "Rezerwacje" at bounding box center [85, 121] width 150 height 27
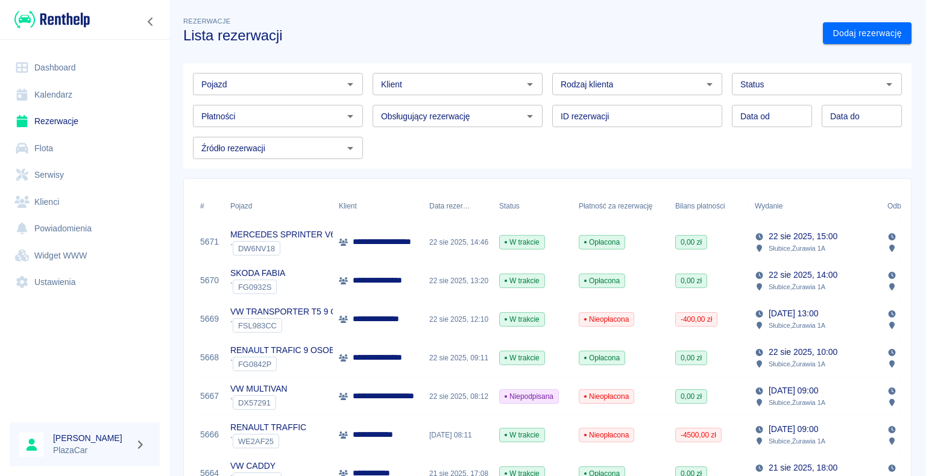
click at [304, 87] on input "Pojazd" at bounding box center [268, 84] width 143 height 15
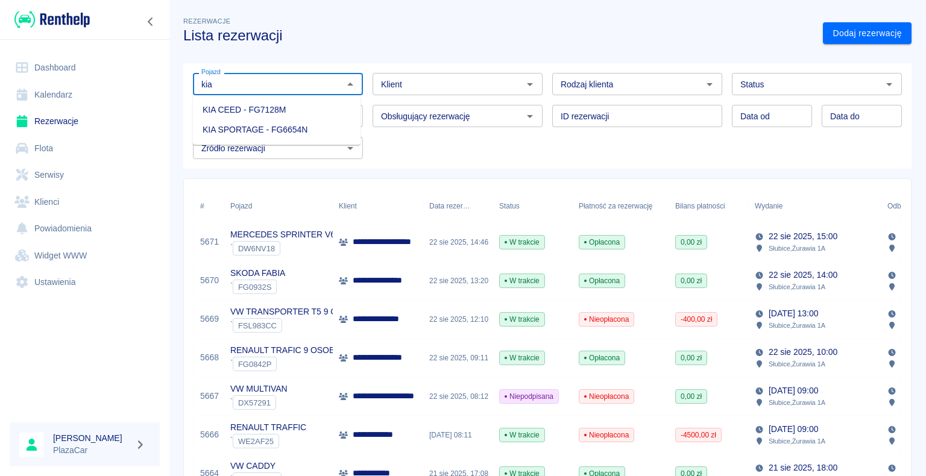
drag, startPoint x: 294, startPoint y: 127, endPoint x: 308, endPoint y: 124, distance: 14.2
click at [297, 127] on li "KIA SPORTAGE - FG6654N" at bounding box center [277, 130] width 168 height 20
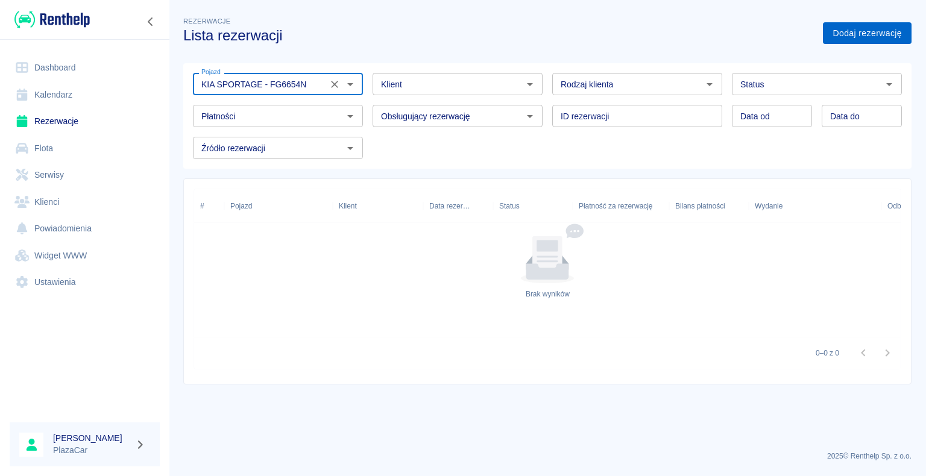
type input "KIA SPORTAGE - FG6654N"
click at [895, 27] on link "Dodaj rezerwację" at bounding box center [867, 33] width 89 height 22
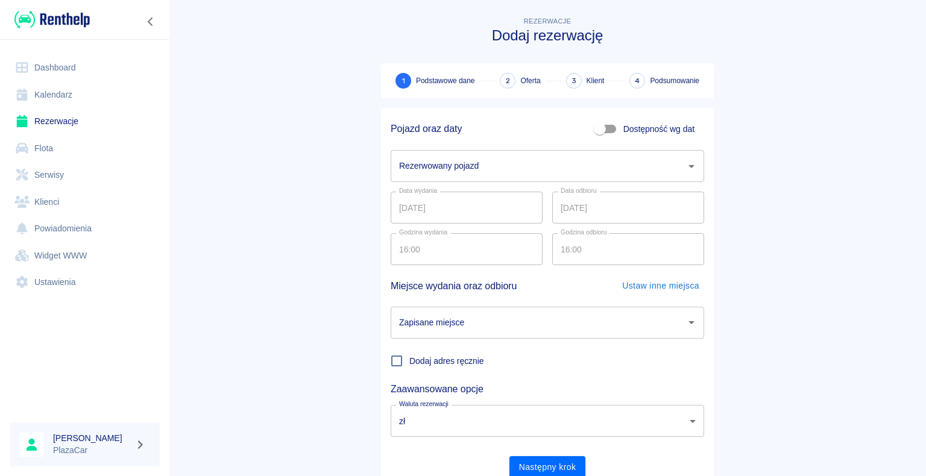
click at [533, 170] on input "Rezerwowany pojazd" at bounding box center [538, 166] width 285 height 21
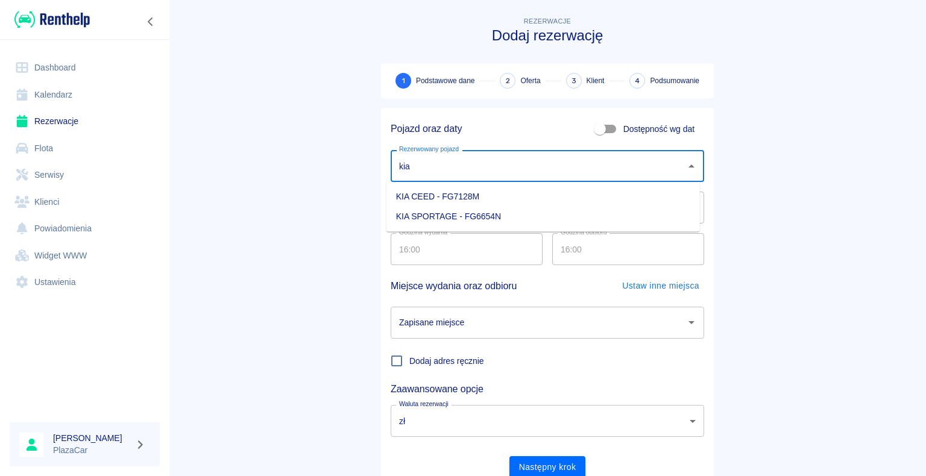
click at [519, 213] on li "KIA SPORTAGE - FG6654N" at bounding box center [544, 217] width 314 height 20
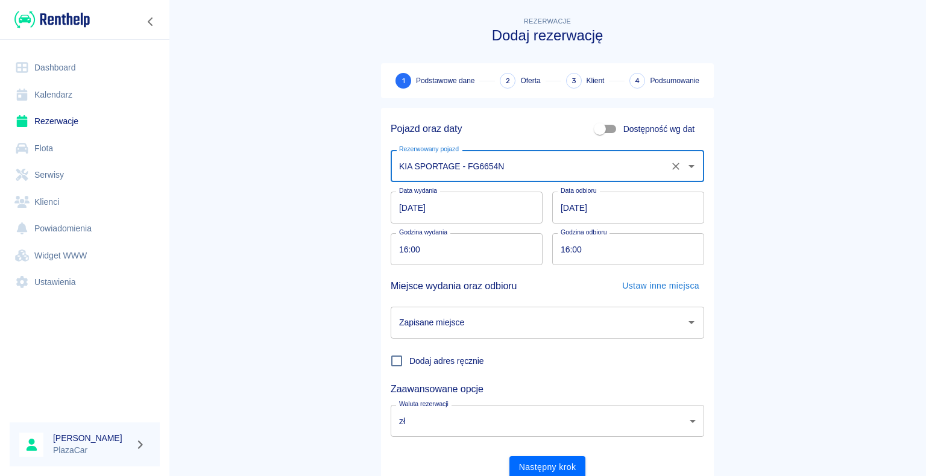
type input "KIA SPORTAGE - FG6654N"
click at [621, 203] on input "[DATE]" at bounding box center [628, 208] width 152 height 32
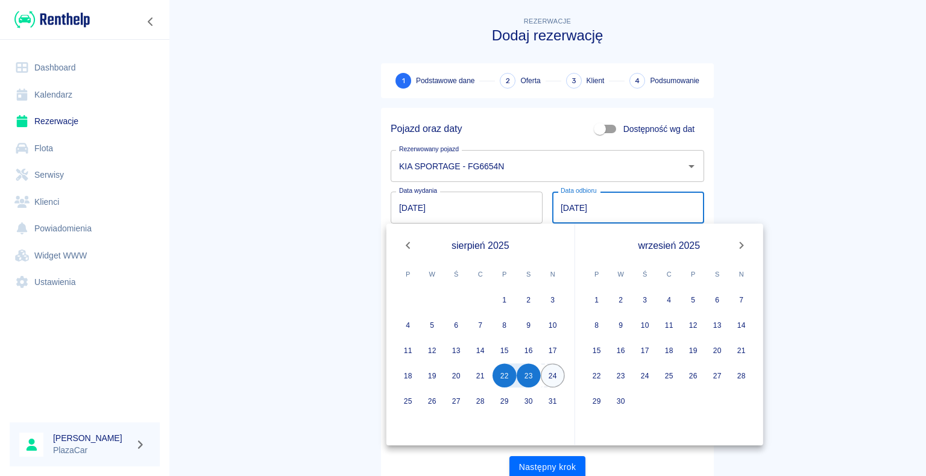
click at [550, 370] on button "24" at bounding box center [553, 376] width 24 height 24
type input "[DATE]"
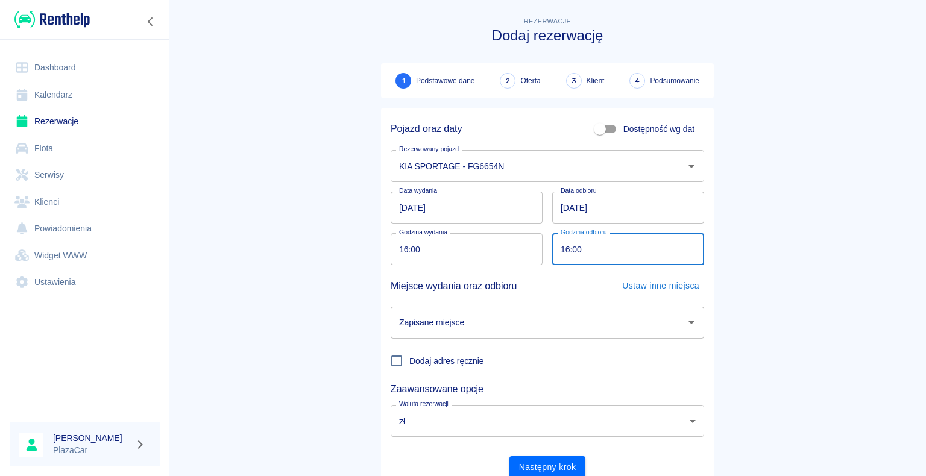
click at [601, 250] on input "16:00" at bounding box center [624, 249] width 144 height 32
type input "18:00"
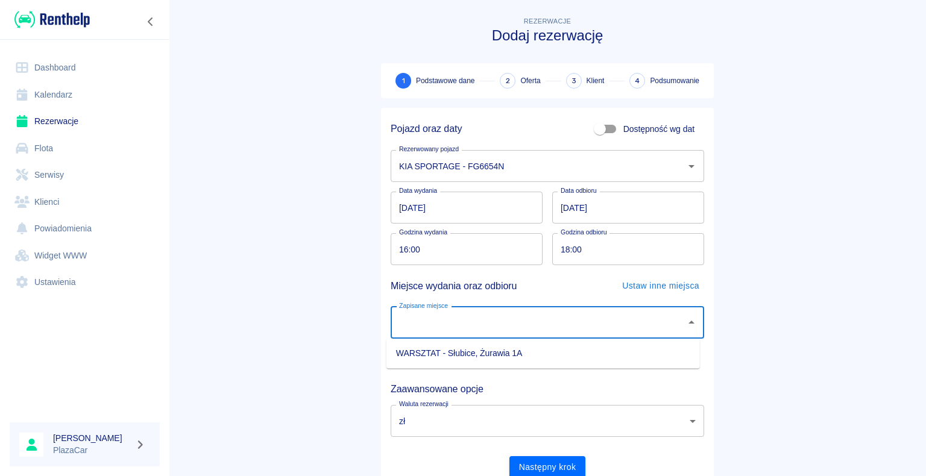
click at [622, 327] on input "Zapisane miejsce" at bounding box center [538, 322] width 285 height 21
click at [555, 365] on ul "WARSZTAT - Słubice, Żurawia 1A" at bounding box center [544, 354] width 314 height 30
click at [555, 361] on li "WARSZTAT - Słubice, Żurawia 1A" at bounding box center [544, 354] width 314 height 20
type input "WARSZTAT - Słubice, Żurawia 1A"
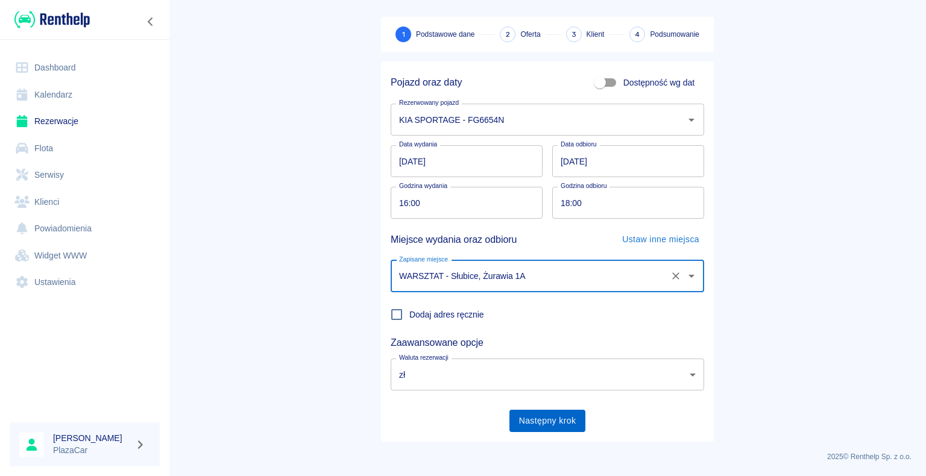
click at [548, 425] on button "Następny krok" at bounding box center [548, 421] width 77 height 22
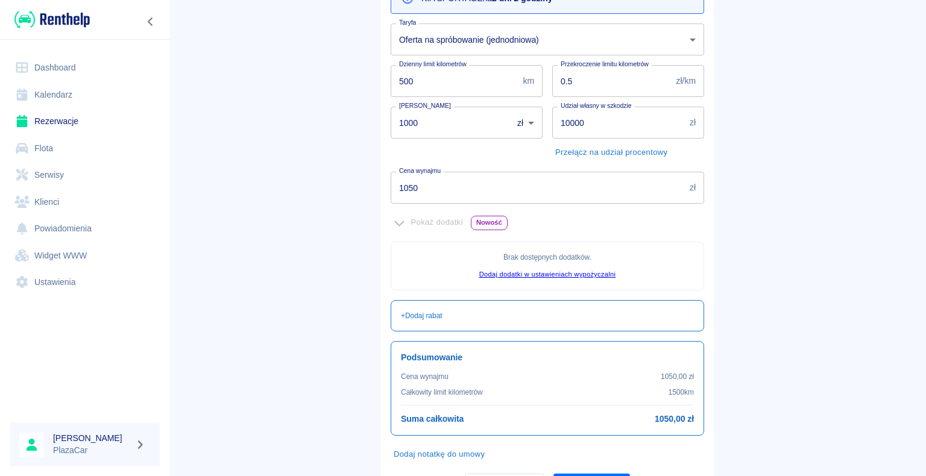
scroll to position [219, 0]
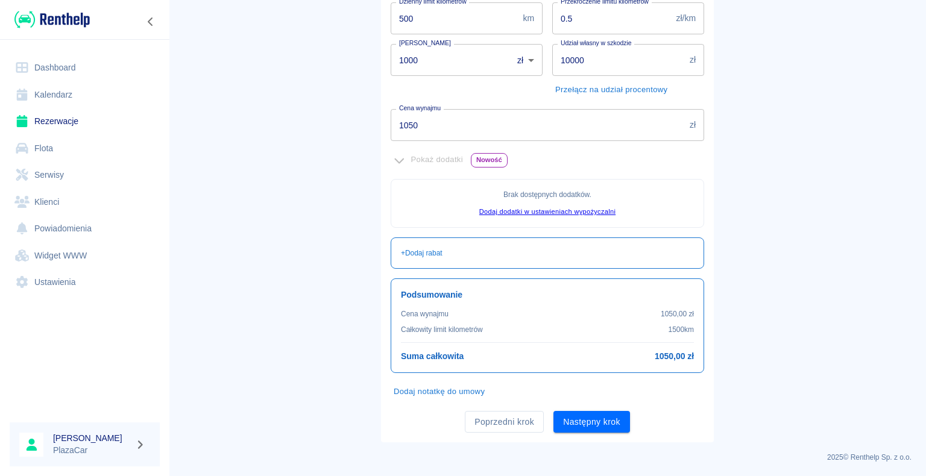
click at [607, 428] on button "Następny krok" at bounding box center [592, 422] width 77 height 22
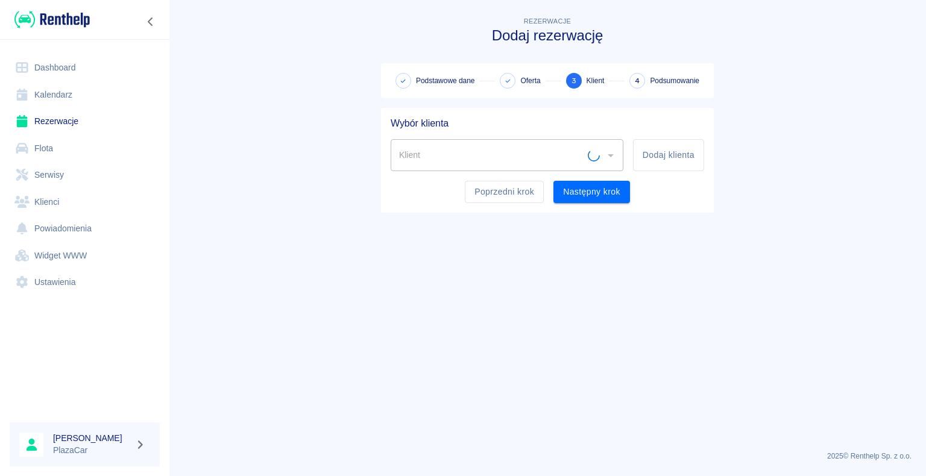
scroll to position [0, 0]
click at [554, 150] on input "Klient" at bounding box center [498, 155] width 204 height 21
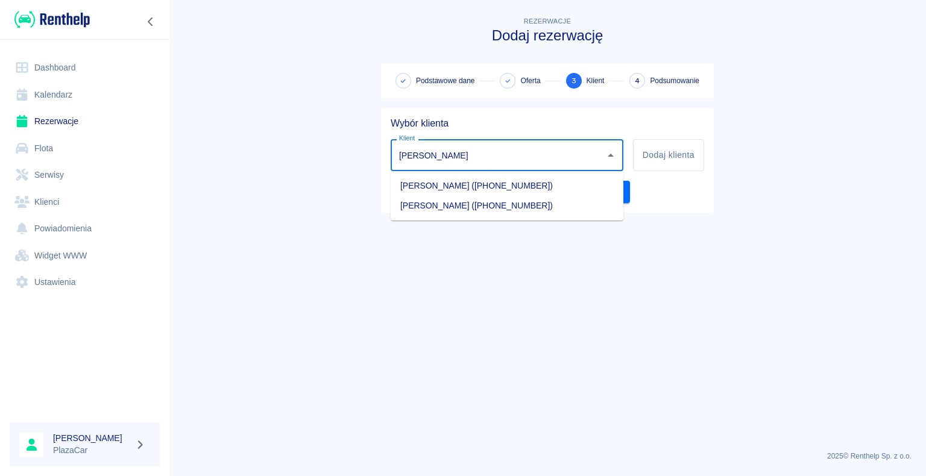
click at [551, 186] on li "[PERSON_NAME] ([PHONE_NUMBER])" at bounding box center [507, 186] width 233 height 20
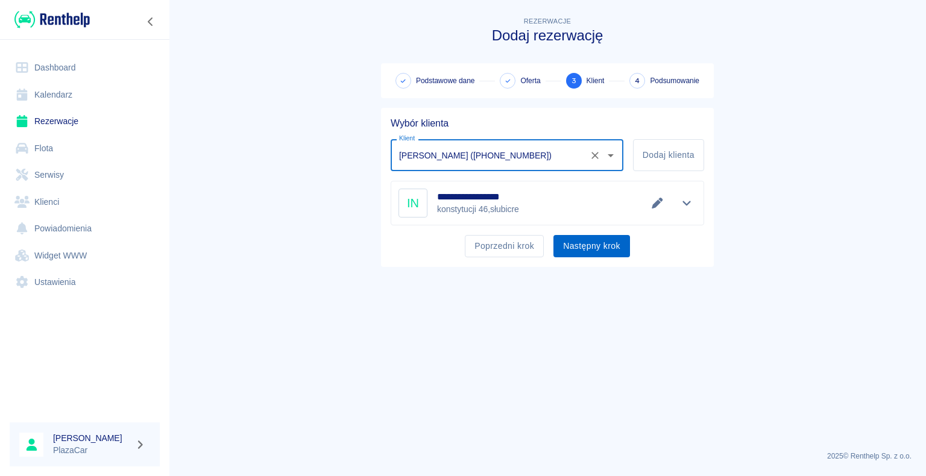
type input "[PERSON_NAME] ([PHONE_NUMBER])"
click at [591, 245] on button "Następny krok" at bounding box center [592, 246] width 77 height 22
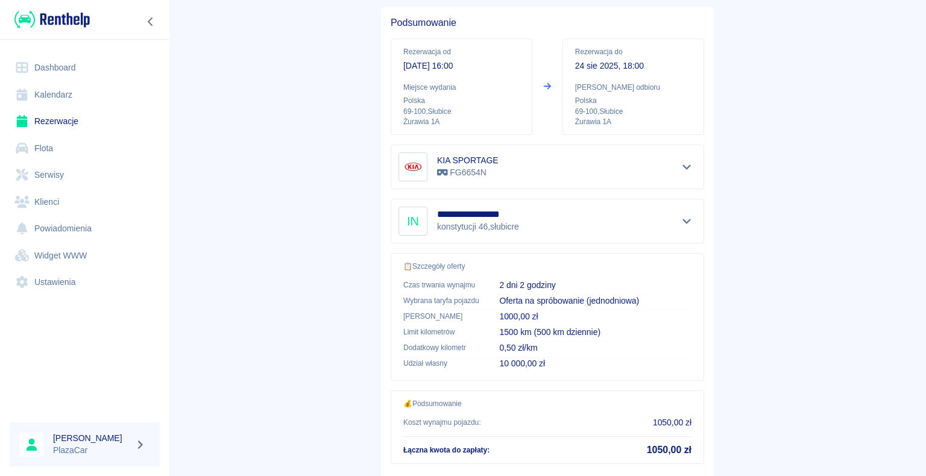
scroll to position [172, 0]
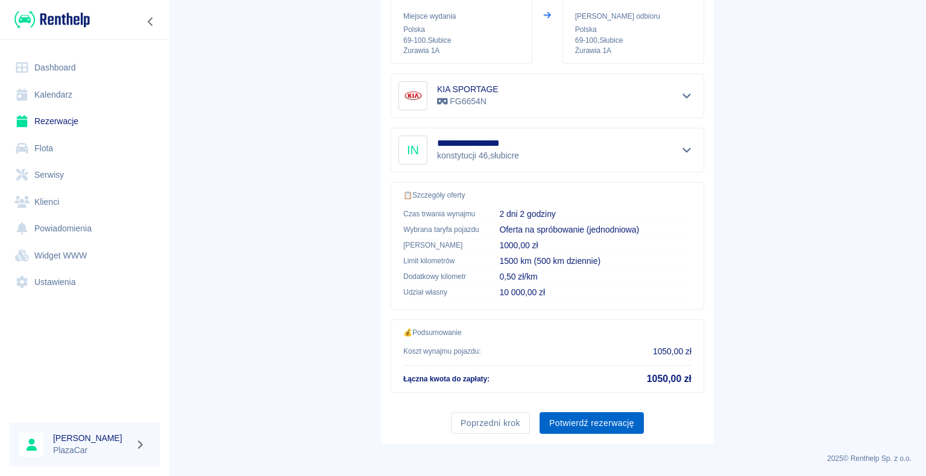
click at [561, 419] on button "Potwierdź rezerwację" at bounding box center [592, 423] width 104 height 22
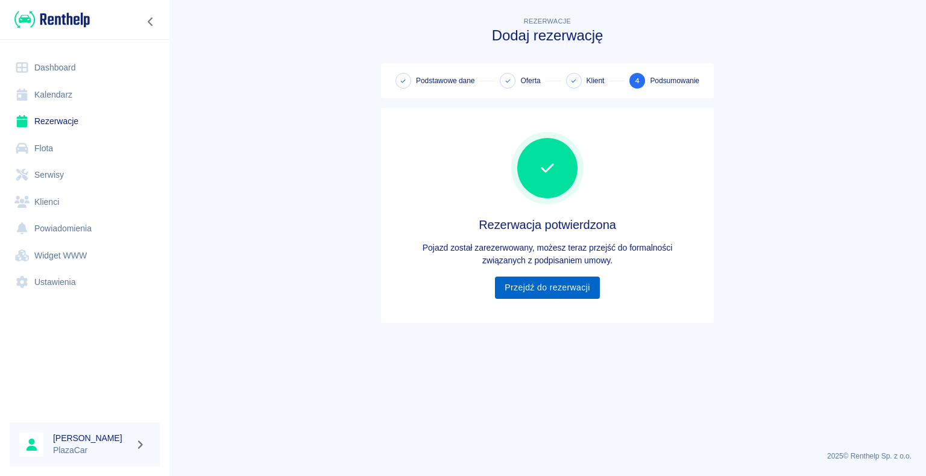
click at [569, 288] on link "Przejdź do rezerwacji" at bounding box center [547, 288] width 104 height 22
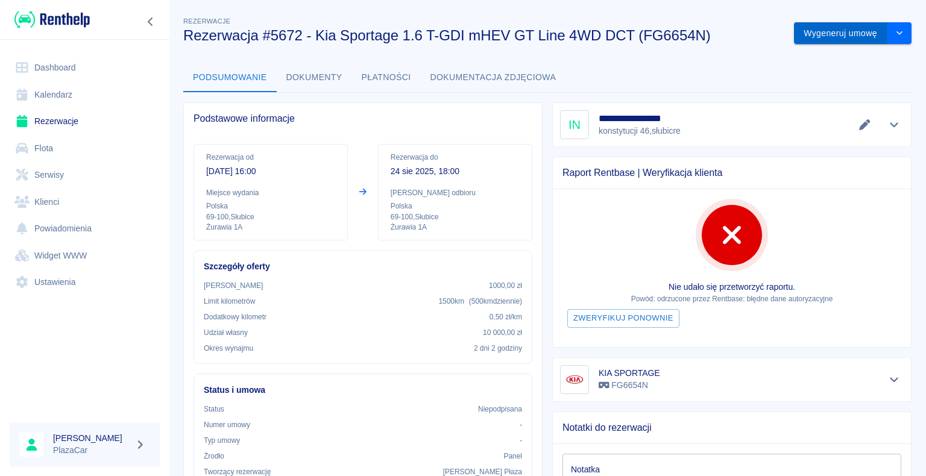
click at [849, 28] on button "Wygeneruj umowę" at bounding box center [840, 33] width 93 height 22
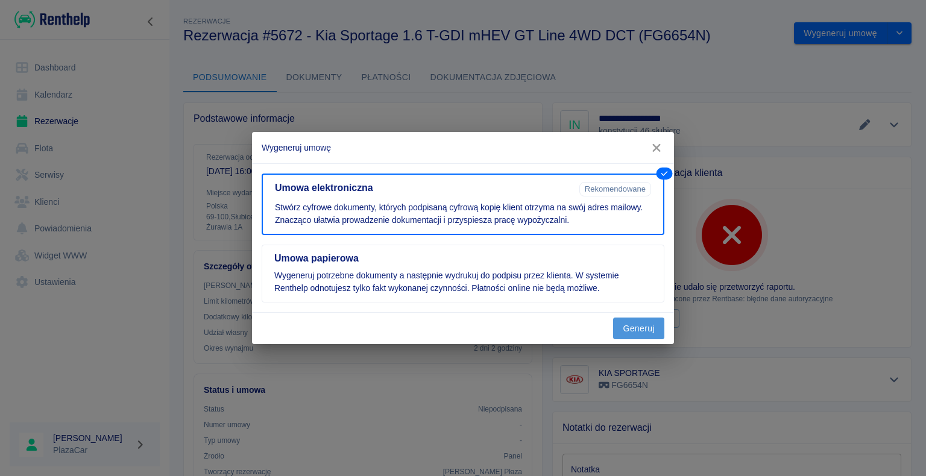
click at [632, 324] on button "Generuj" at bounding box center [638, 329] width 51 height 22
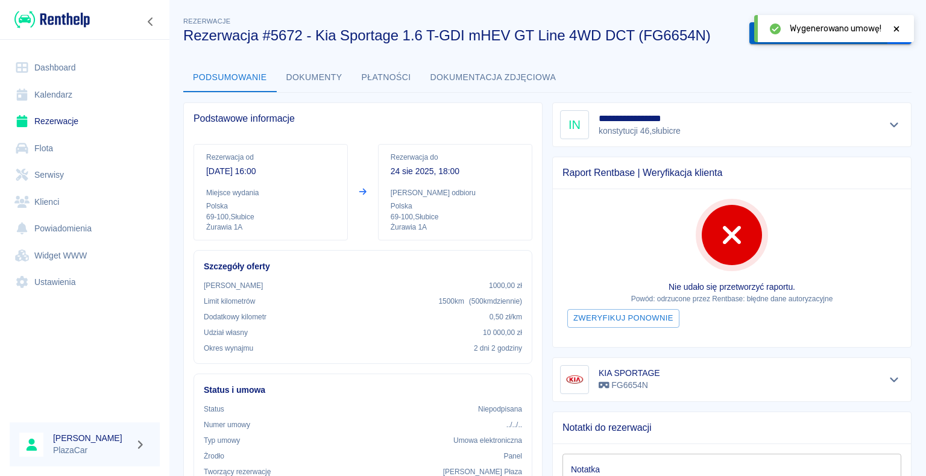
click at [750, 42] on button "Podpisz umowę elektroniczną" at bounding box center [819, 33] width 138 height 22
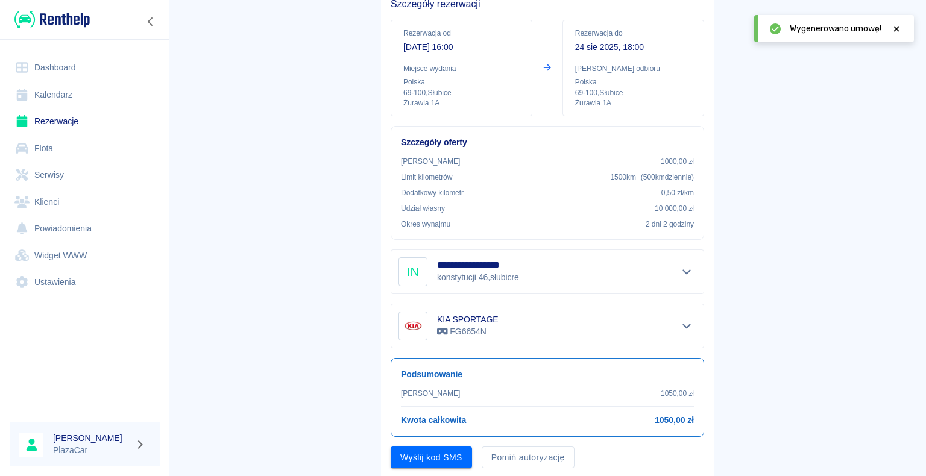
scroll to position [141, 0]
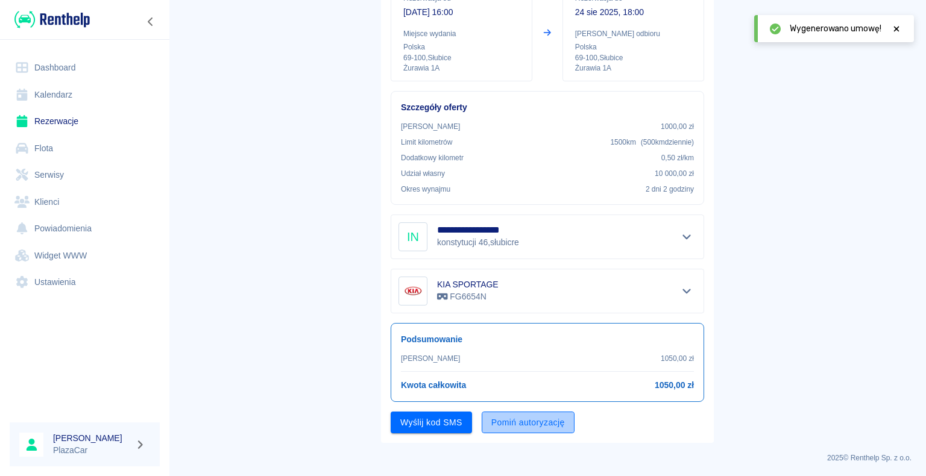
click at [523, 423] on button "Pomiń autoryzację" at bounding box center [528, 423] width 93 height 22
click at [447, 427] on button "Podpisz umowę" at bounding box center [432, 423] width 82 height 22
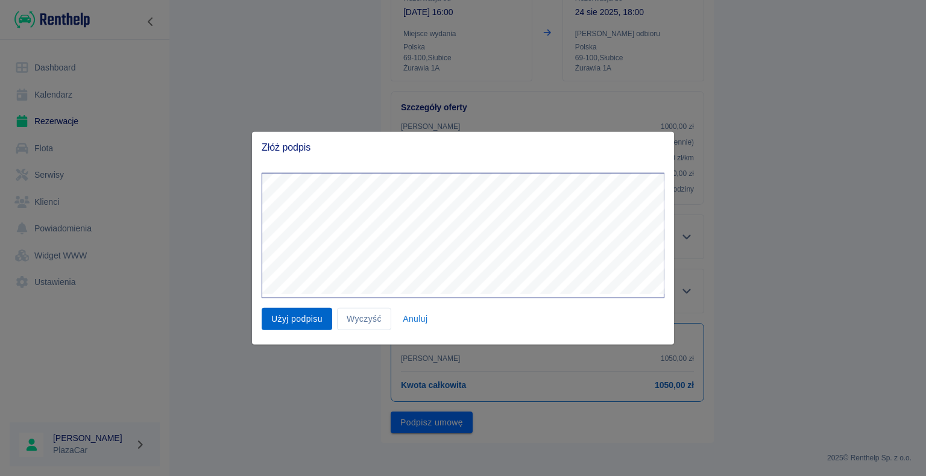
click at [314, 318] on button "Użyj podpisu" at bounding box center [297, 319] width 71 height 22
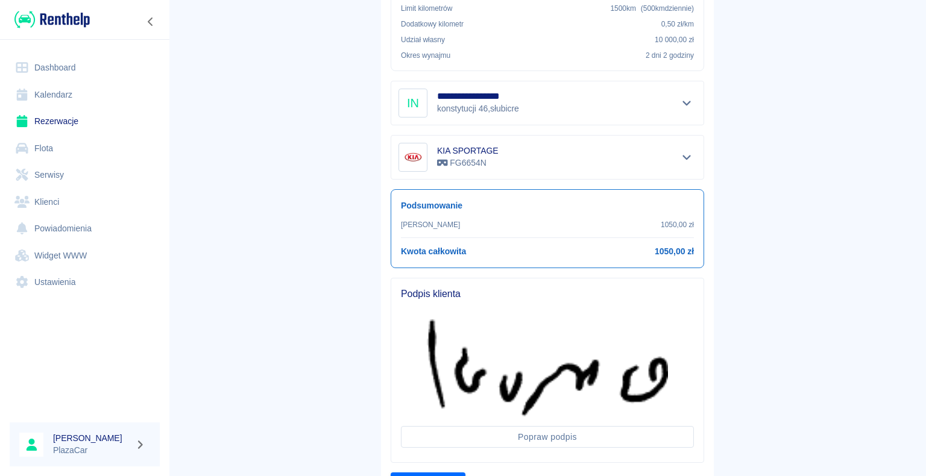
scroll to position [336, 0]
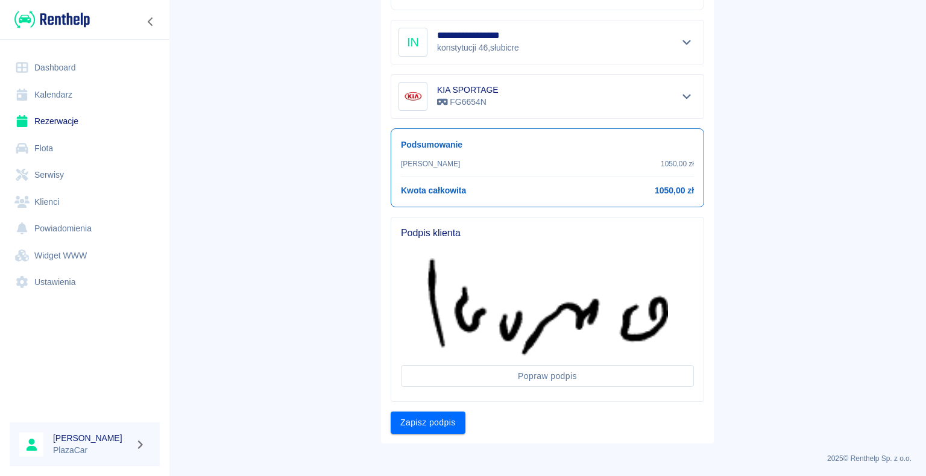
click at [439, 422] on button "Zapisz podpis" at bounding box center [428, 423] width 75 height 22
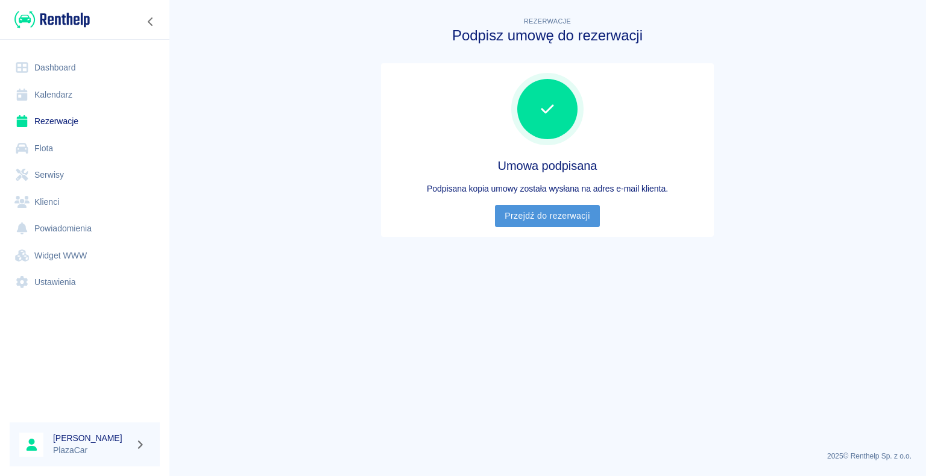
click at [540, 210] on link "Przejdź do rezerwacji" at bounding box center [547, 216] width 104 height 22
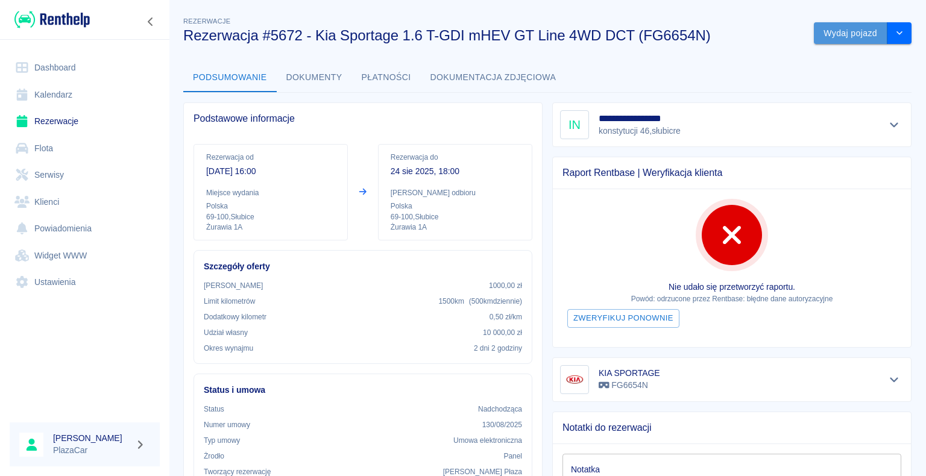
click at [862, 31] on button "Wydaj pojazd" at bounding box center [851, 33] width 74 height 22
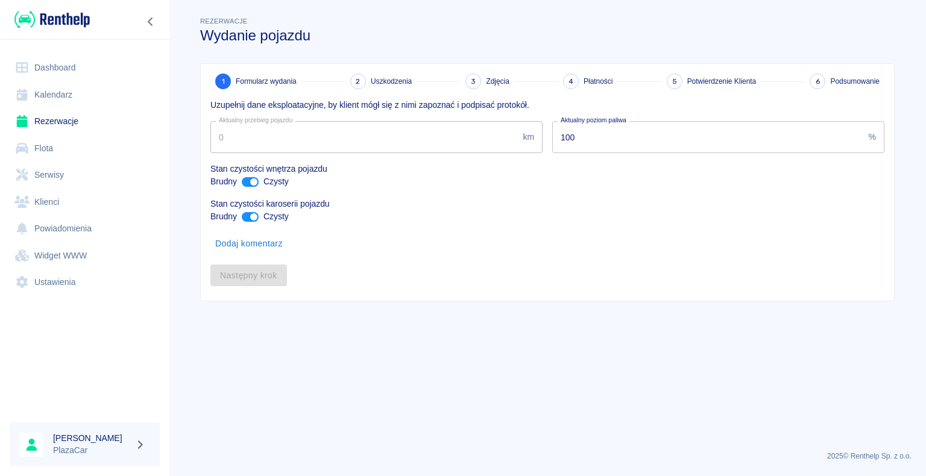
type input "137876"
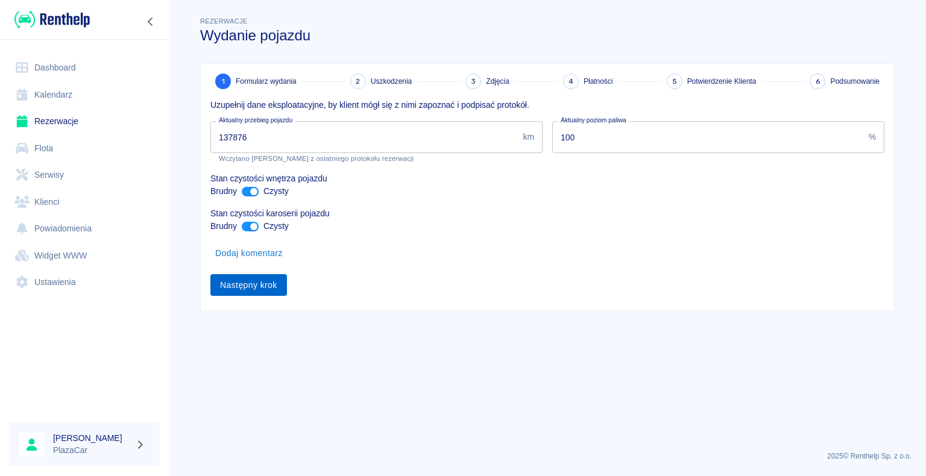
click at [251, 286] on button "Następny krok" at bounding box center [248, 285] width 77 height 22
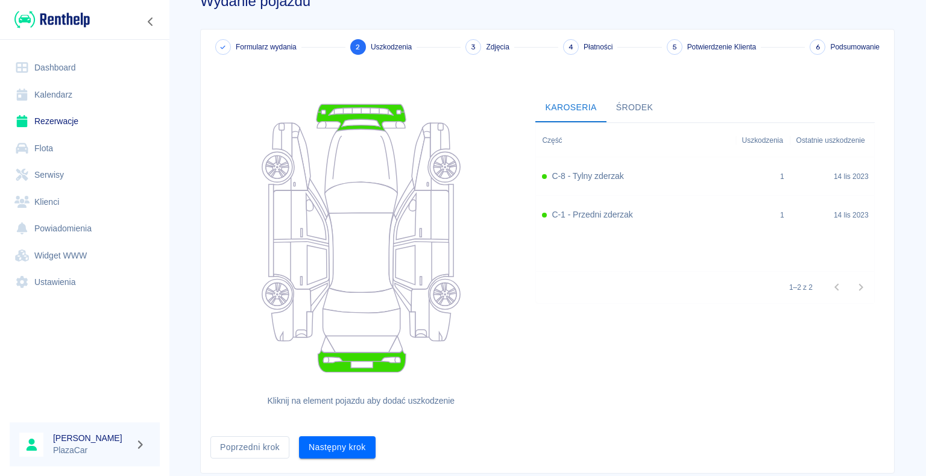
scroll to position [66, 0]
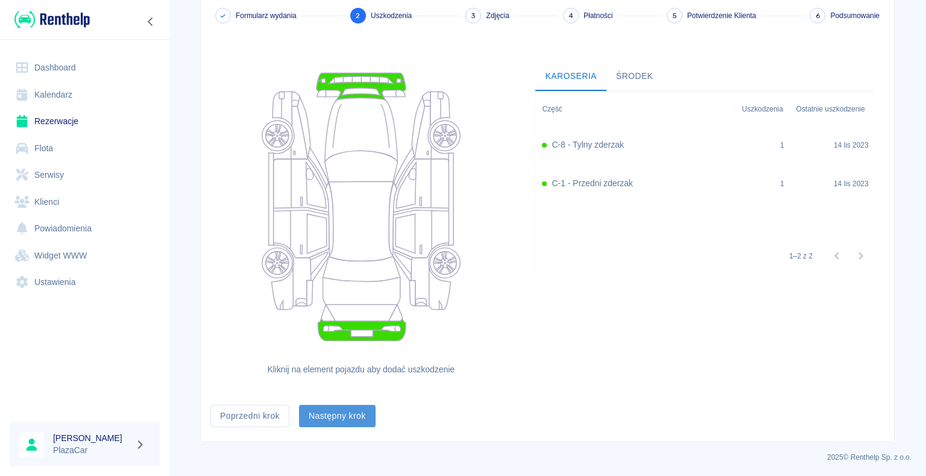
click at [343, 414] on button "Następny krok" at bounding box center [337, 416] width 77 height 22
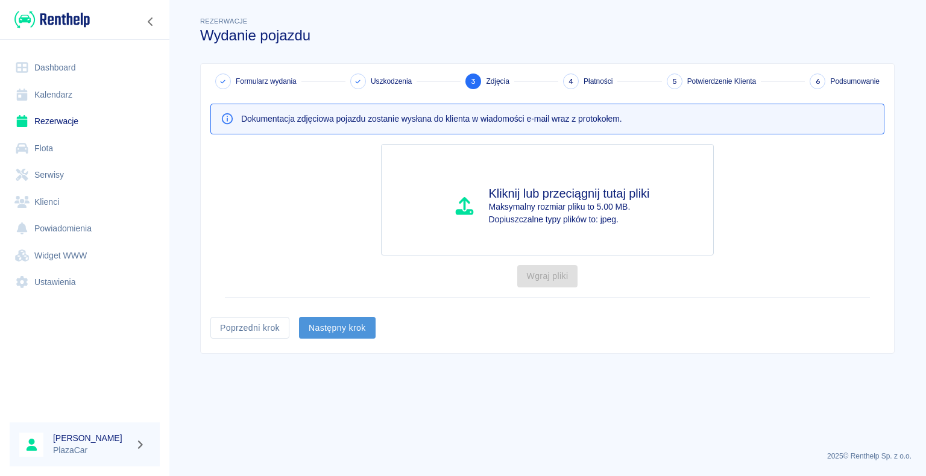
click at [358, 319] on button "Następny krok" at bounding box center [337, 328] width 77 height 22
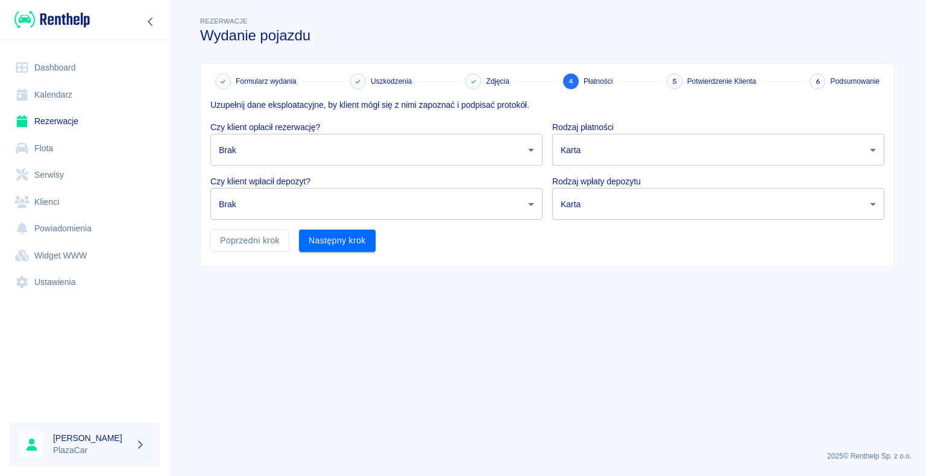
click at [621, 160] on body "Używamy plików Cookies, by zapewnić Ci najlepsze możliwe doświadczenie. Aby dow…" at bounding box center [463, 238] width 926 height 476
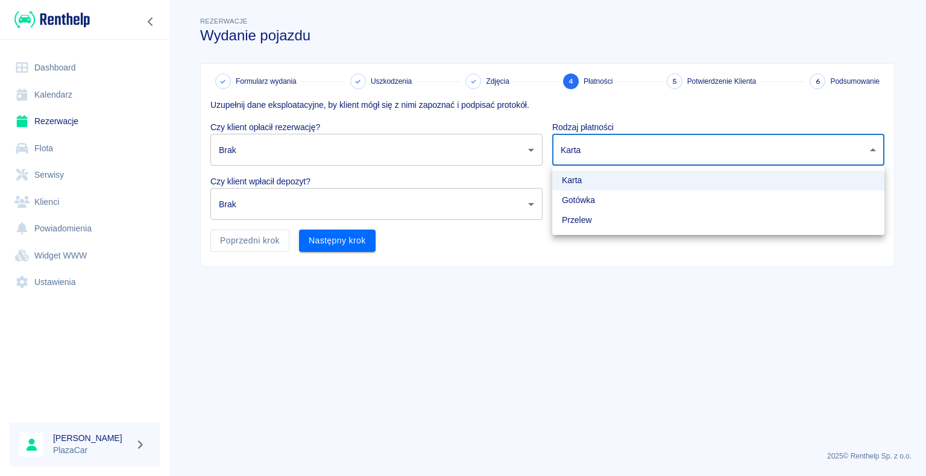
click at [615, 199] on li "Gotówka" at bounding box center [718, 201] width 332 height 20
type input "cash"
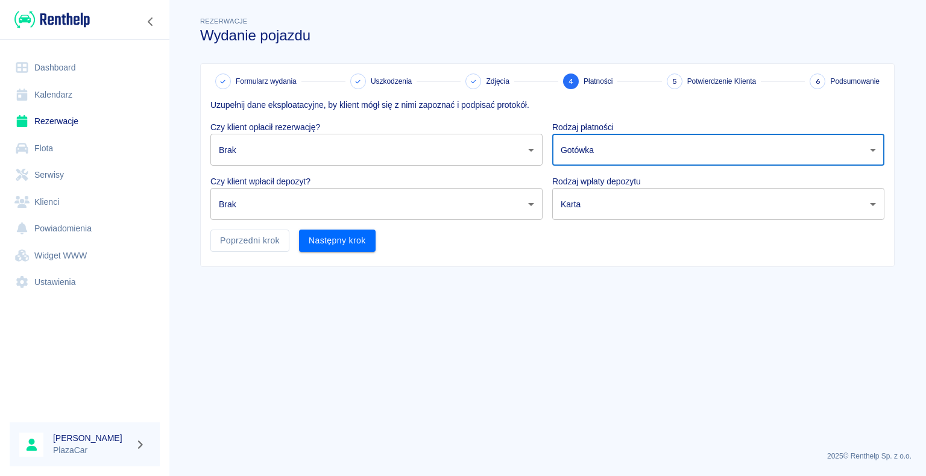
click at [637, 210] on body "Używamy plików Cookies, by zapewnić Ci najlepsze możliwe doświadczenie. Aby dow…" at bounding box center [463, 238] width 926 height 476
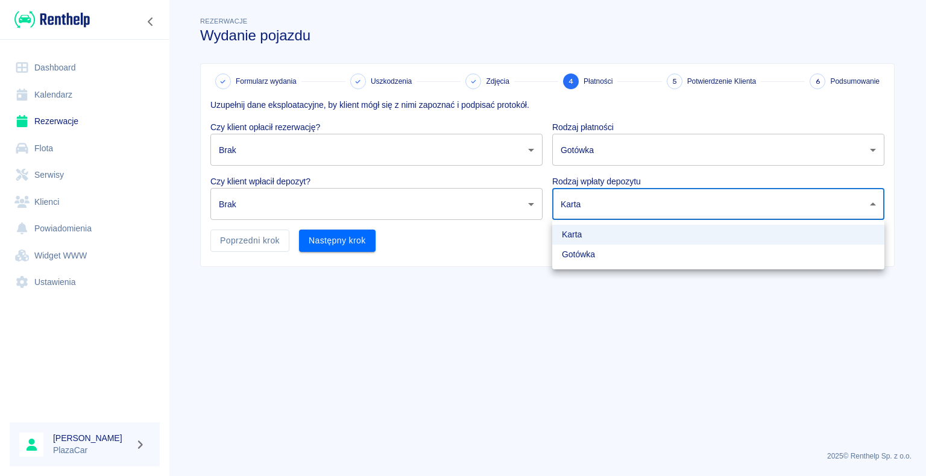
click at [591, 256] on li "Gotówka" at bounding box center [718, 255] width 332 height 20
type input "cash"
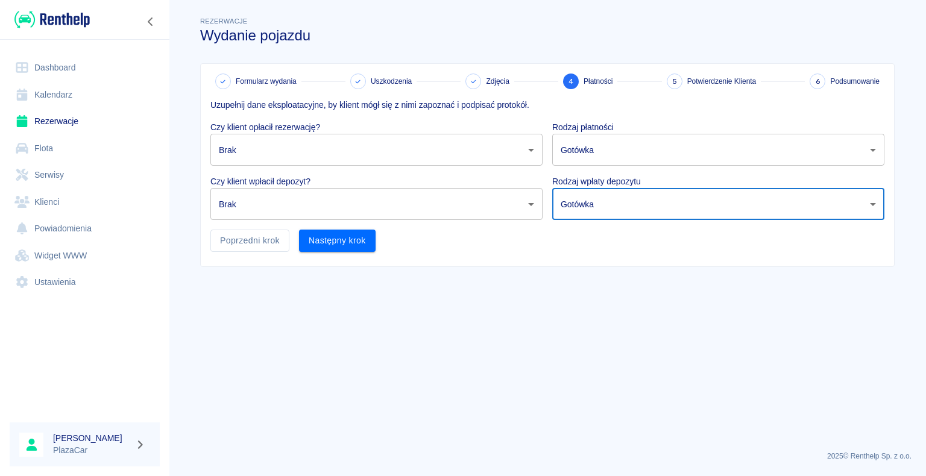
click at [499, 198] on body "Używamy plików Cookies, by zapewnić Ci najlepsze możliwe doświadczenie. Aby dow…" at bounding box center [463, 238] width 926 height 476
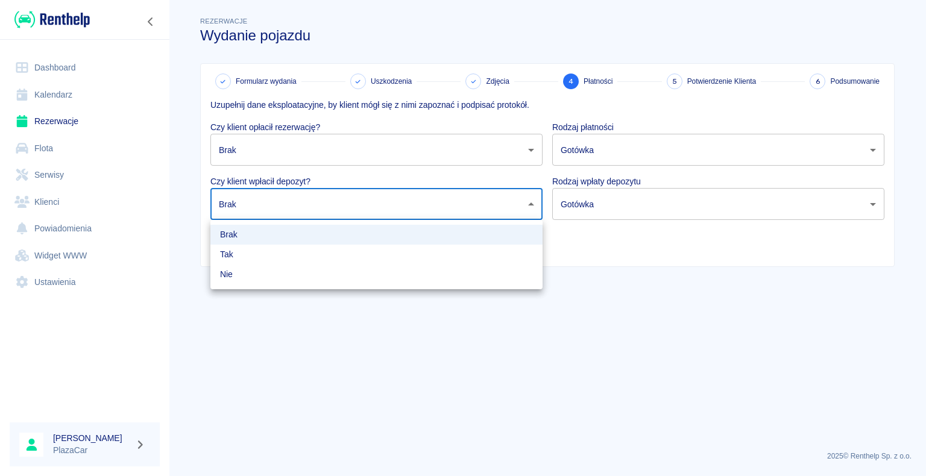
click at [400, 252] on li "Tak" at bounding box center [376, 255] width 332 height 20
type input "true"
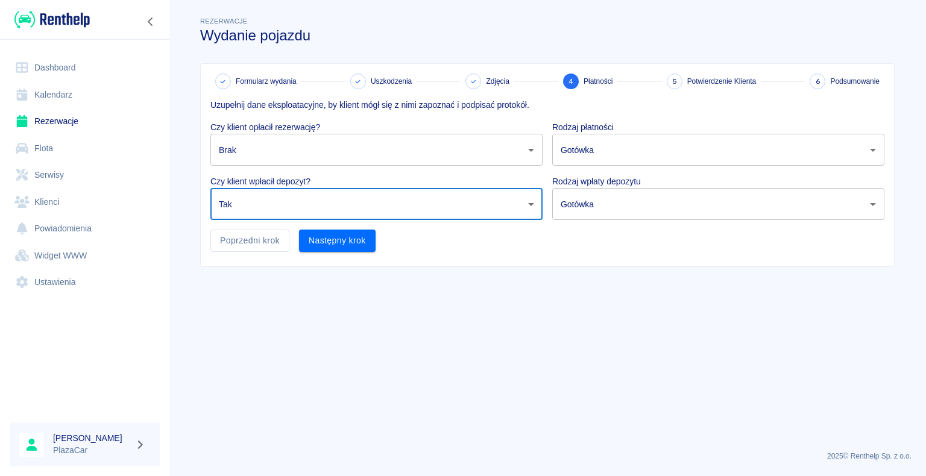
click at [439, 151] on body "Używamy plików Cookies, by zapewnić Ci najlepsze możliwe doświadczenie. Aby dow…" at bounding box center [463, 238] width 926 height 476
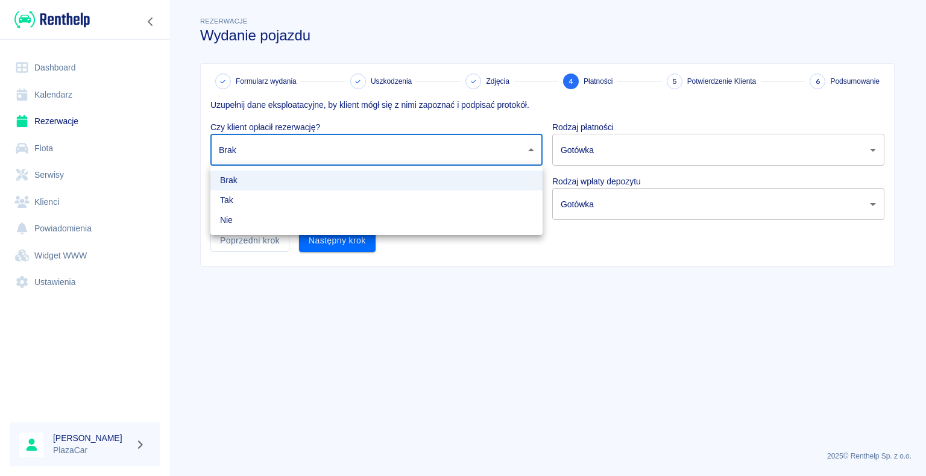
click at [337, 209] on li "Tak" at bounding box center [376, 201] width 332 height 20
type input "true"
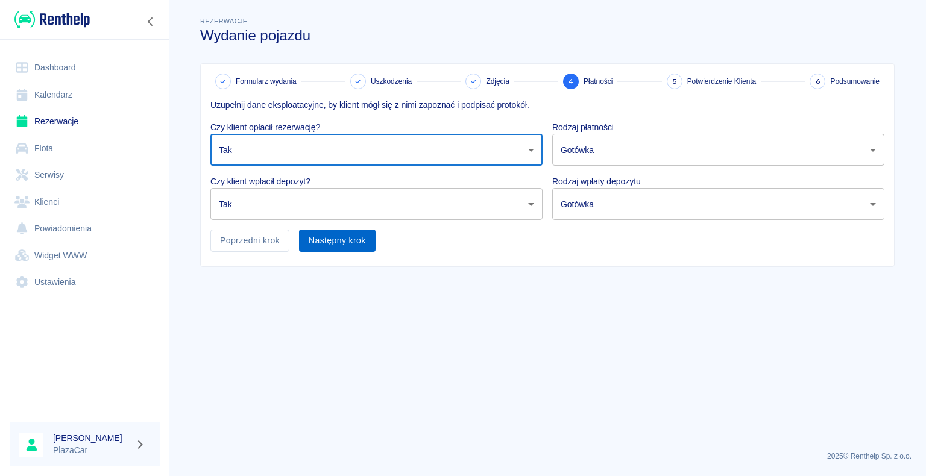
click at [352, 243] on button "Następny krok" at bounding box center [337, 241] width 77 height 22
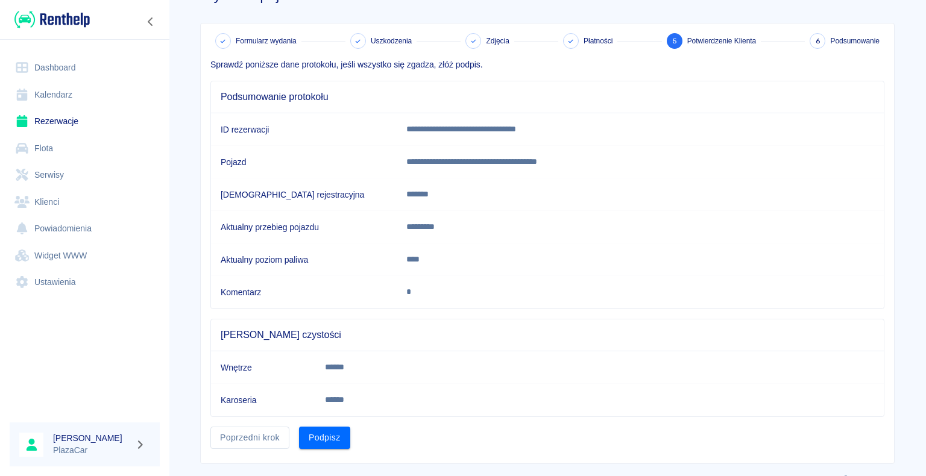
scroll to position [60, 0]
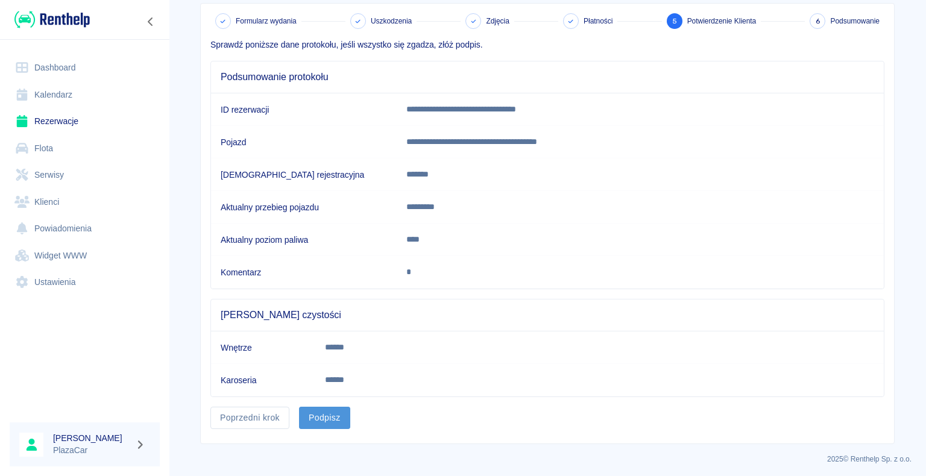
click at [312, 420] on button "Podpisz" at bounding box center [324, 418] width 51 height 22
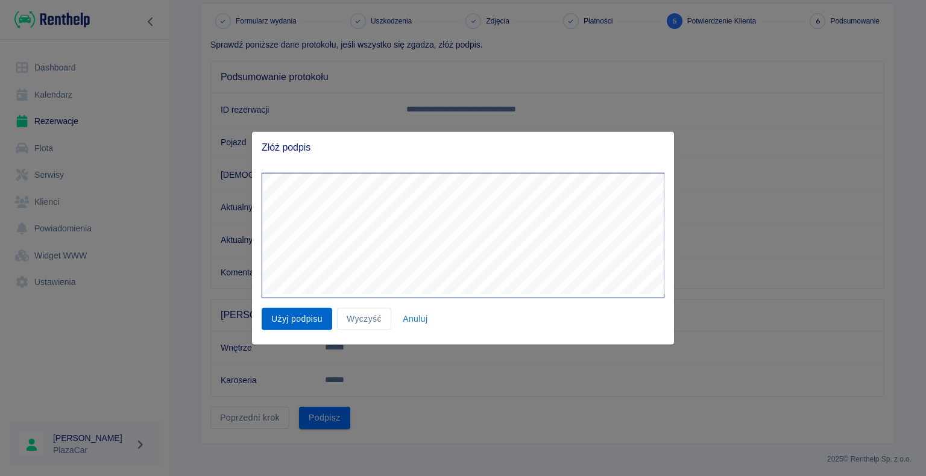
click at [323, 324] on button "Użyj podpisu" at bounding box center [297, 319] width 71 height 22
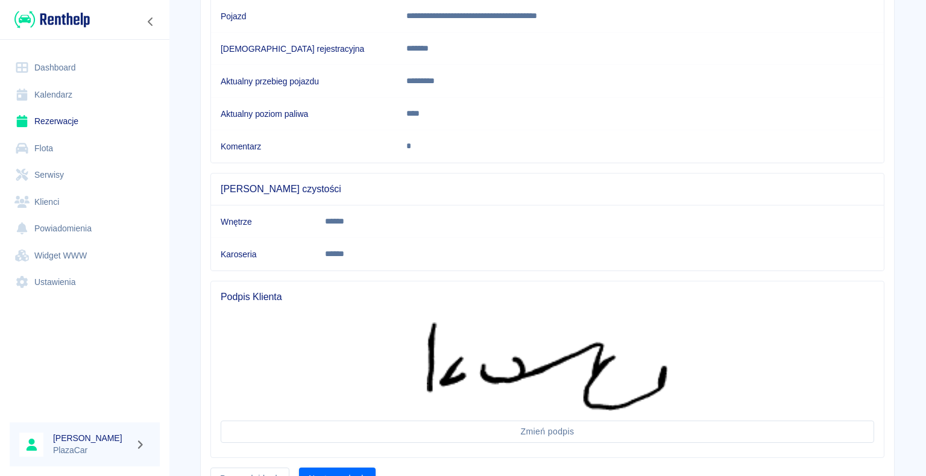
scroll to position [247, 0]
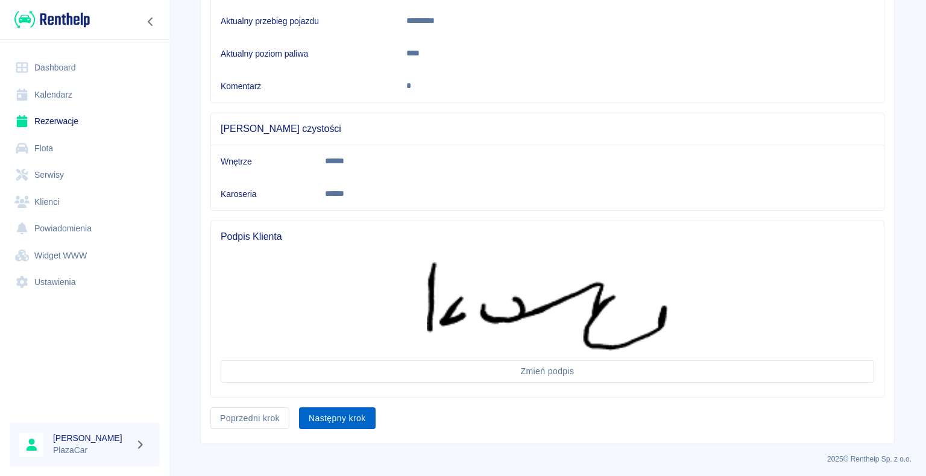
click at [352, 414] on button "Następny krok" at bounding box center [337, 419] width 77 height 22
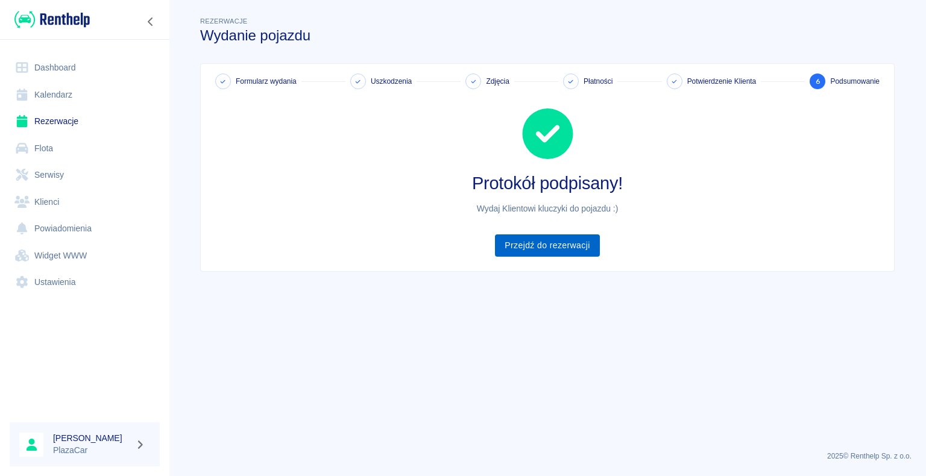
click at [573, 253] on link "Przejdź do rezerwacji" at bounding box center [547, 246] width 104 height 22
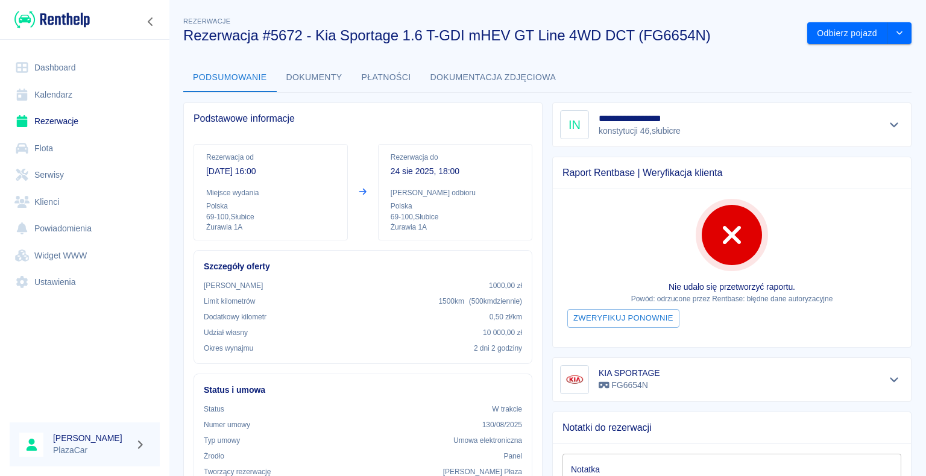
click at [25, 72] on icon at bounding box center [22, 68] width 12 height 11
